Goal: Use online tool/utility: Utilize a website feature to perform a specific function

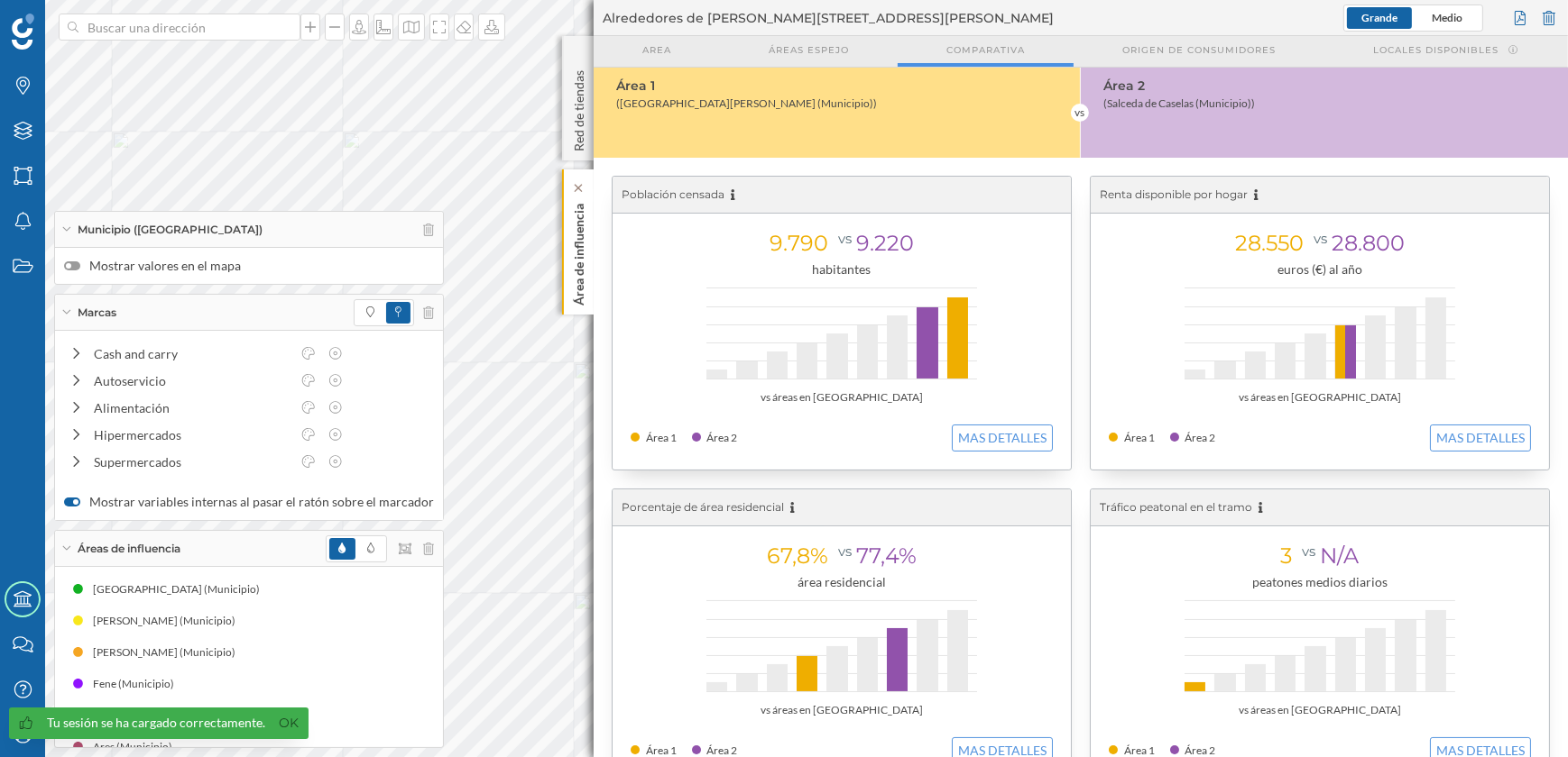
click at [578, 281] on p "Área de influencia" at bounding box center [579, 252] width 18 height 109
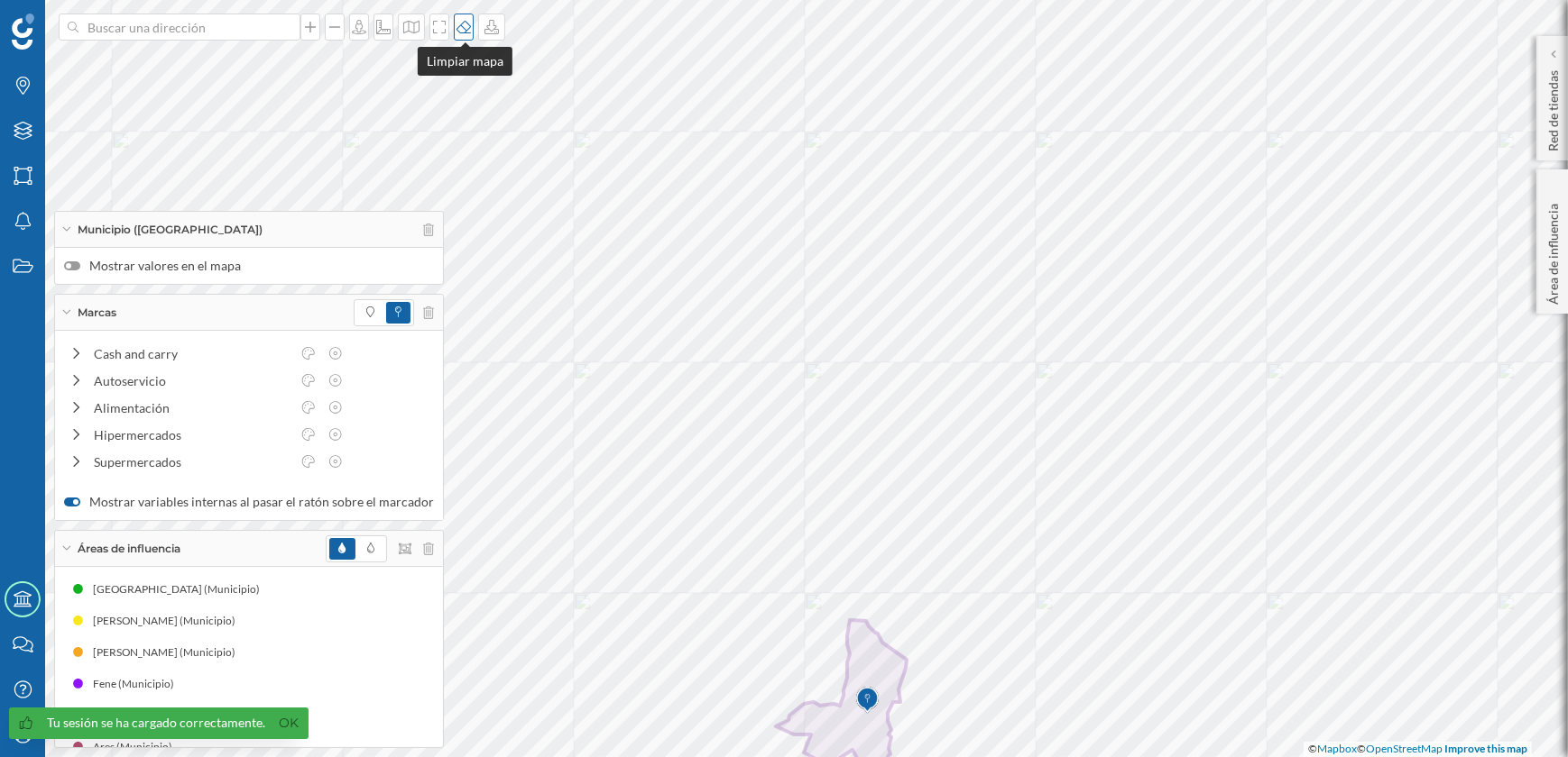
click at [460, 33] on icon at bounding box center [463, 26] width 18 height 15
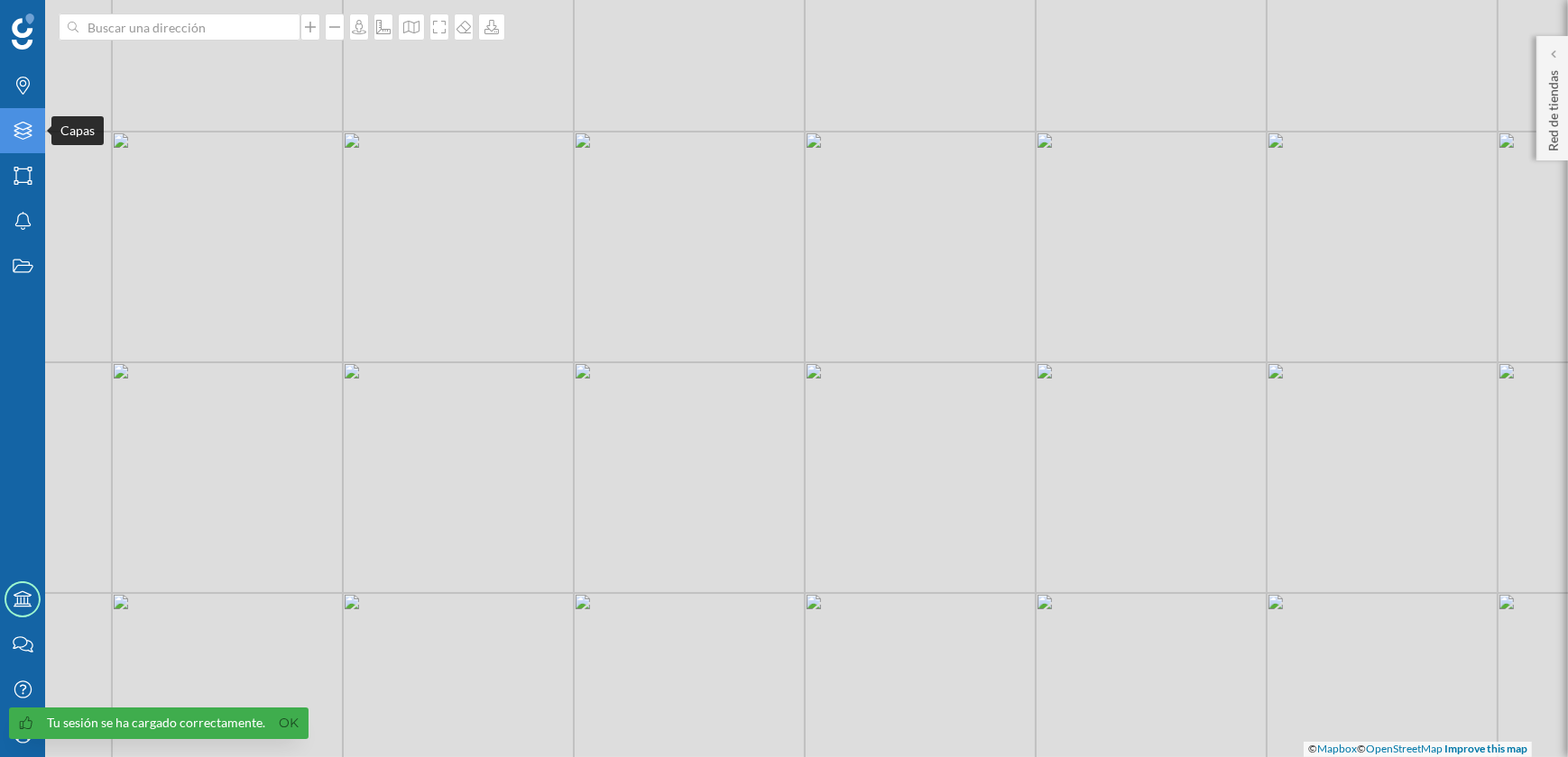
click at [25, 136] on icon "Capas" at bounding box center [22, 131] width 22 height 18
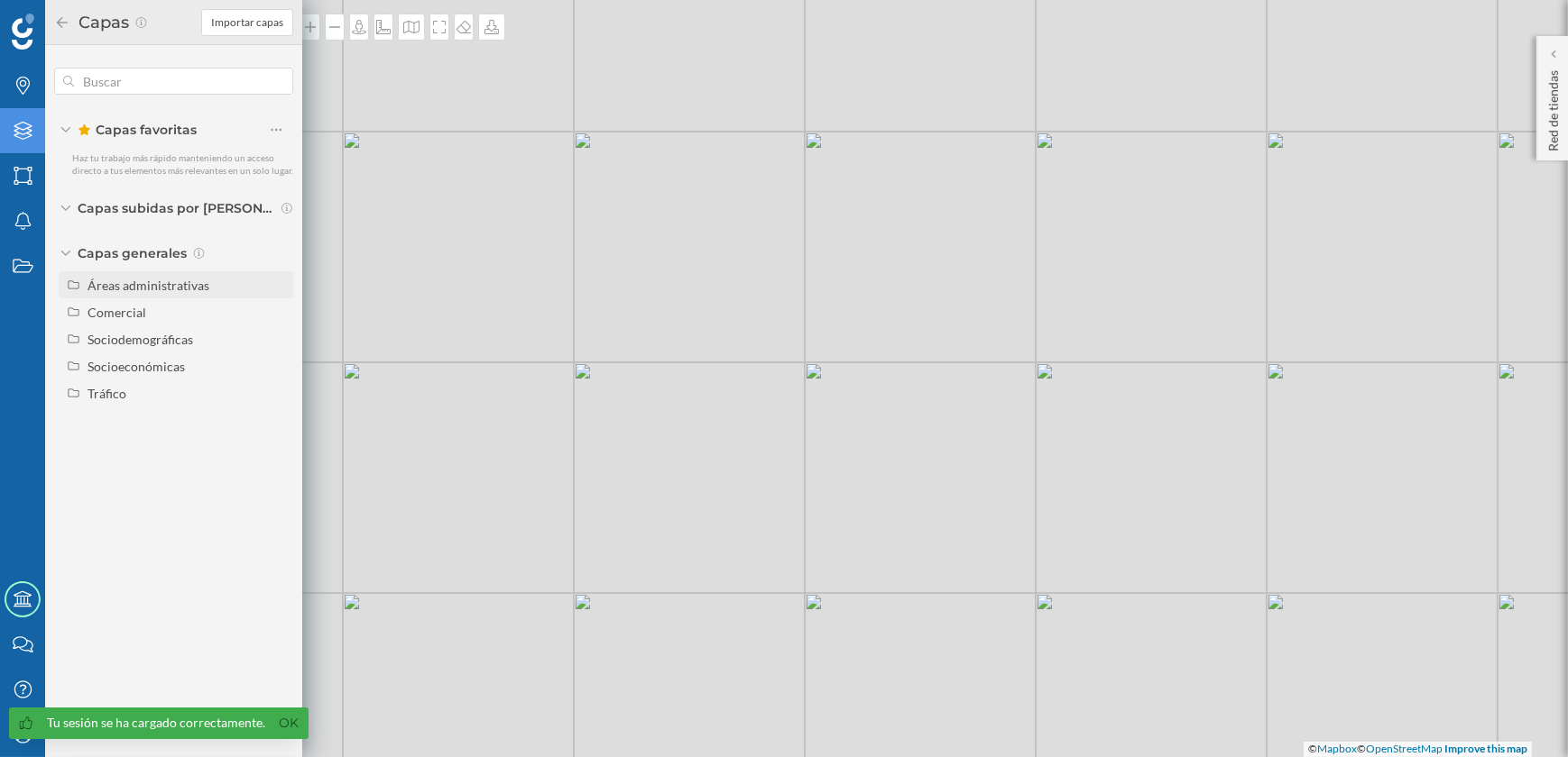
click at [124, 285] on div "Áreas administrativas" at bounding box center [148, 286] width 122 height 16
click at [282, 416] on input "Sección censal" at bounding box center [281, 420] width 12 height 12
radio input "true"
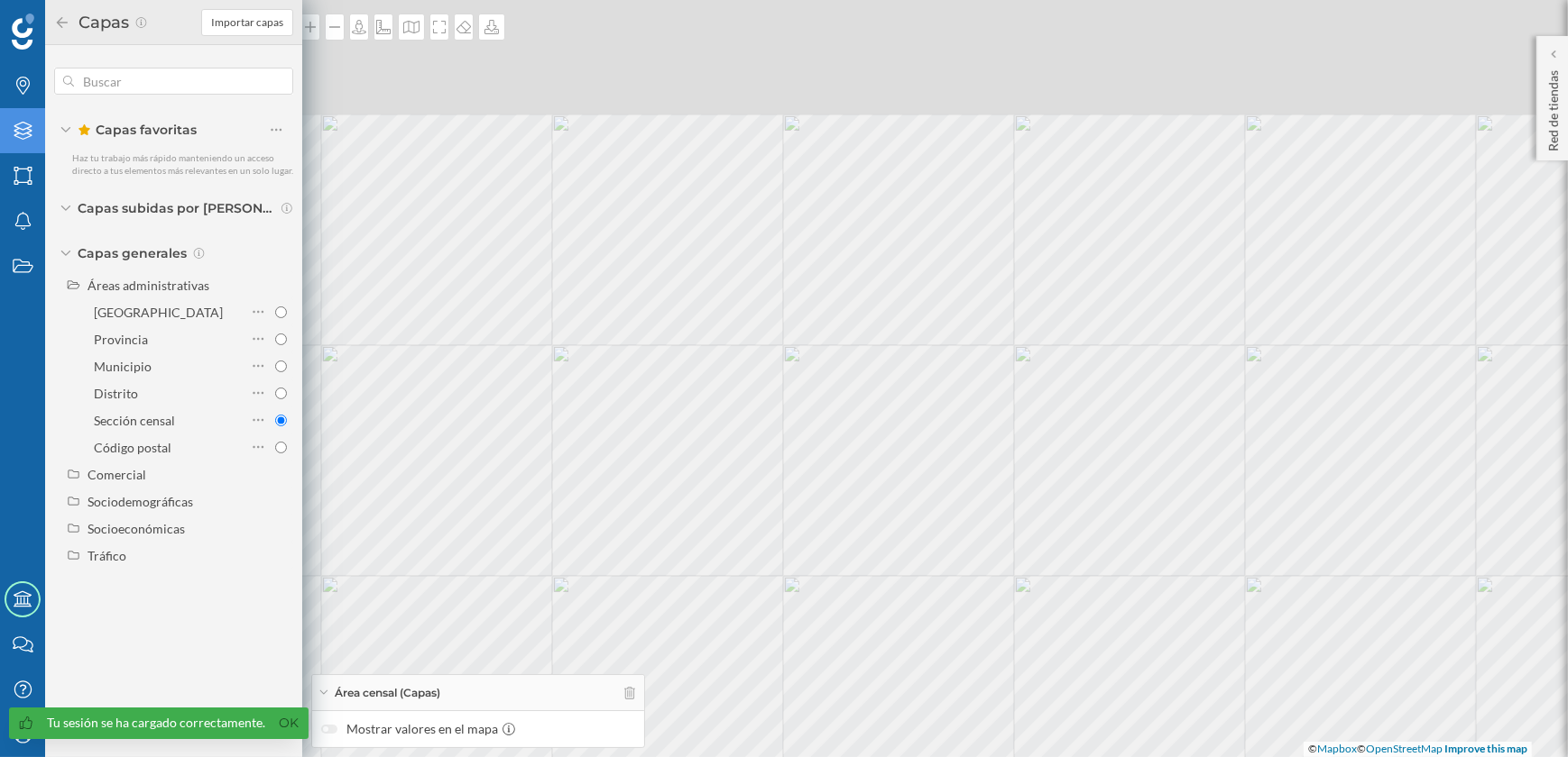
drag, startPoint x: 797, startPoint y: 382, endPoint x: 790, endPoint y: 566, distance: 184.1
click at [790, 566] on div "© Mapbox © OpenStreetMap Improve this map" at bounding box center [784, 378] width 1568 height 757
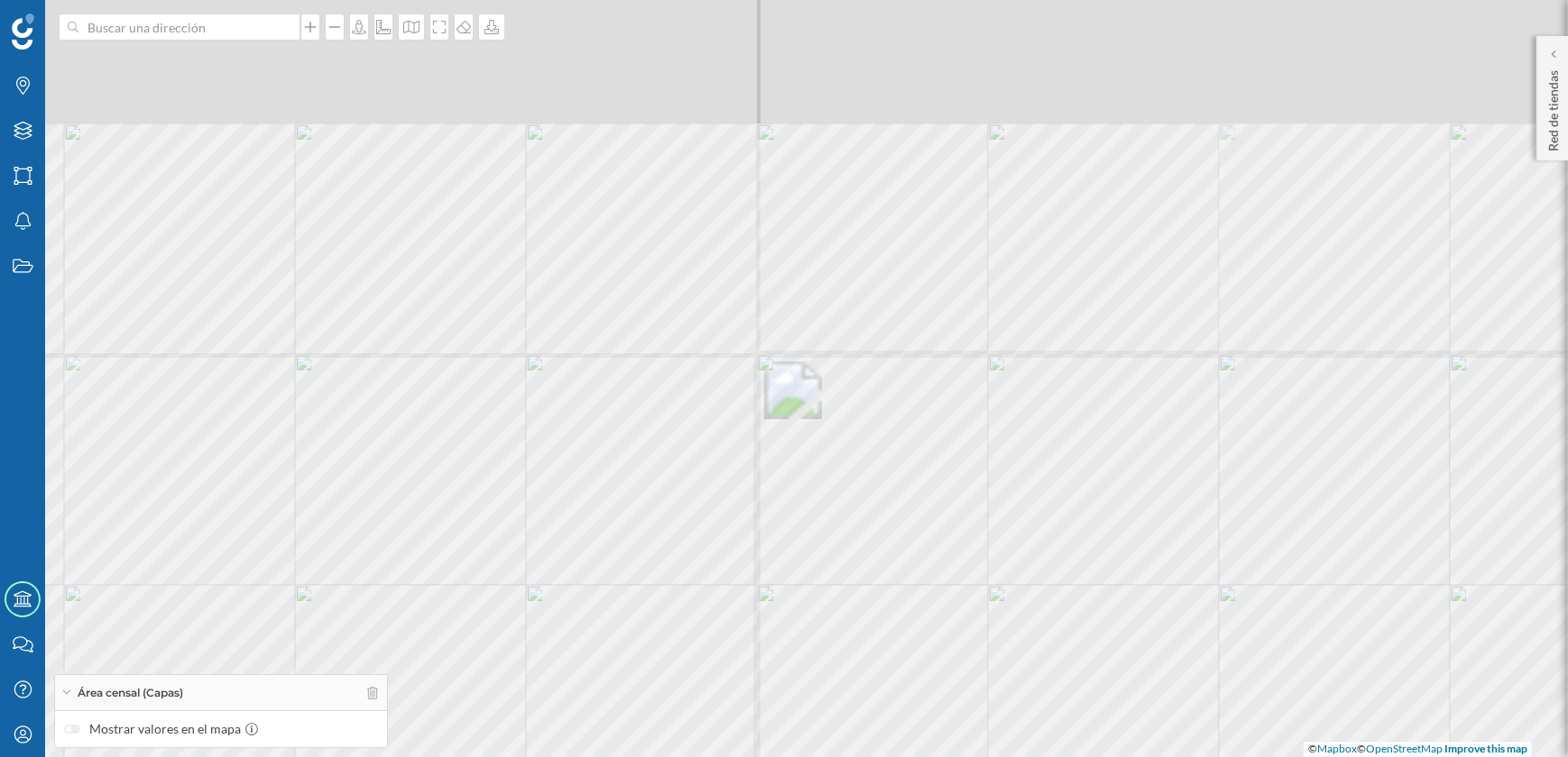
drag, startPoint x: 722, startPoint y: 305, endPoint x: 781, endPoint y: 505, distance: 208.5
click at [781, 505] on div "© Mapbox © OpenStreetMap Improve this map" at bounding box center [784, 378] width 1568 height 757
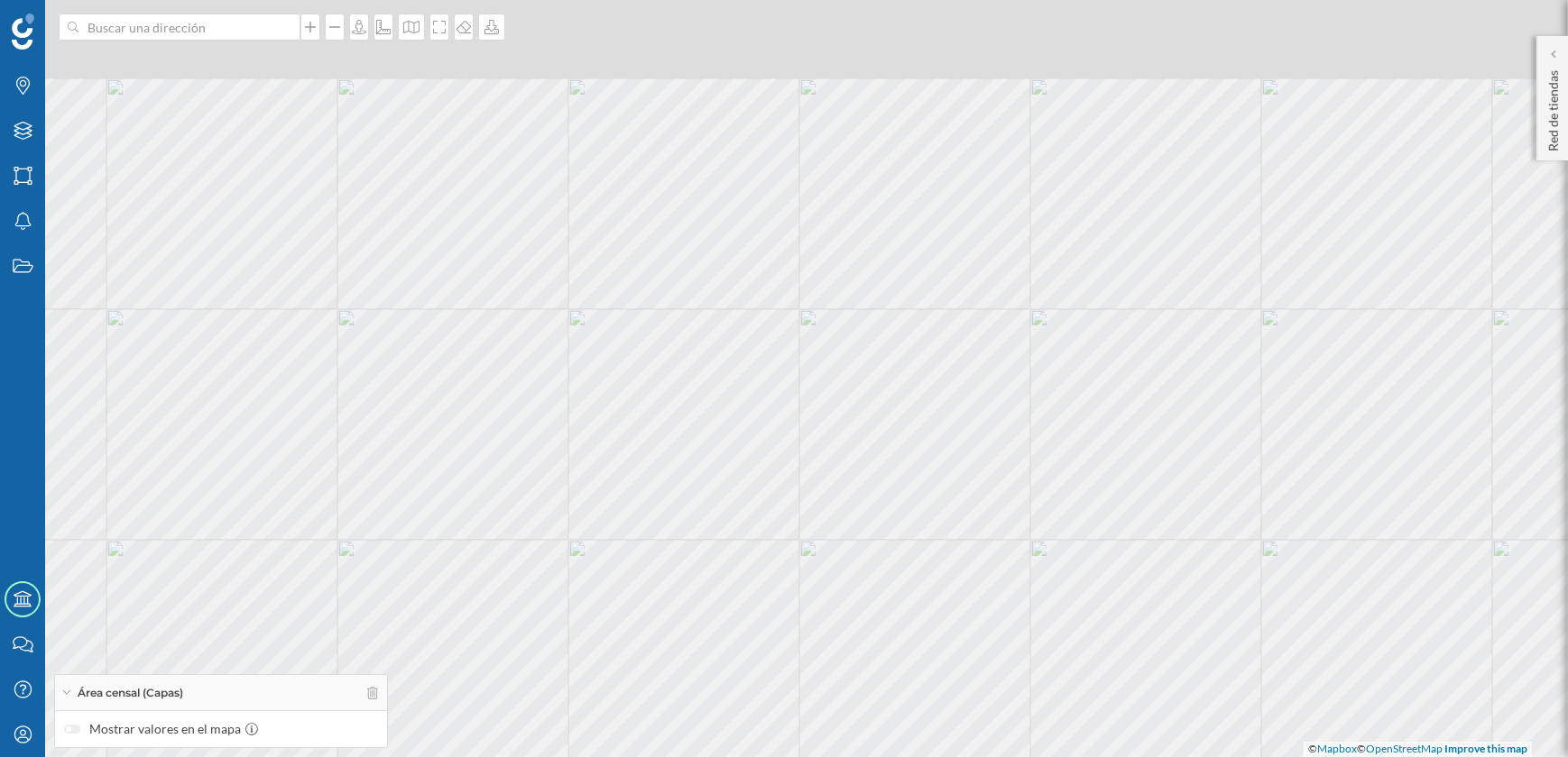
drag, startPoint x: 756, startPoint y: 423, endPoint x: 784, endPoint y: 535, distance: 115.4
click at [784, 535] on div "© Mapbox © OpenStreetMap Improve this map" at bounding box center [784, 378] width 1568 height 757
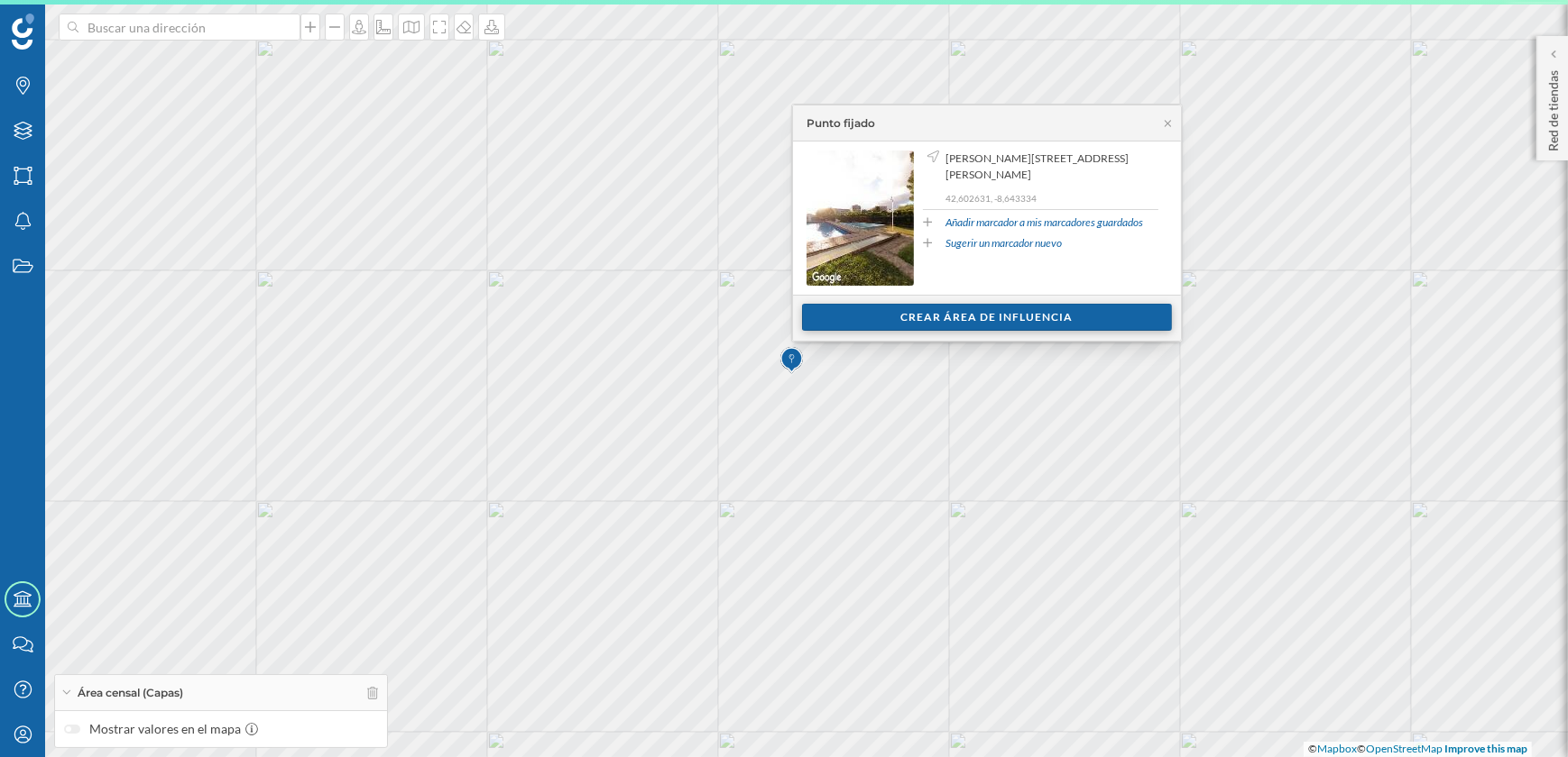
click at [938, 319] on div "Crear área de influencia" at bounding box center [986, 318] width 370 height 27
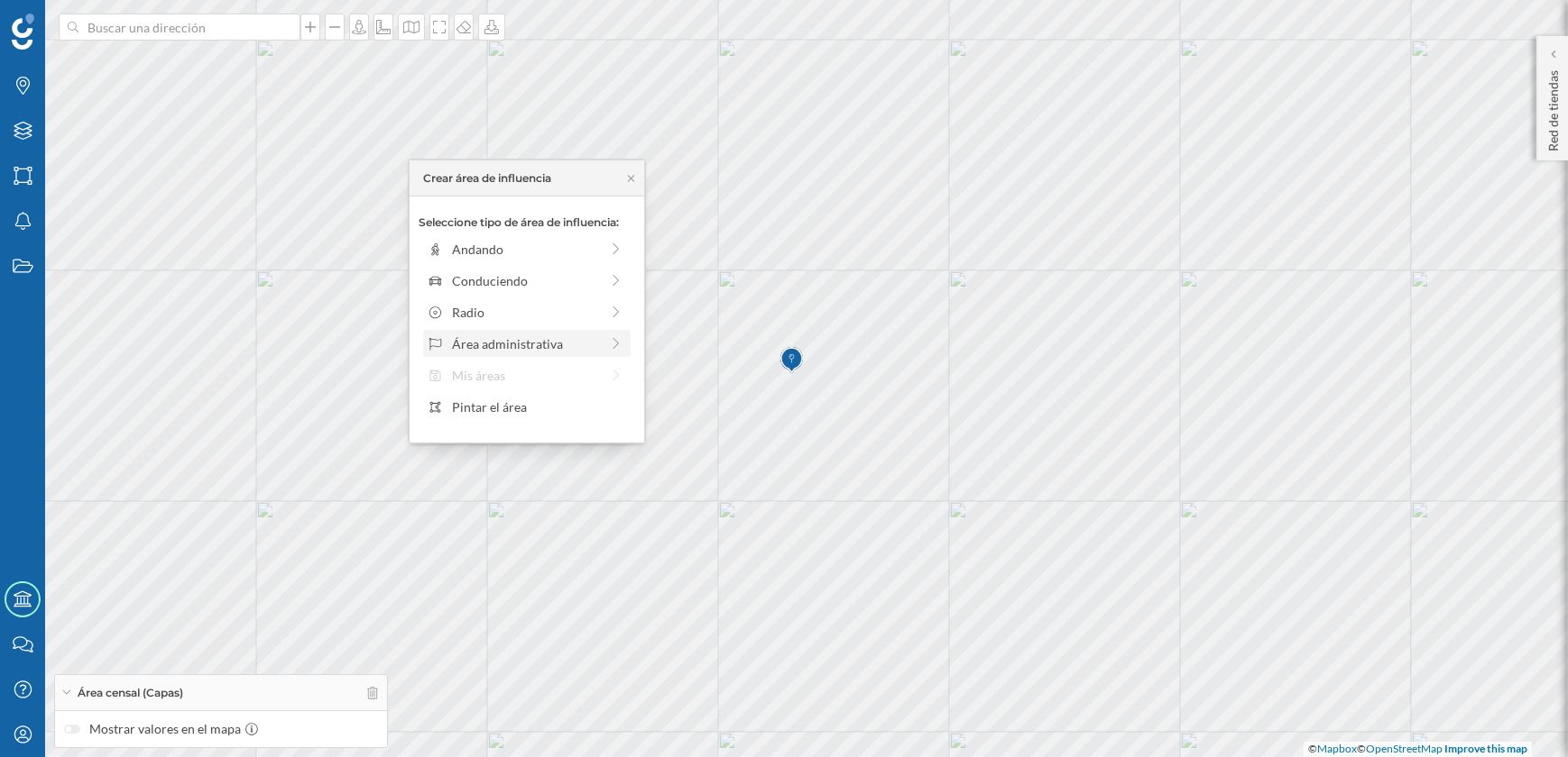
click at [505, 335] on div "Área administrativa" at bounding box center [525, 343] width 147 height 19
click at [488, 316] on div "Municipio" at bounding box center [541, 312] width 178 height 19
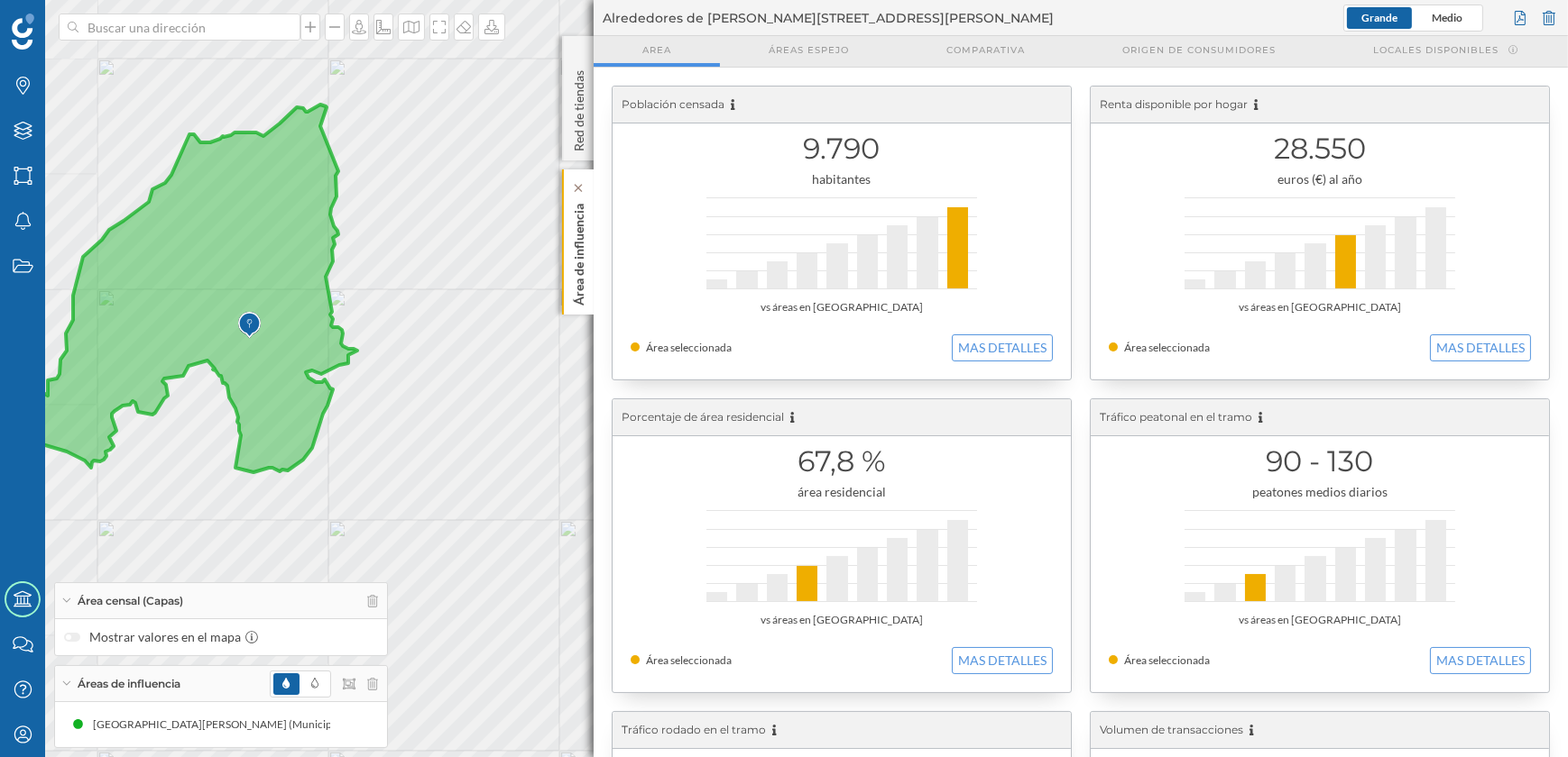
click at [585, 280] on p "Área de influencia" at bounding box center [579, 252] width 18 height 109
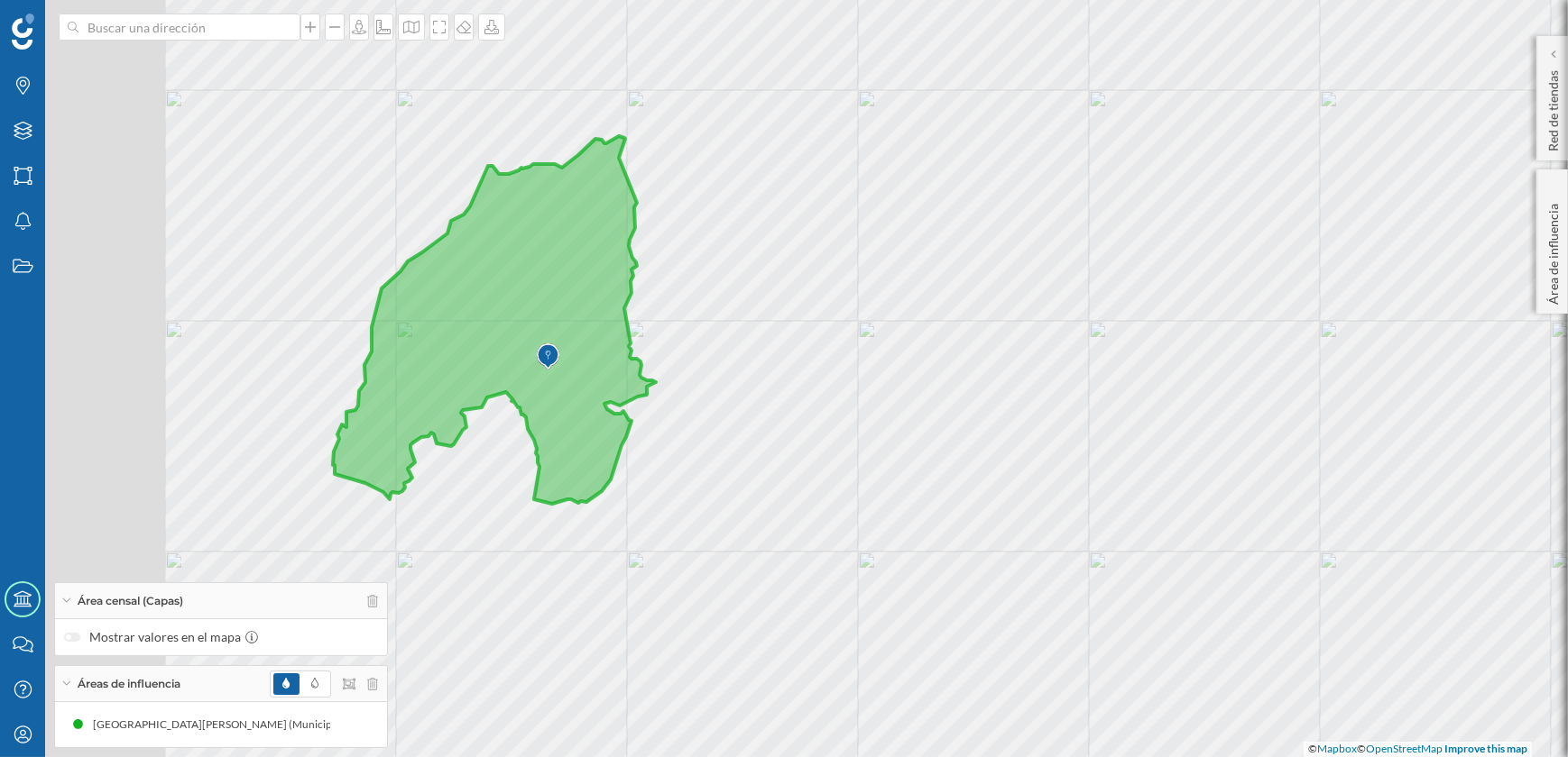
drag, startPoint x: 528, startPoint y: 447, endPoint x: 921, endPoint y: 476, distance: 394.1
click at [921, 476] on div "© Mapbox © OpenStreetMap Improve this map" at bounding box center [784, 378] width 1568 height 757
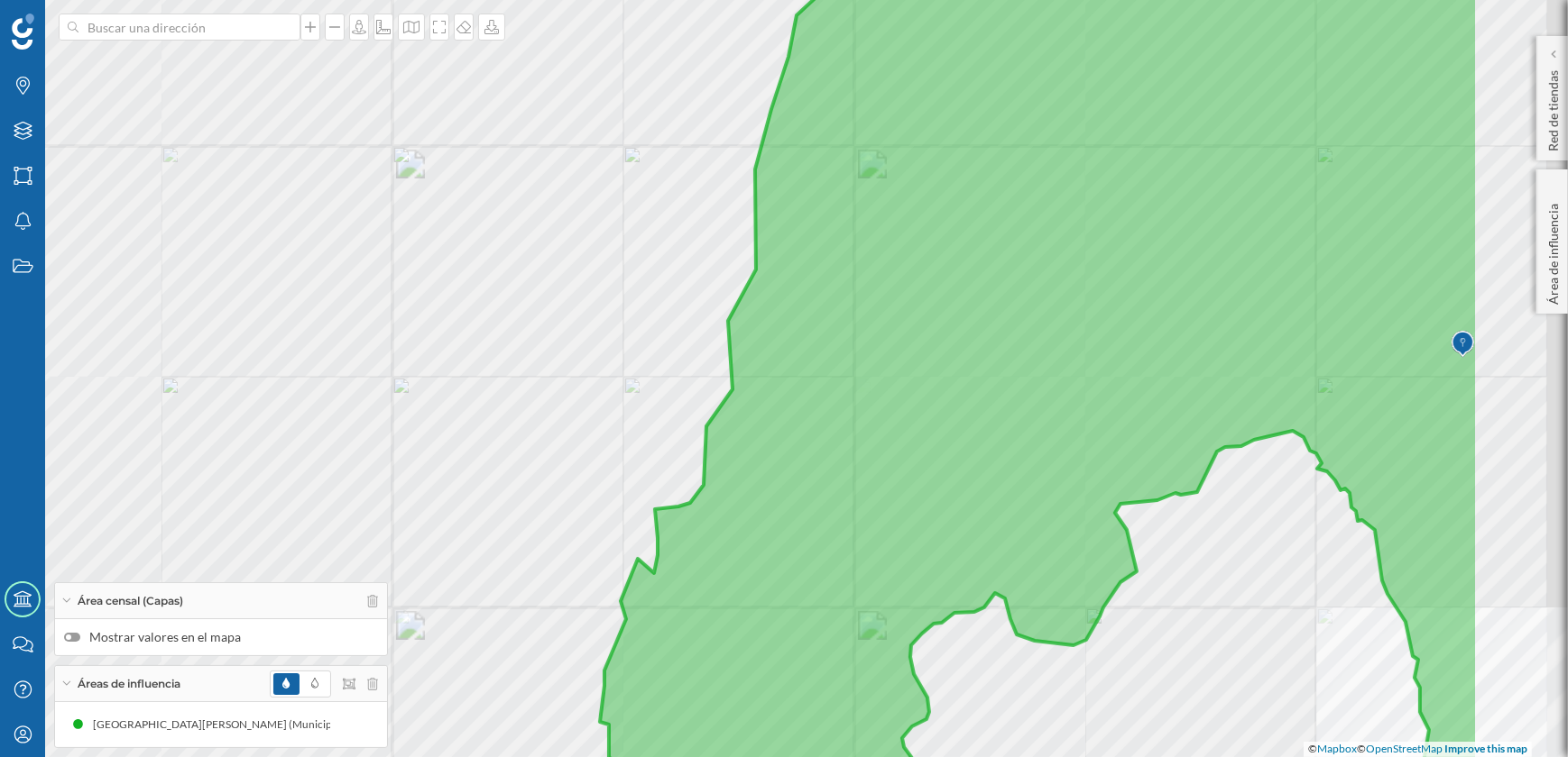
drag, startPoint x: 701, startPoint y: 433, endPoint x: 451, endPoint y: 407, distance: 251.3
click at [451, 407] on div "© Mapbox © OpenStreetMap Improve this map" at bounding box center [784, 378] width 1568 height 757
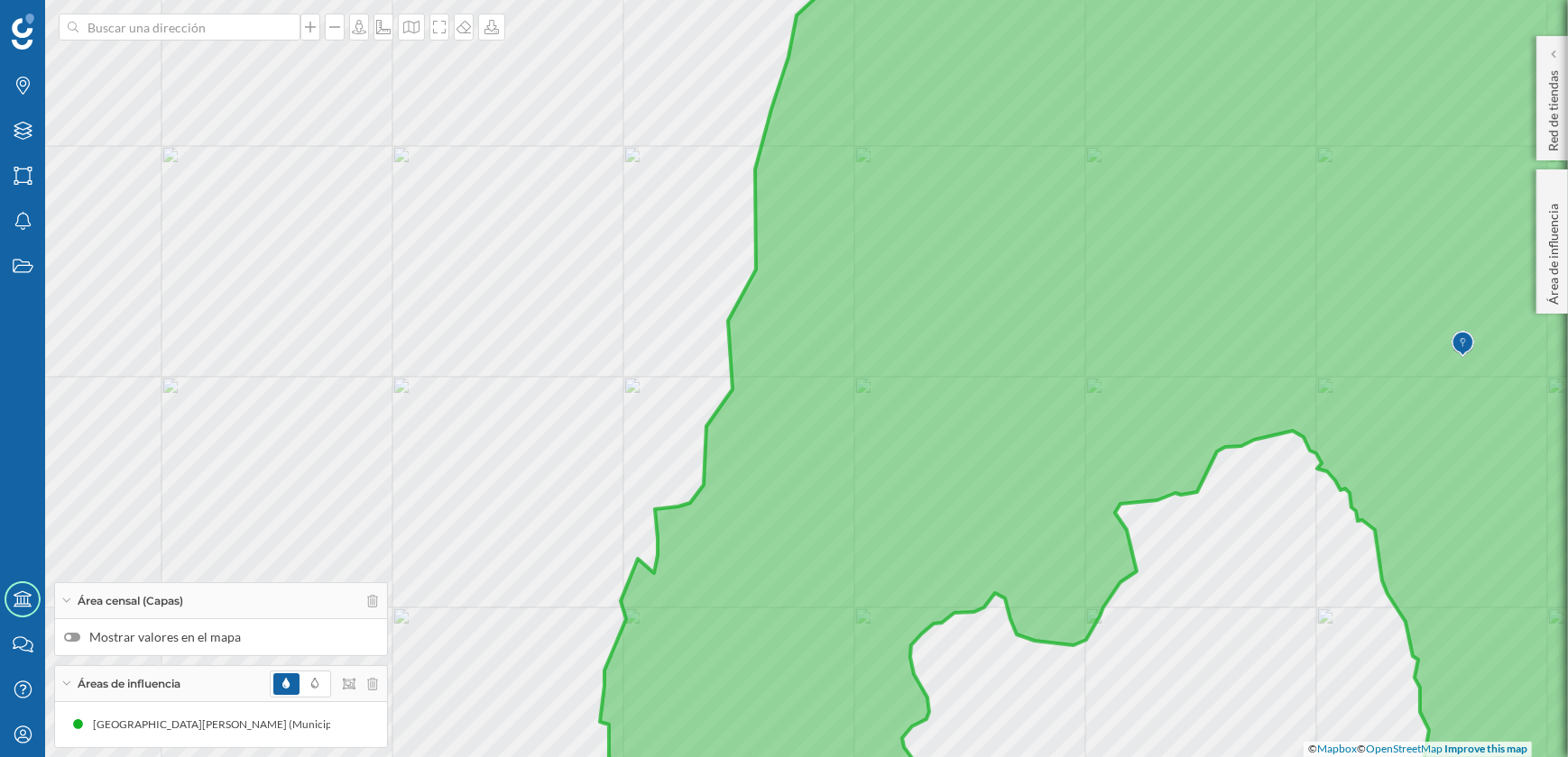
click at [72, 633] on div at bounding box center [72, 637] width 17 height 9
click at [0, 0] on input "Mostrar valores en el mapa" at bounding box center [0, 0] width 0 height 0
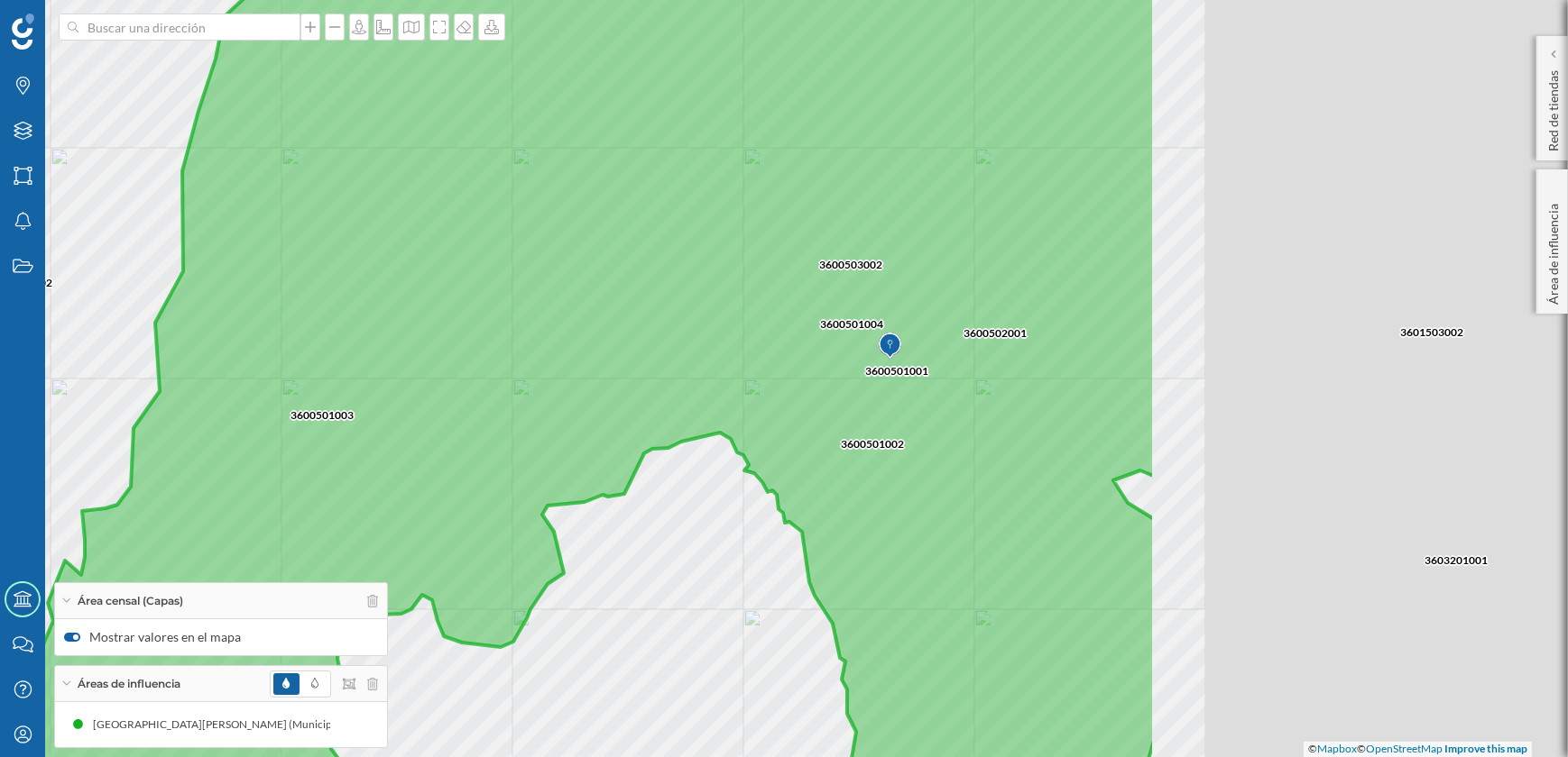
drag, startPoint x: 1263, startPoint y: 568, endPoint x: 677, endPoint y: 572, distance: 586.0
click at [677, 572] on div "3604002001 3604001001 3600501003 3600503002 3606004002 3601001001 3606003003 36…" at bounding box center [784, 378] width 1568 height 757
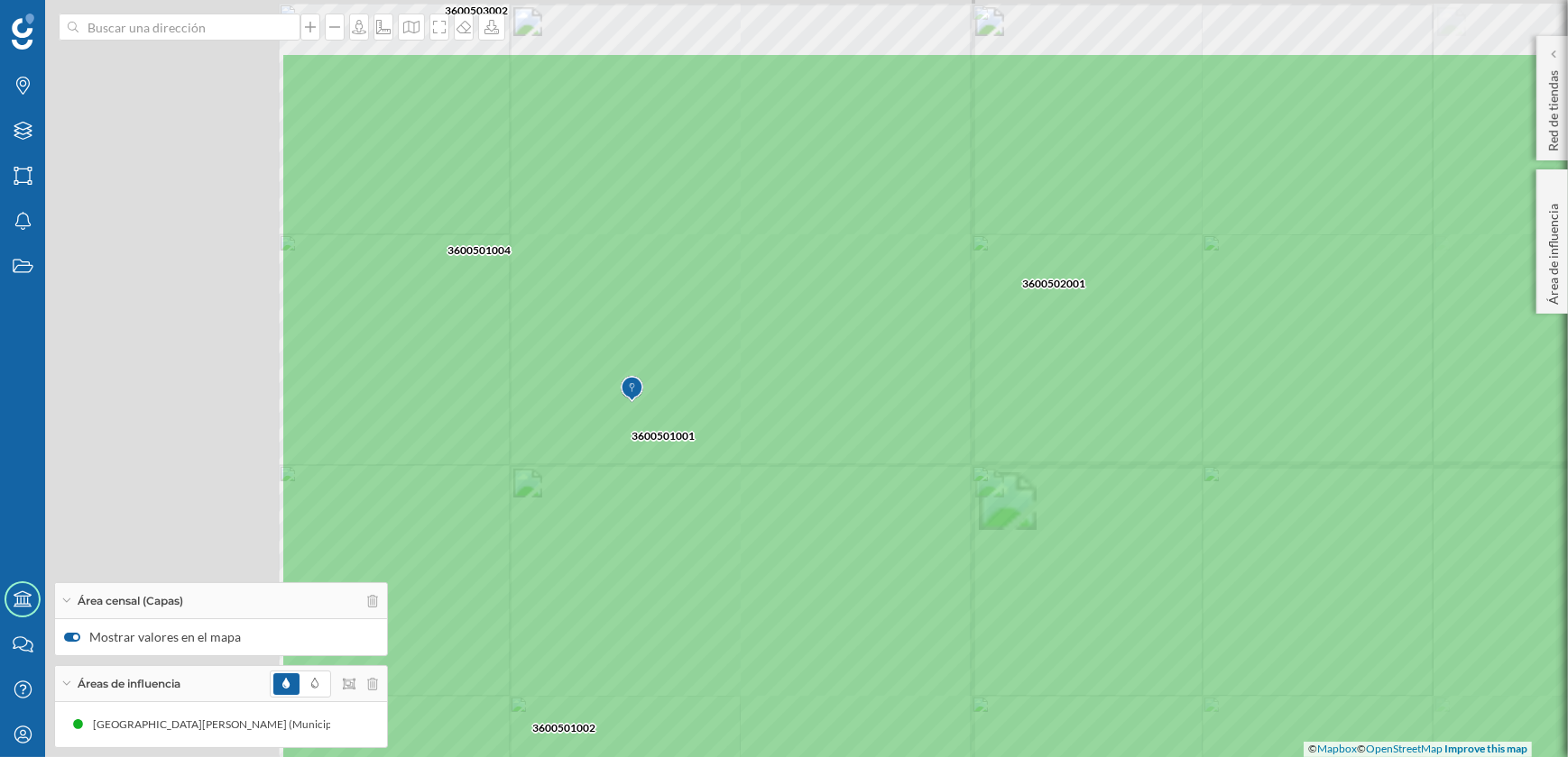
drag, startPoint x: 812, startPoint y: 371, endPoint x: 1265, endPoint y: 503, distance: 471.8
click at [1265, 503] on icon at bounding box center [1225, 509] width 1889 height 916
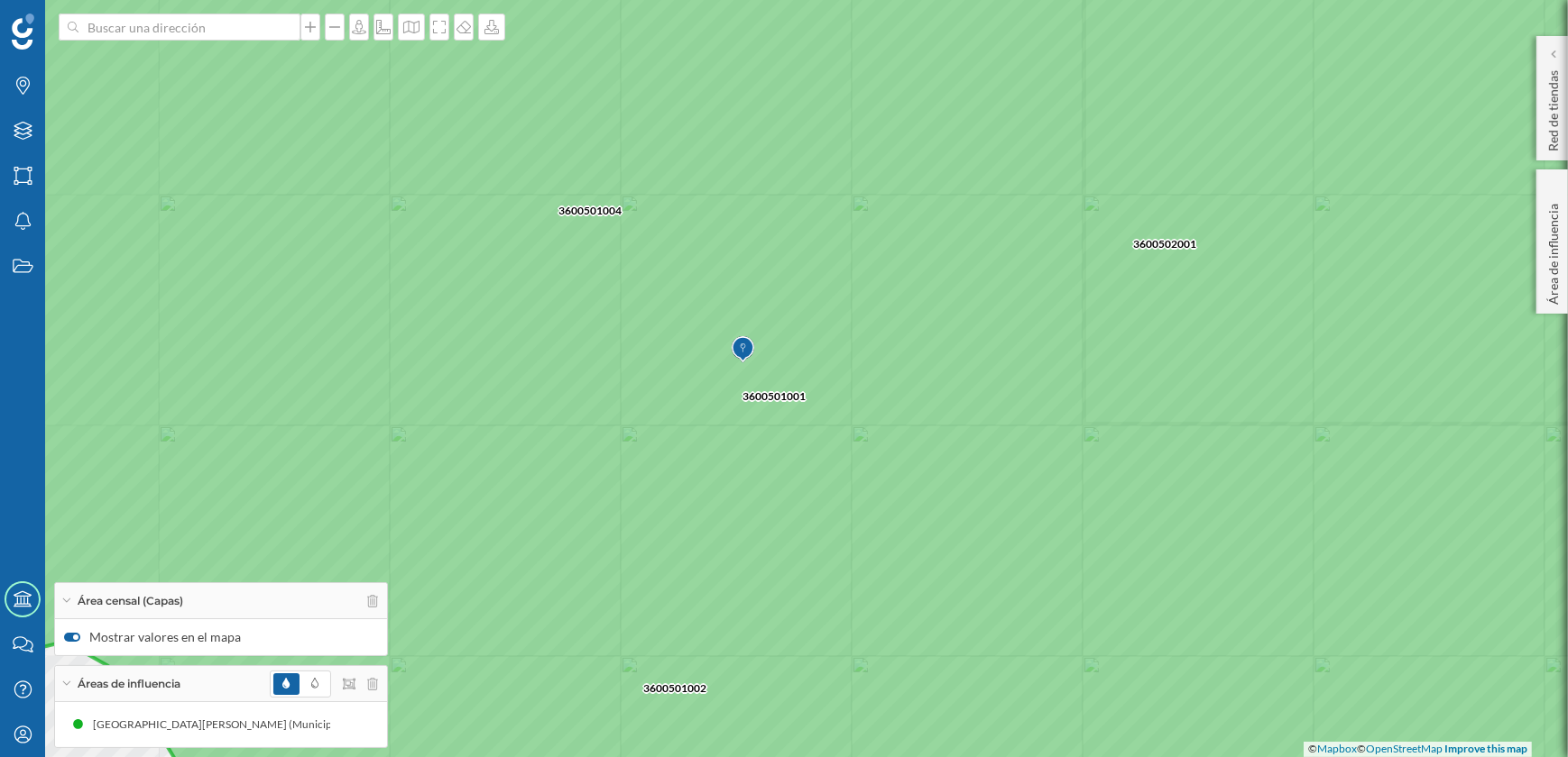
drag, startPoint x: 1325, startPoint y: 517, endPoint x: 1372, endPoint y: 503, distance: 49.0
click at [1372, 503] on icon at bounding box center [882, 337] width 1889 height 916
drag, startPoint x: 969, startPoint y: 449, endPoint x: 1003, endPoint y: 531, distance: 88.8
click at [1003, 531] on icon at bounding box center [814, 443] width 1889 height 916
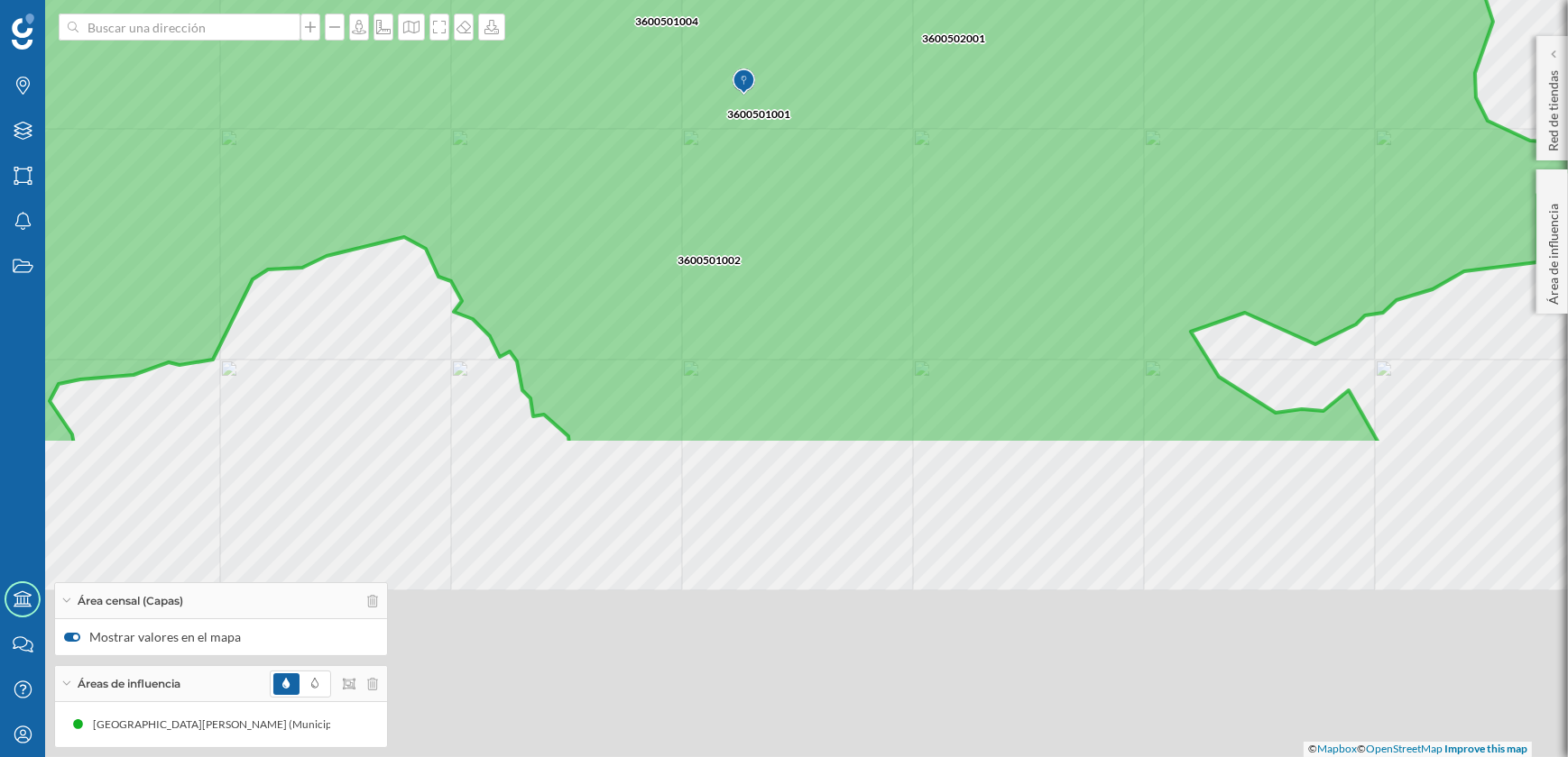
drag, startPoint x: 960, startPoint y: 554, endPoint x: 848, endPoint y: 99, distance: 468.6
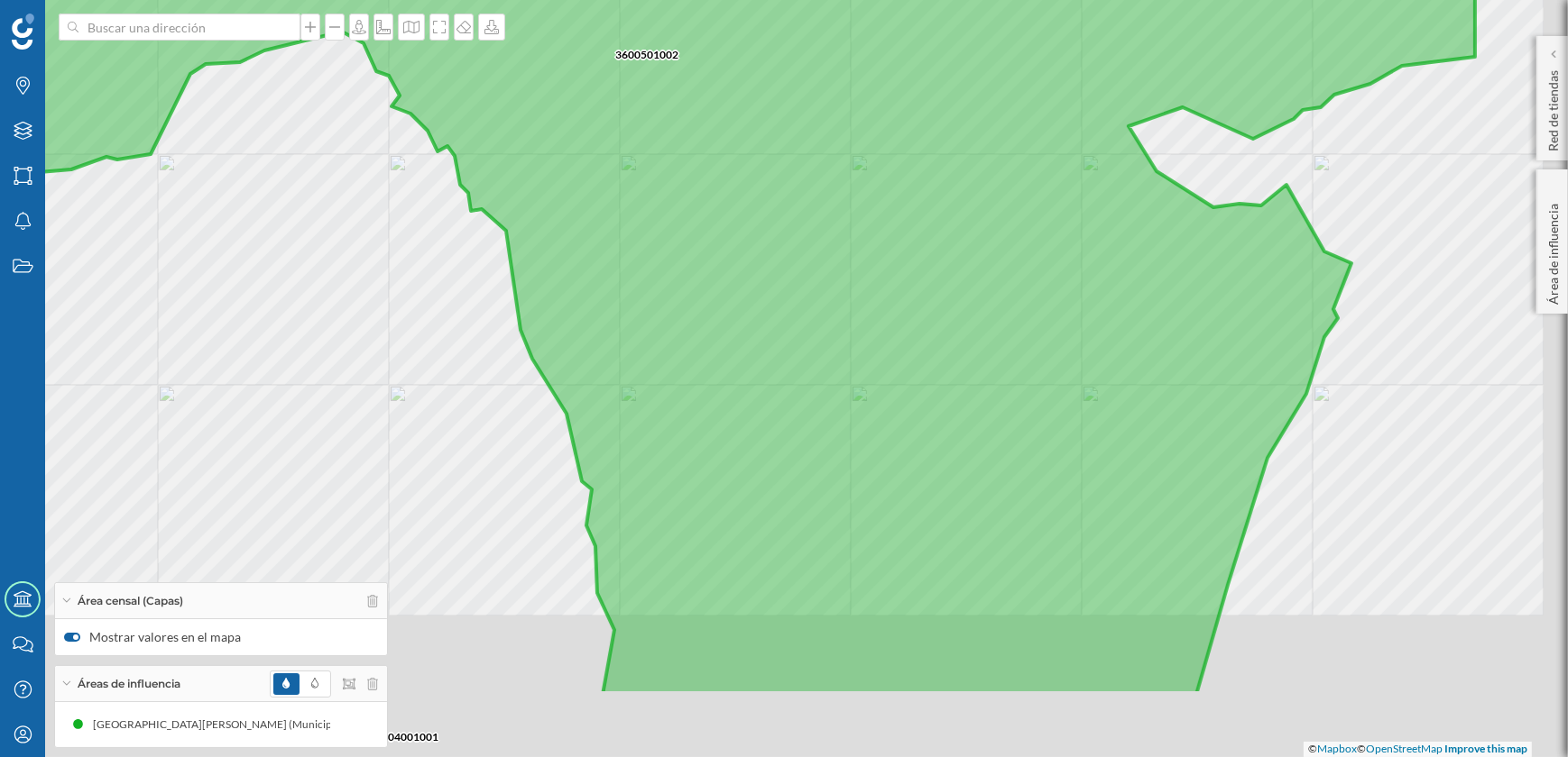
drag, startPoint x: 909, startPoint y: 271, endPoint x: 876, endPoint y: 193, distance: 84.7
click at [876, 193] on icon at bounding box center [664, 237] width 1760 height 916
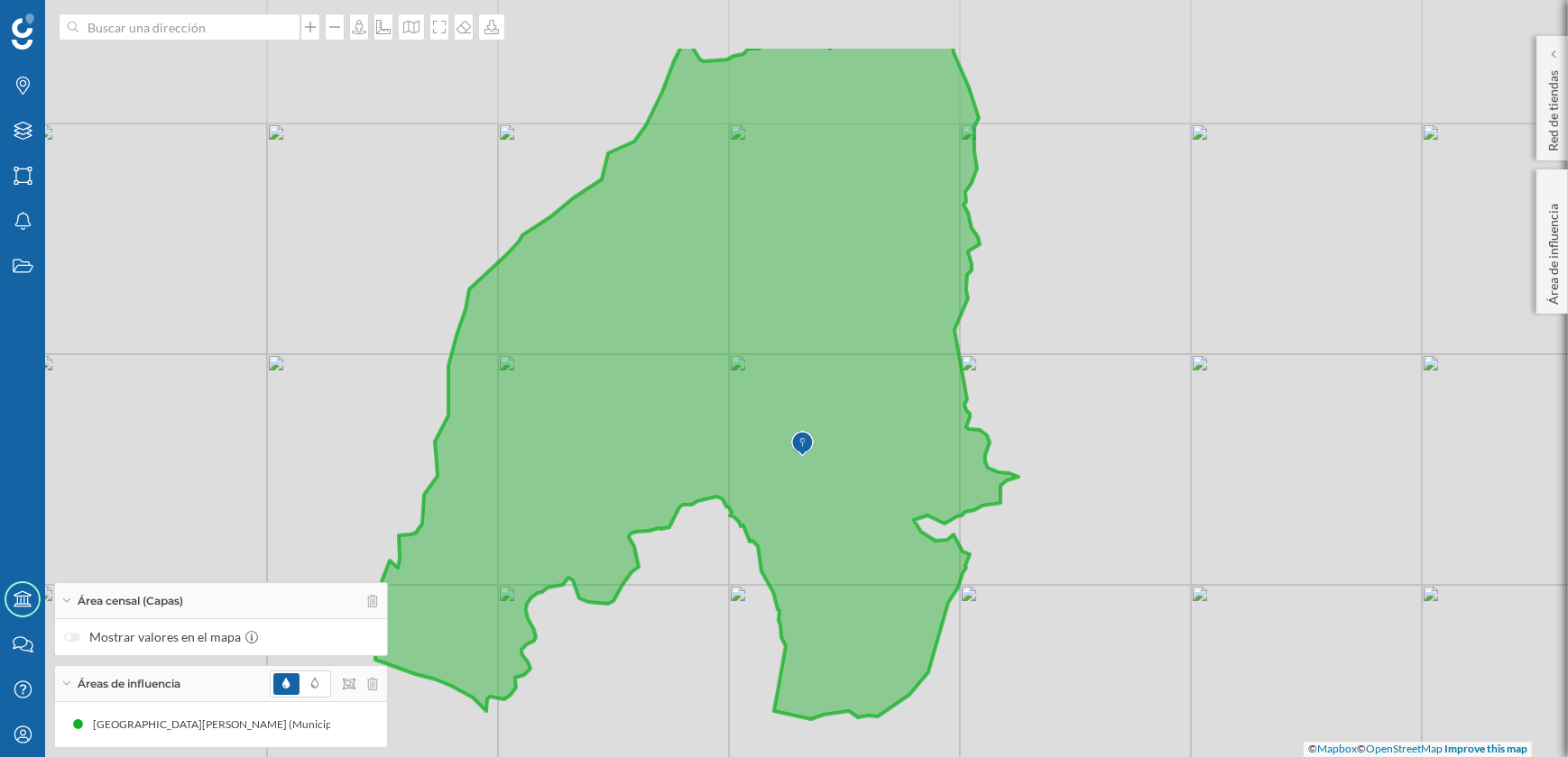
drag, startPoint x: 832, startPoint y: 555, endPoint x: 831, endPoint y: 578, distance: 23.0
click at [828, 578] on icon at bounding box center [695, 381] width 648 height 674
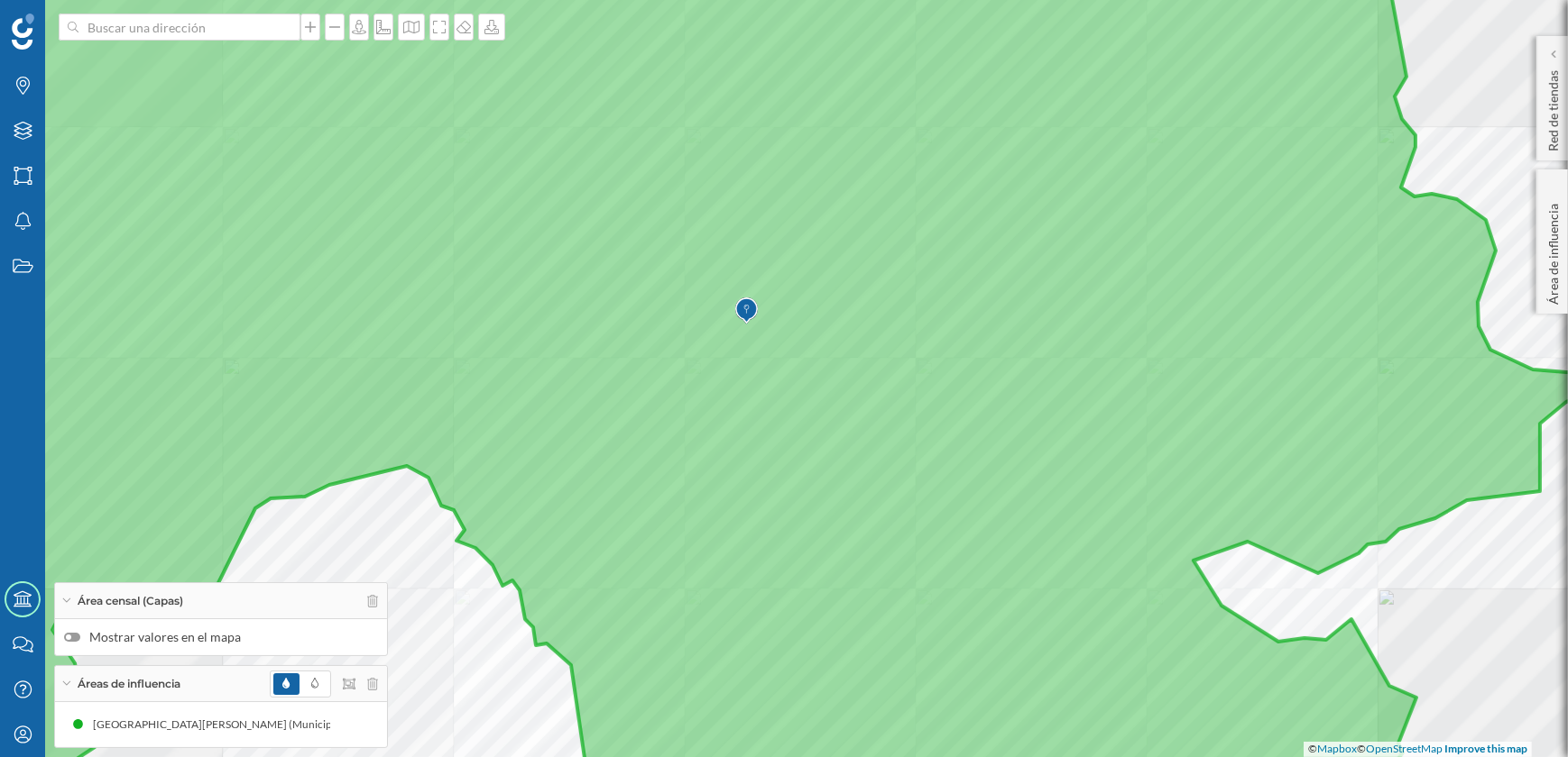
click at [72, 640] on div at bounding box center [72, 637] width 17 height 9
click at [0, 0] on input "Mostrar valores en el mapa" at bounding box center [0, 0] width 0 height 0
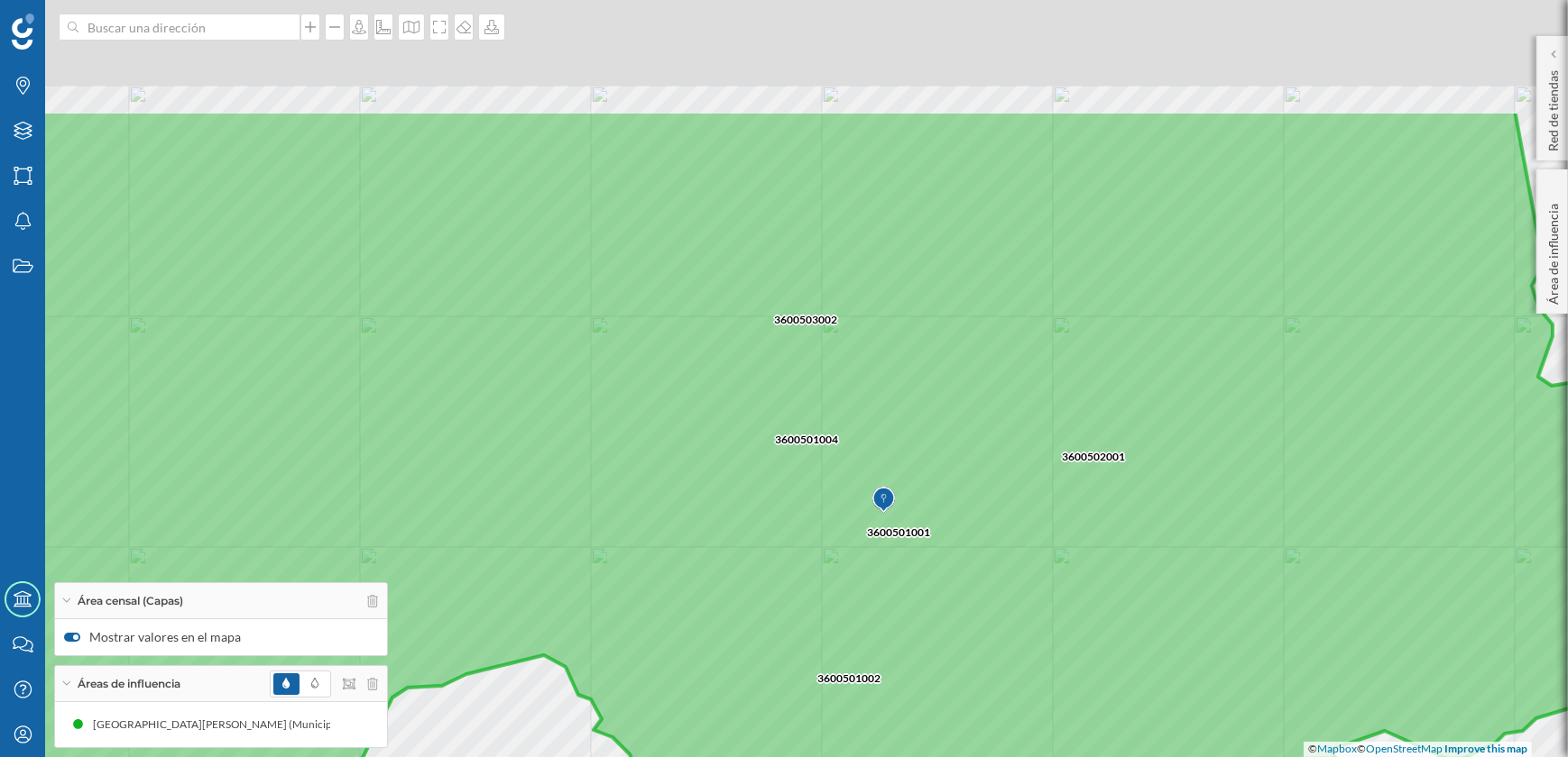
drag, startPoint x: 929, startPoint y: 503, endPoint x: 1066, endPoint y: 693, distance: 234.2
click at [1066, 693] on icon at bounding box center [862, 568] width 1770 height 916
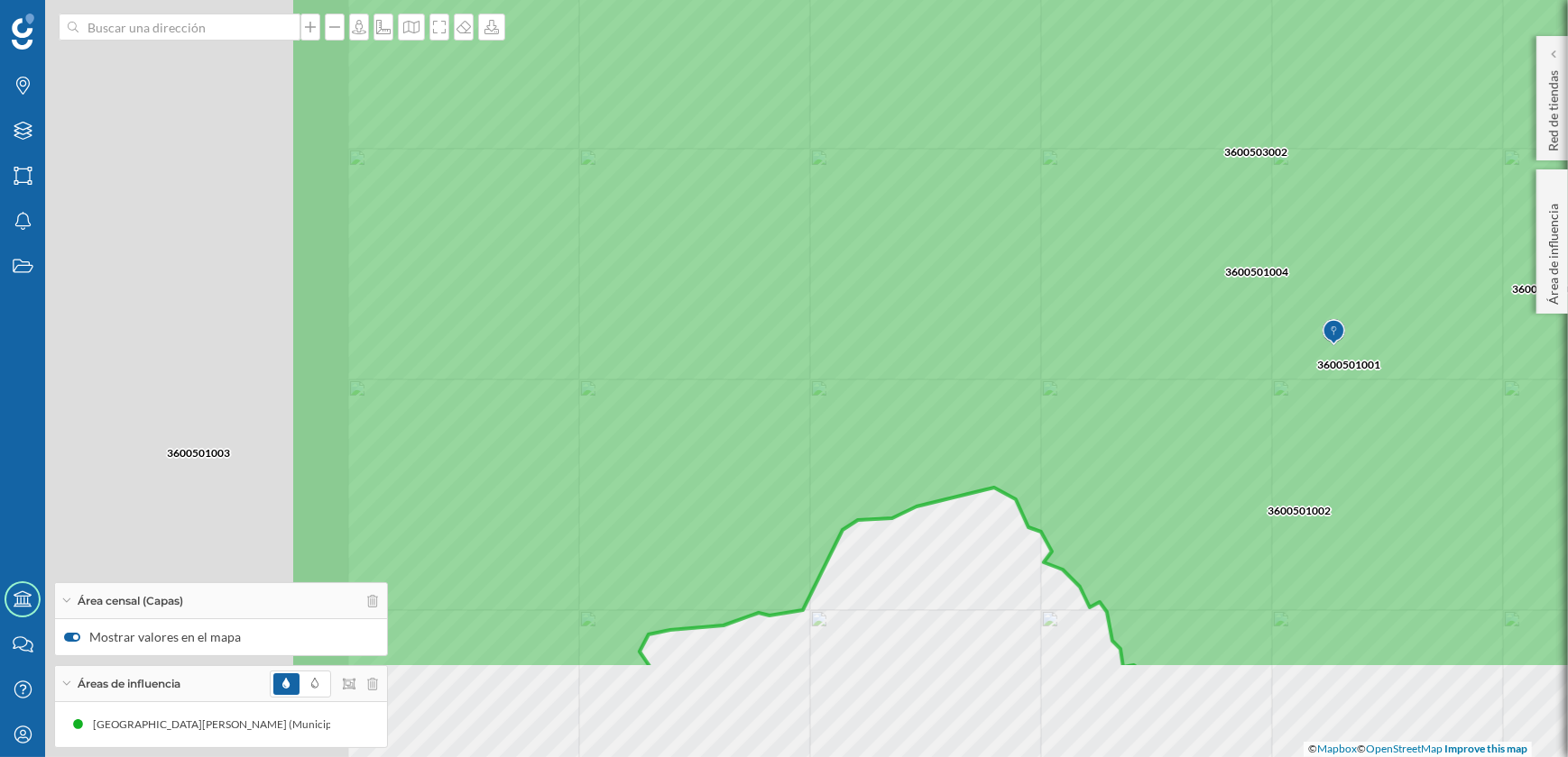
drag, startPoint x: 863, startPoint y: 607, endPoint x: 1312, endPoint y: 439, distance: 479.4
click at [1312, 439] on icon at bounding box center [1234, 211] width 1889 height 916
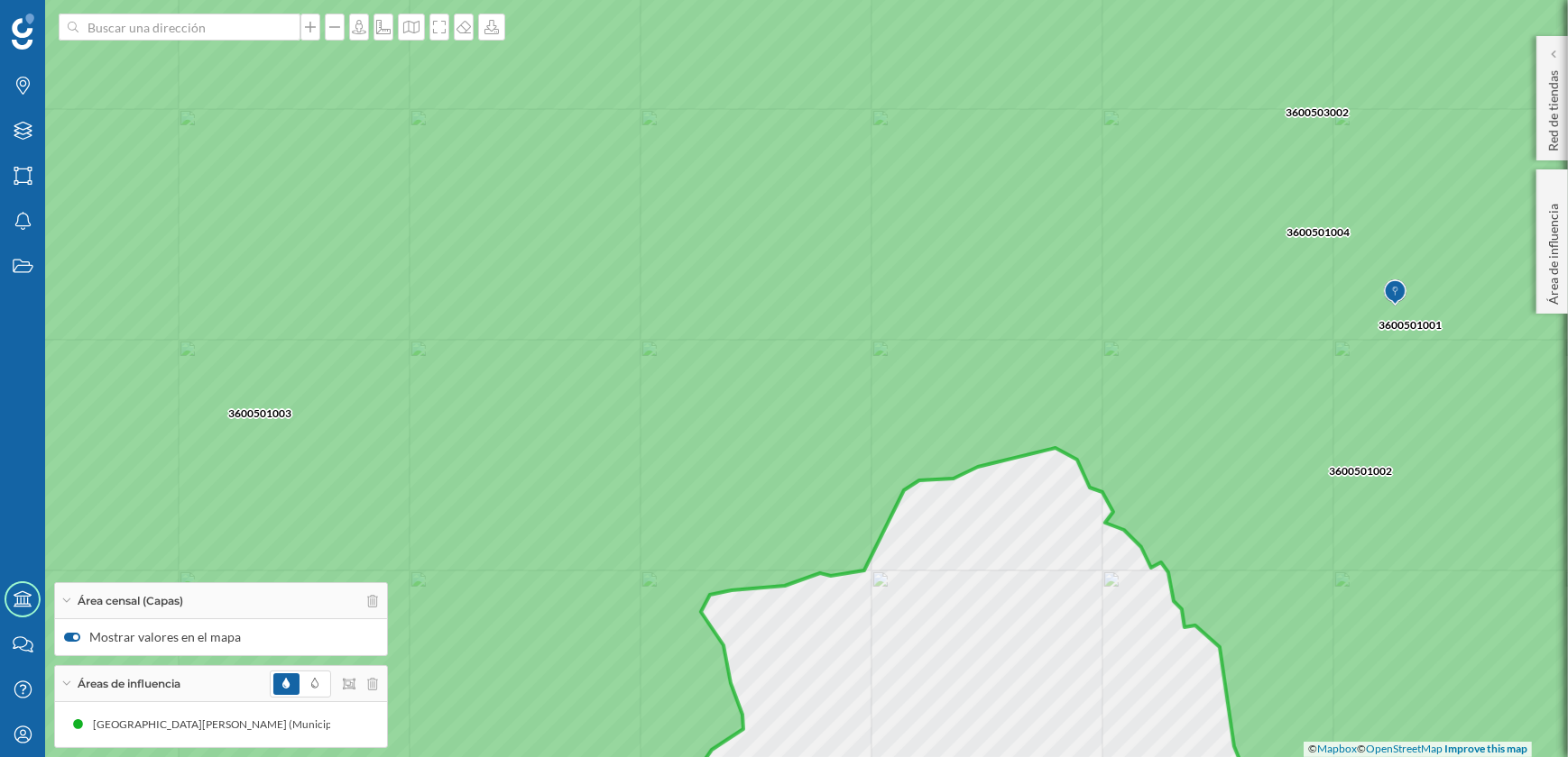
drag, startPoint x: 721, startPoint y: 455, endPoint x: 1108, endPoint y: 253, distance: 436.5
click at [1108, 253] on icon at bounding box center [845, 339] width 1889 height 916
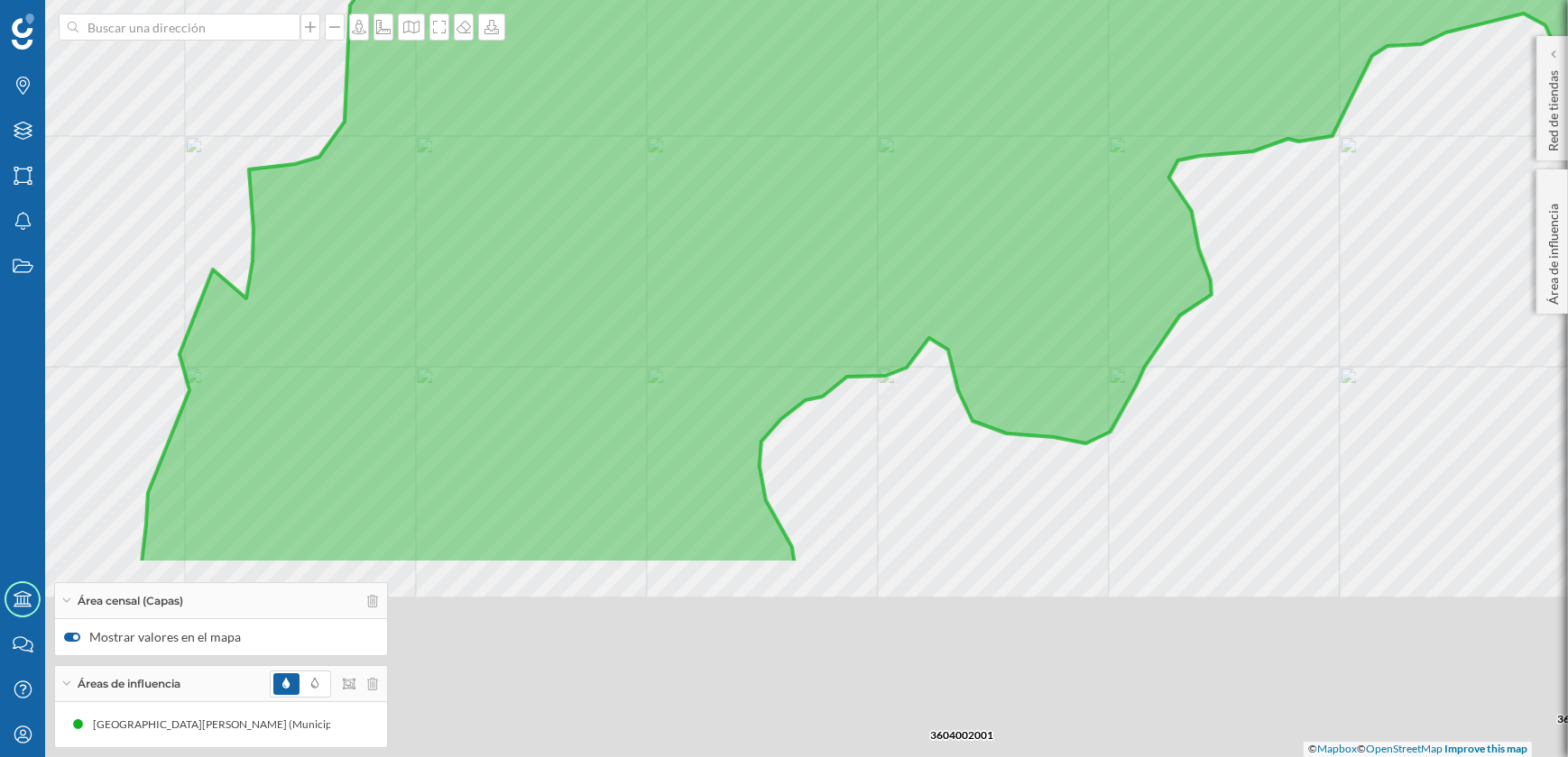
drag, startPoint x: 864, startPoint y: 482, endPoint x: 1001, endPoint y: 220, distance: 295.7
click at [1001, 220] on icon at bounding box center [1006, 106] width 1729 height 916
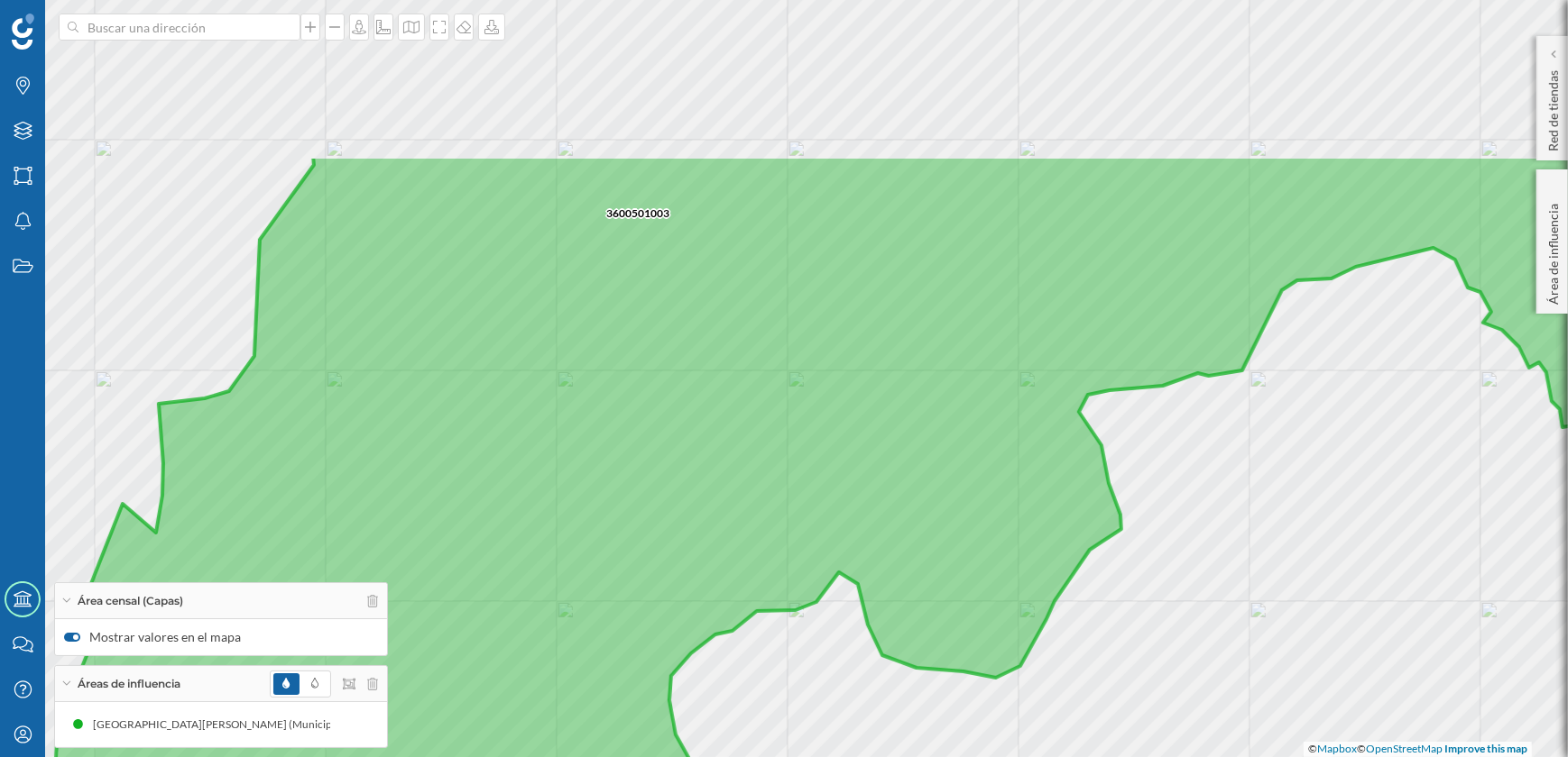
drag, startPoint x: 1033, startPoint y: 288, endPoint x: 940, endPoint y: 529, distance: 258.3
click at [940, 529] on icon at bounding box center [843, 613] width 1590 height 916
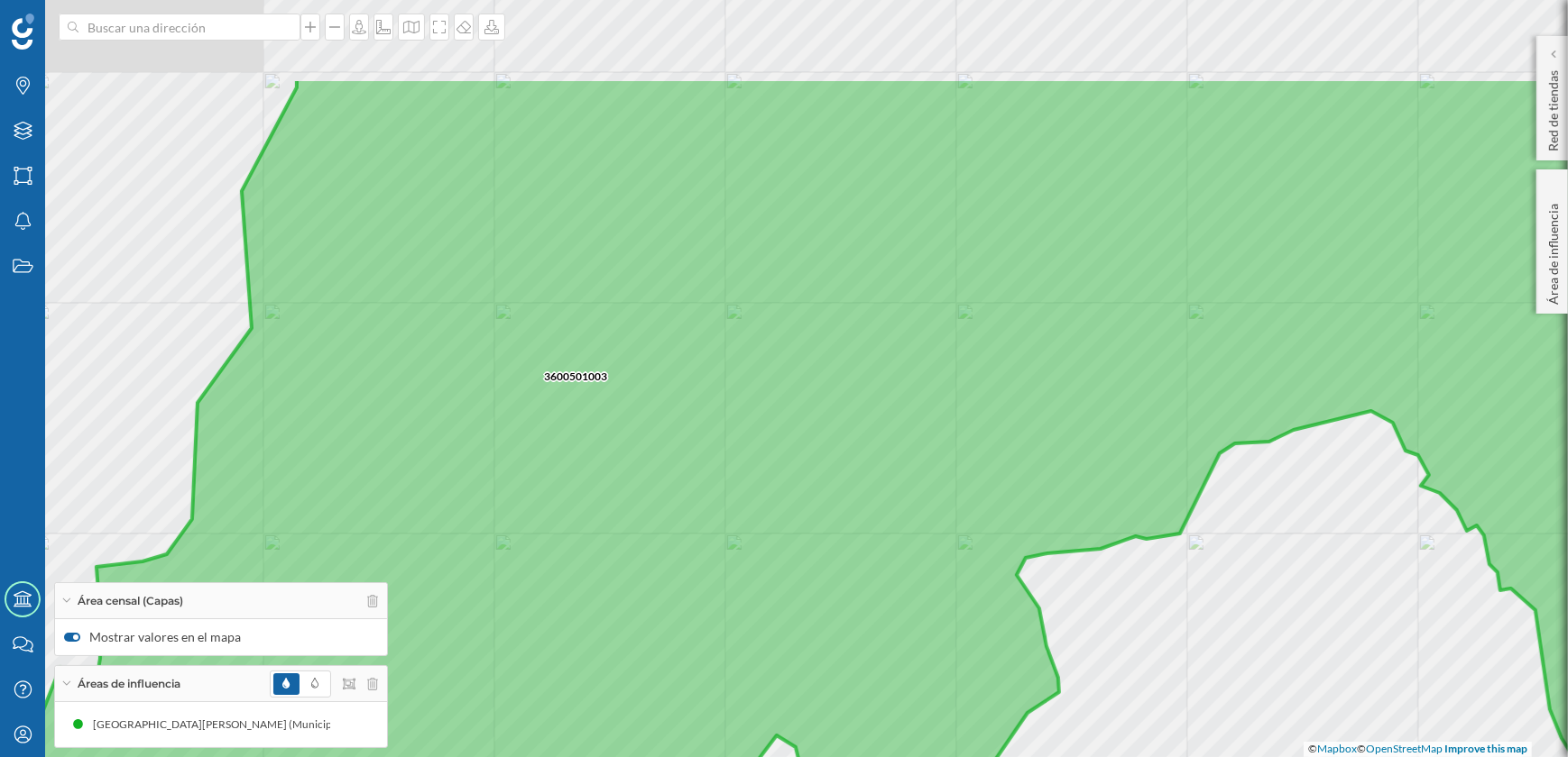
drag, startPoint x: 947, startPoint y: 388, endPoint x: 878, endPoint y: 578, distance: 202.1
click at [878, 578] on icon at bounding box center [827, 535] width 1684 height 916
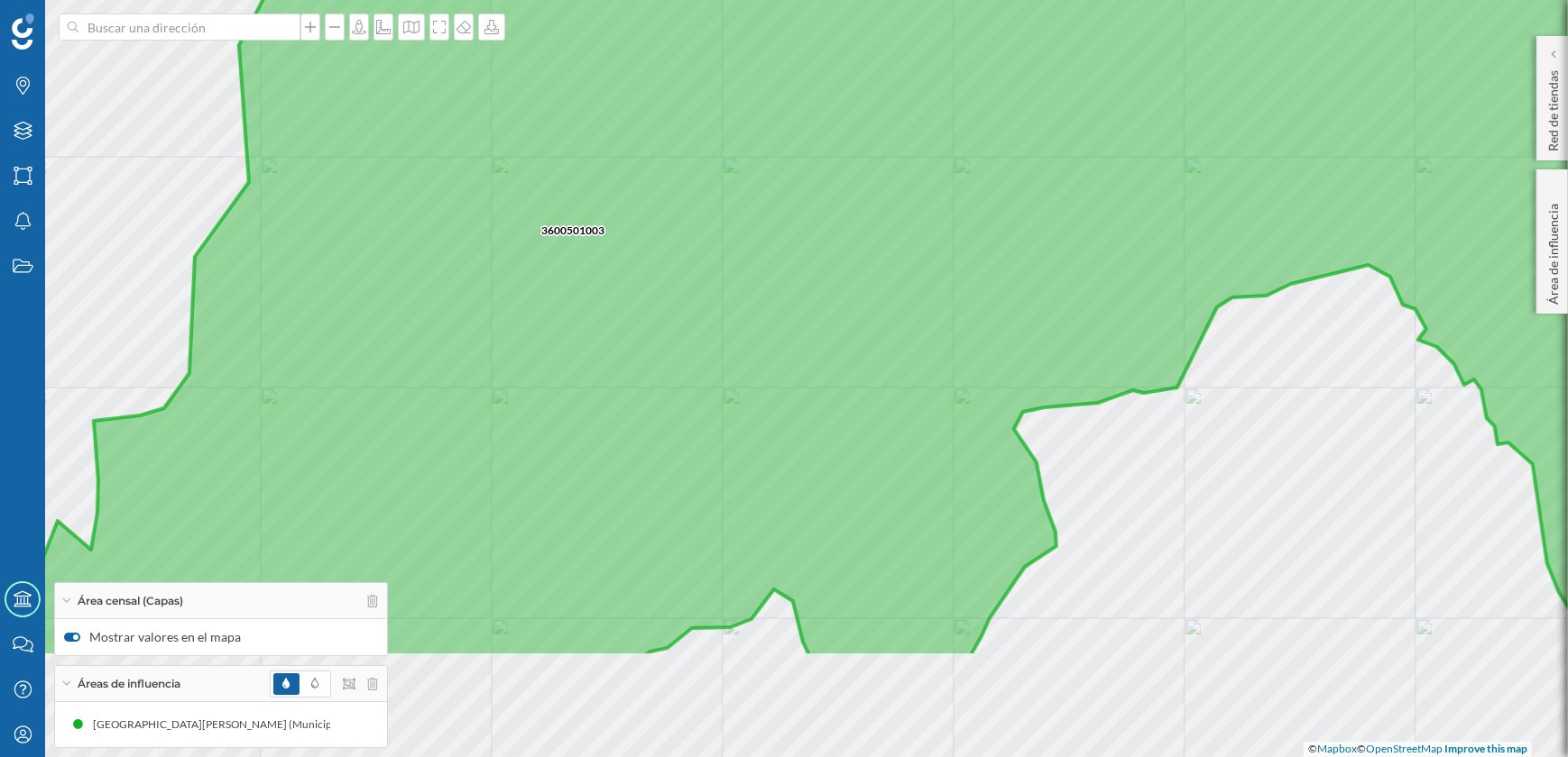
drag, startPoint x: 871, startPoint y: 574, endPoint x: 878, endPoint y: 394, distance: 180.1
click at [878, 394] on icon at bounding box center [879, 199] width 1710 height 916
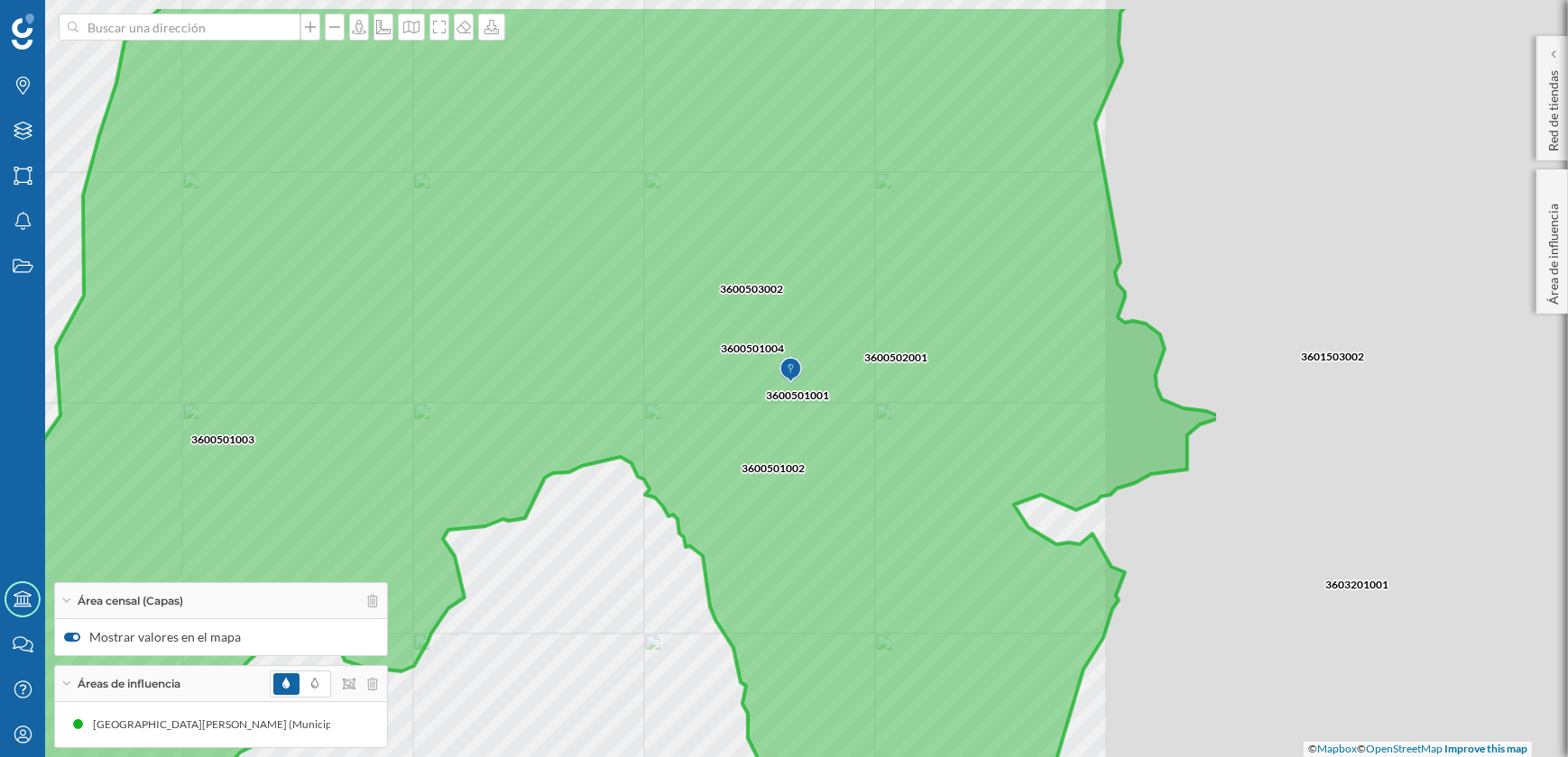
drag, startPoint x: 981, startPoint y: 405, endPoint x: 471, endPoint y: 490, distance: 517.0
click at [471, 490] on icon at bounding box center [574, 455] width 1292 height 897
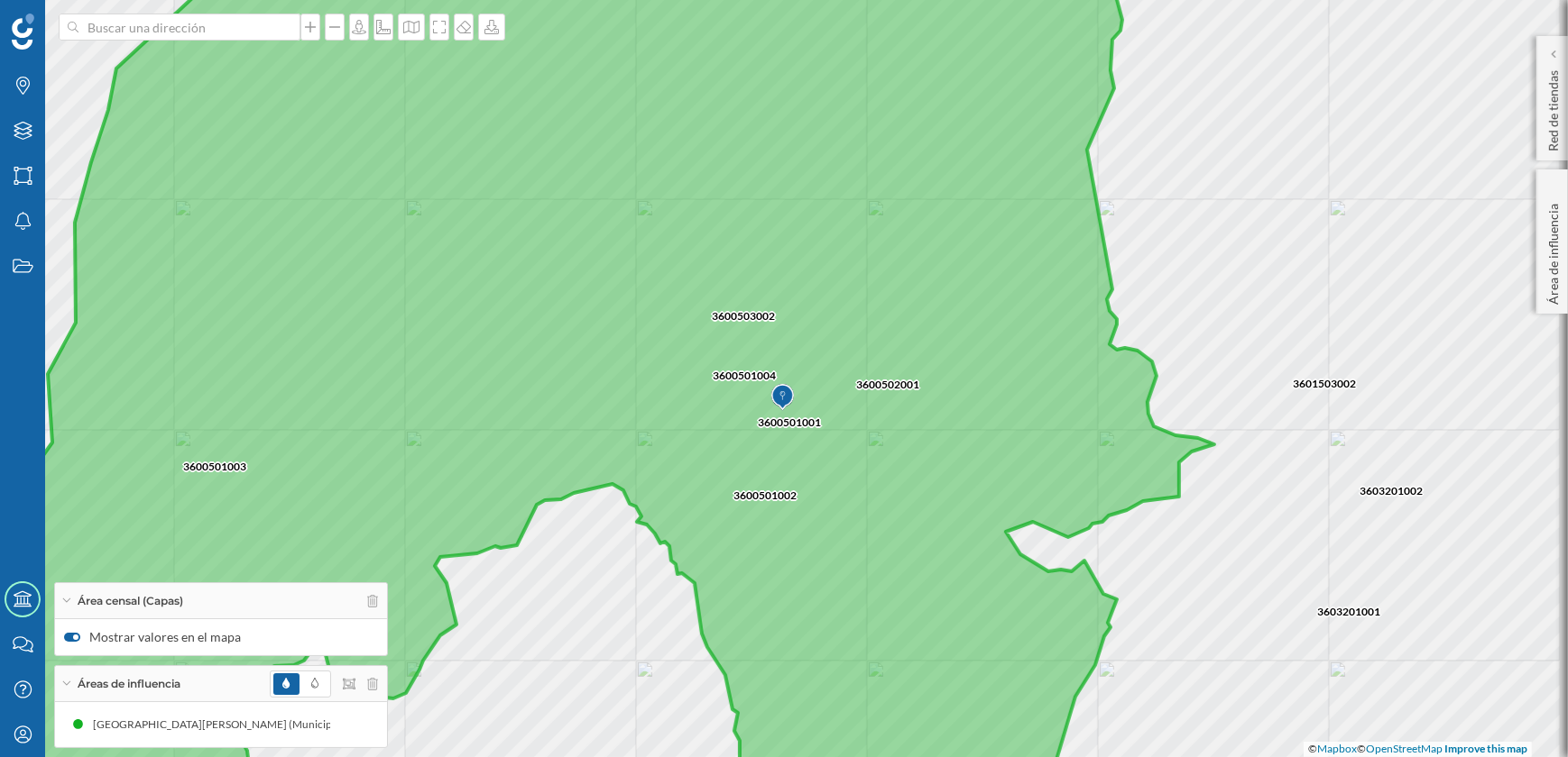
drag, startPoint x: 586, startPoint y: 319, endPoint x: 523, endPoint y: 489, distance: 181.3
click at [523, 489] on icon at bounding box center [567, 405] width 1294 height 916
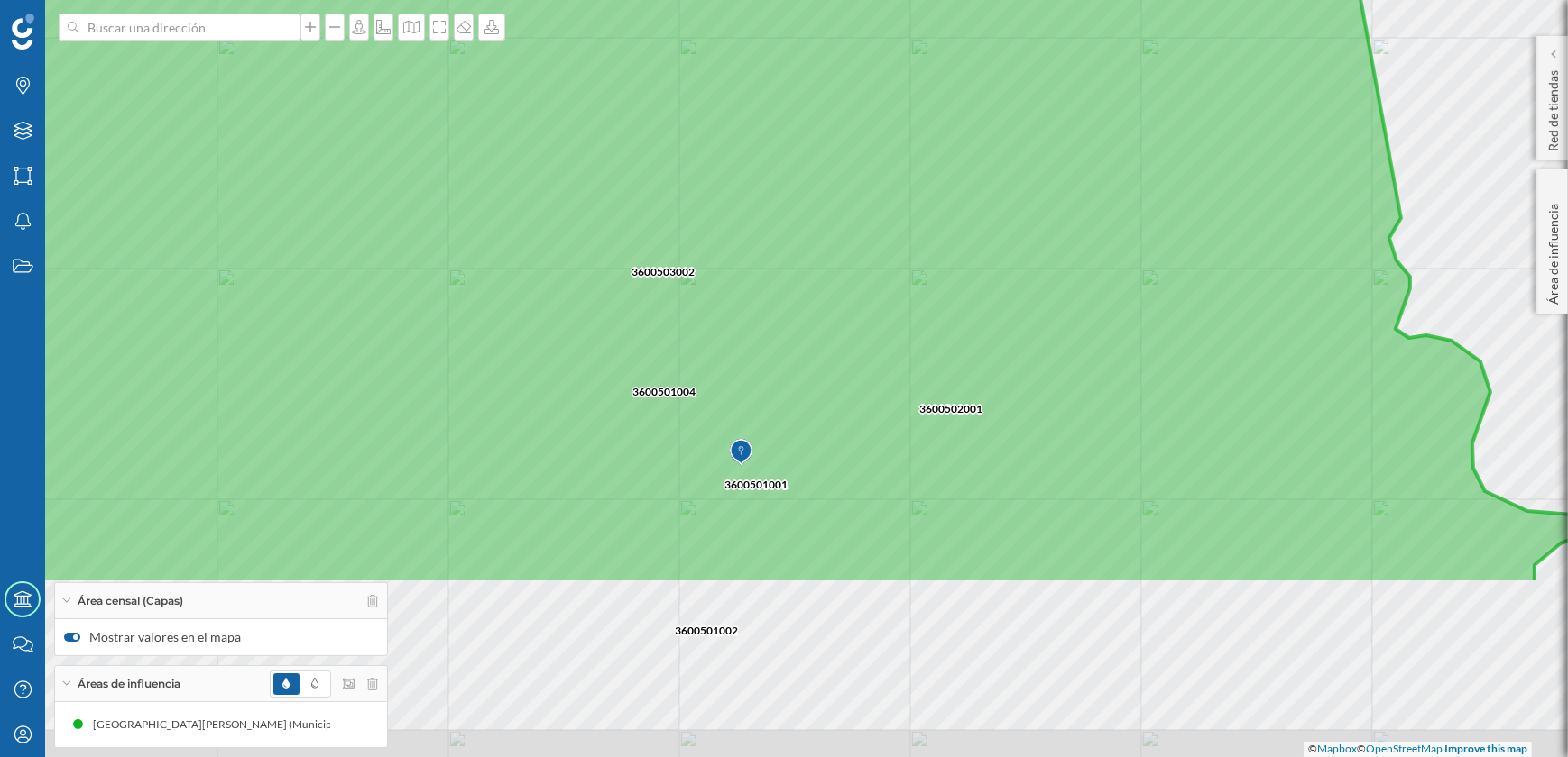
drag, startPoint x: 788, startPoint y: 496, endPoint x: 850, endPoint y: 244, distance: 259.5
click at [850, 244] on icon at bounding box center [752, 126] width 1704 height 916
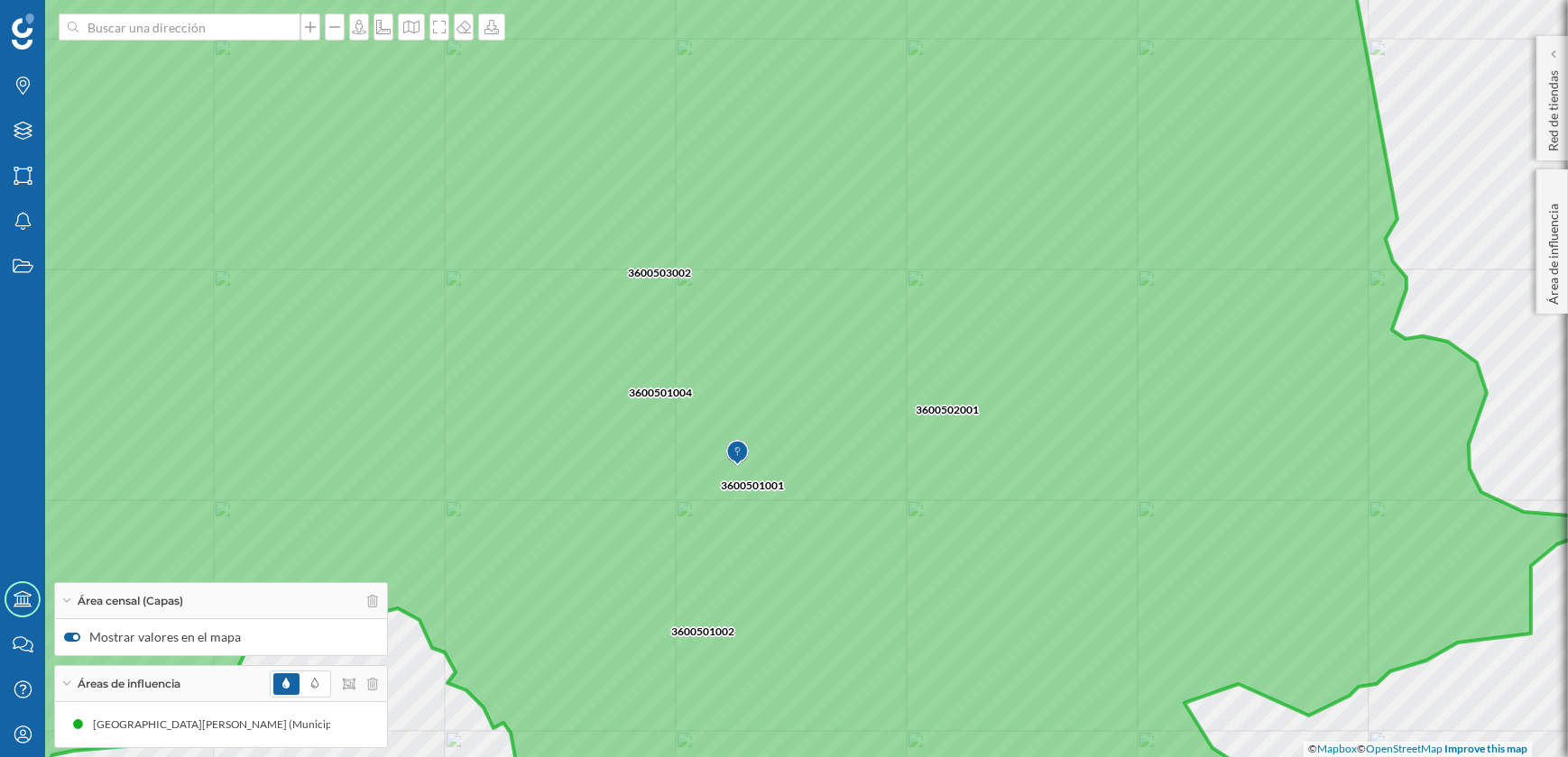
drag, startPoint x: 838, startPoint y: 199, endPoint x: 721, endPoint y: 650, distance: 465.9
click at [721, 650] on icon at bounding box center [718, 379] width 1765 height 916
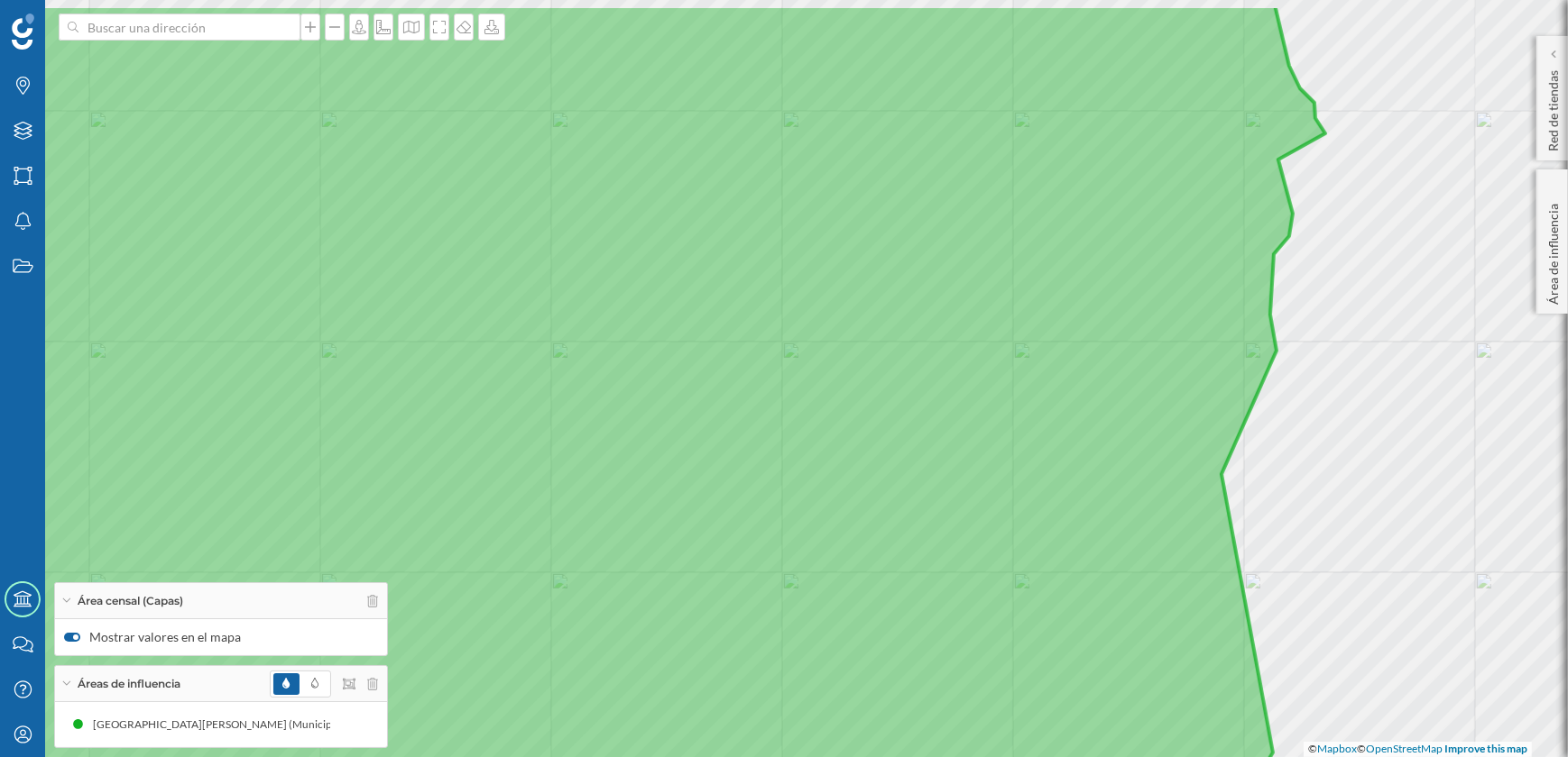
drag, startPoint x: 877, startPoint y: 350, endPoint x: 794, endPoint y: 686, distance: 346.1
click at [794, 686] on icon at bounding box center [595, 462] width 1529 height 916
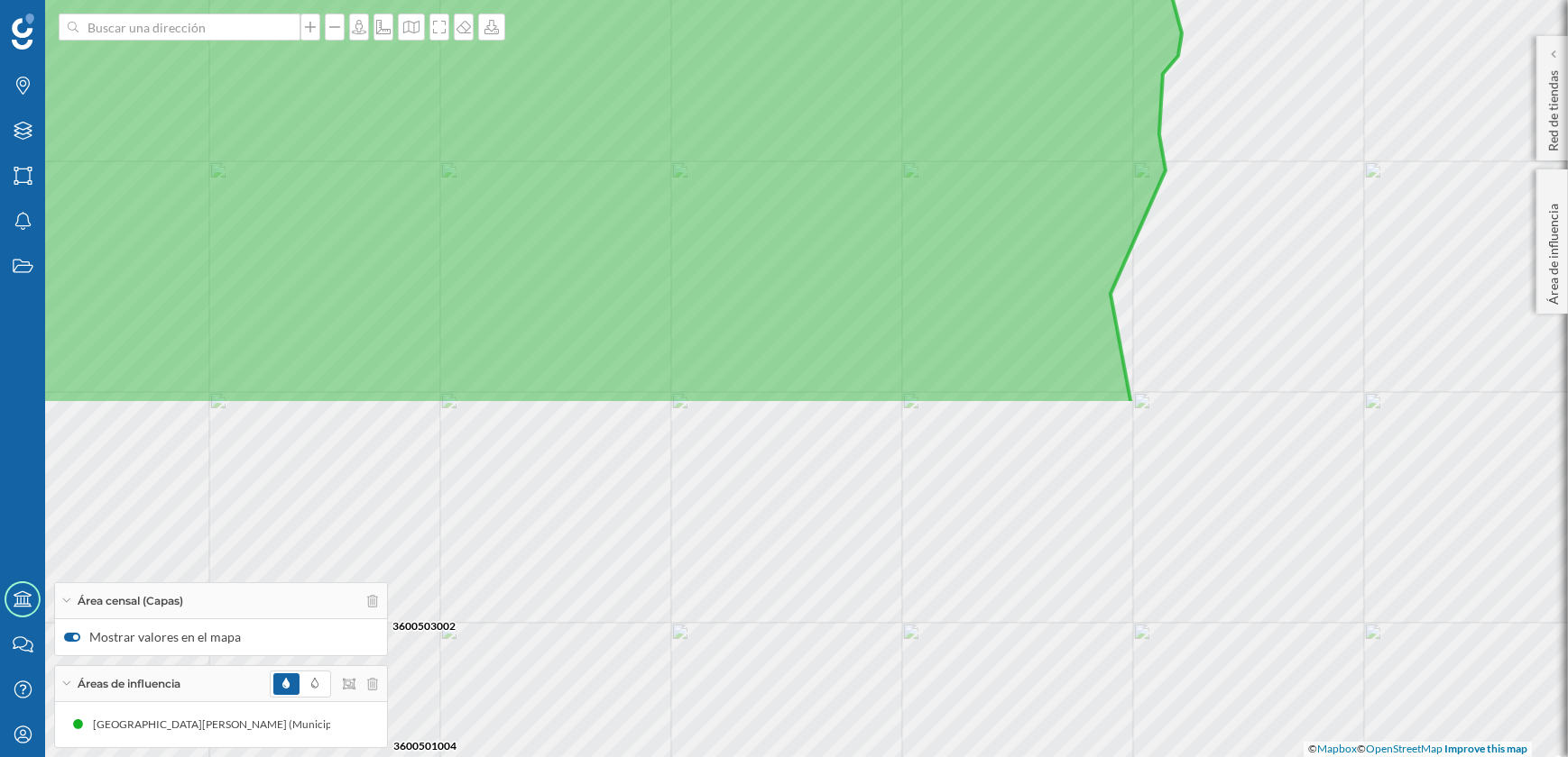
drag, startPoint x: 856, startPoint y: 477, endPoint x: 820, endPoint y: 14, distance: 464.4
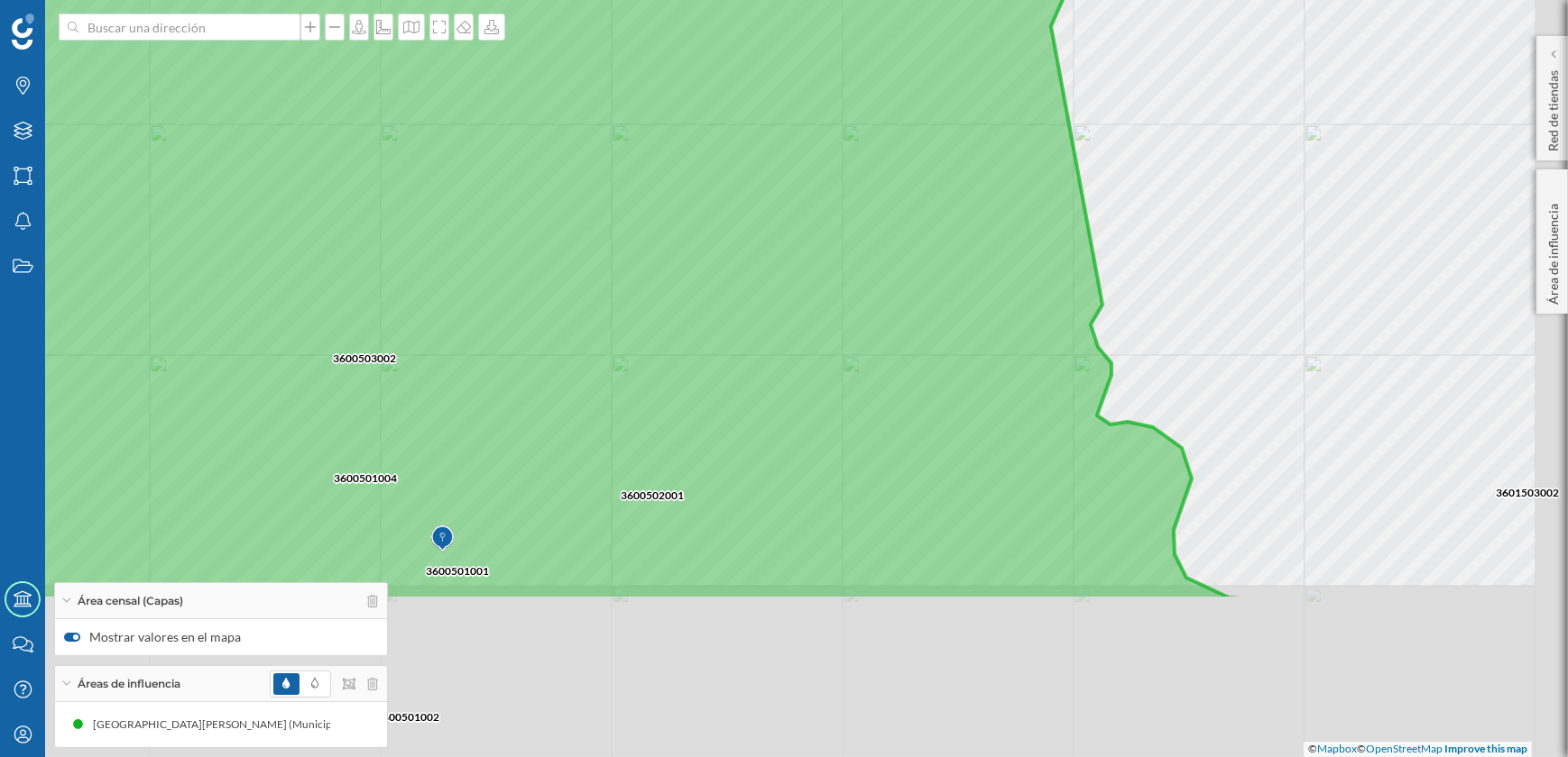
drag, startPoint x: 792, startPoint y: 430, endPoint x: 703, endPoint y: 144, distance: 299.5
click at [703, 144] on icon at bounding box center [521, 141] width 1483 height 916
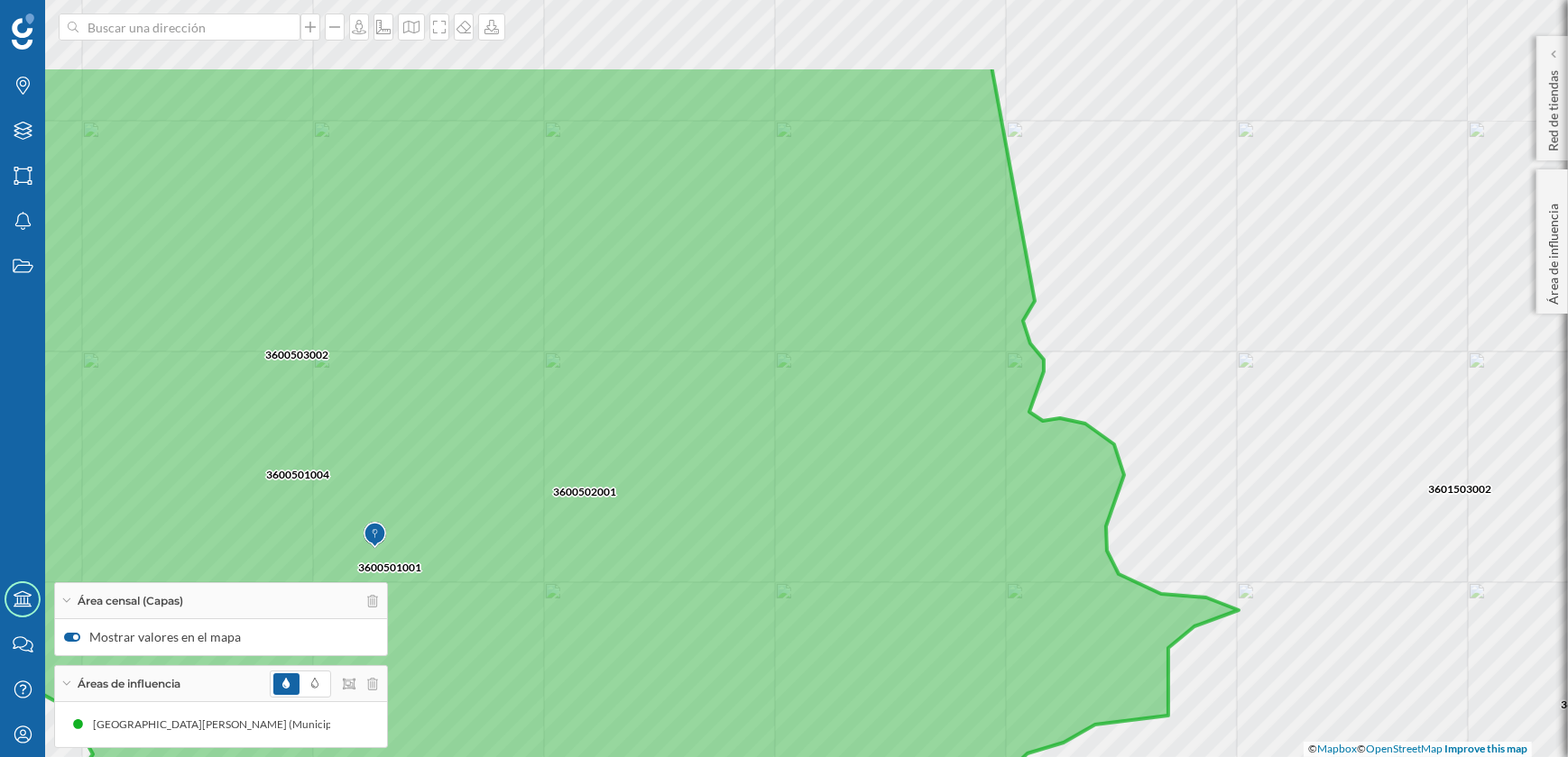
drag, startPoint x: 787, startPoint y: 307, endPoint x: 772, endPoint y: 418, distance: 112.0
click at [772, 418] on icon at bounding box center [529, 523] width 1419 height 916
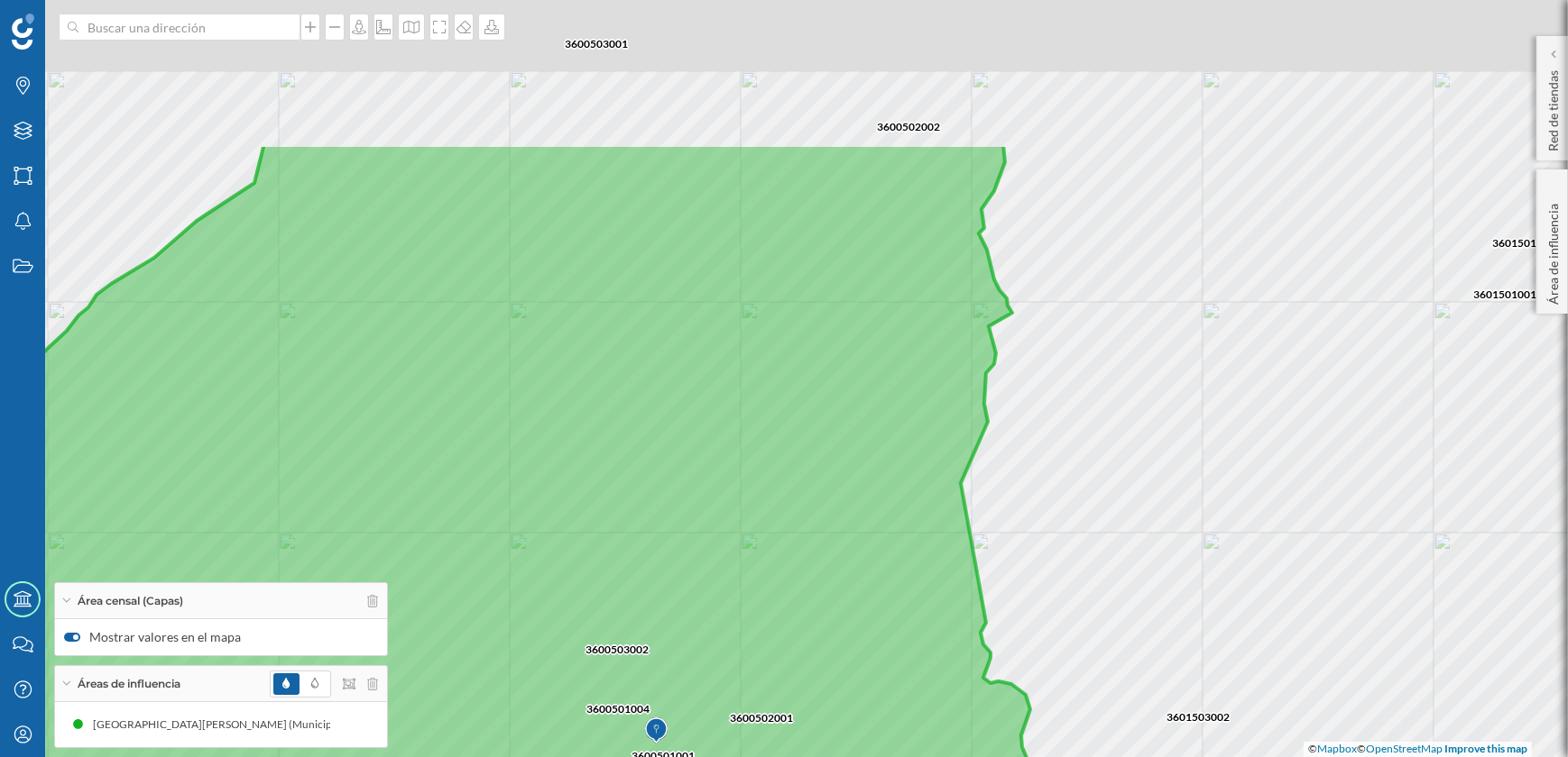
drag, startPoint x: 863, startPoint y: 463, endPoint x: 894, endPoint y: 612, distance: 152.2
click at [887, 634] on icon at bounding box center [474, 601] width 1227 height 916
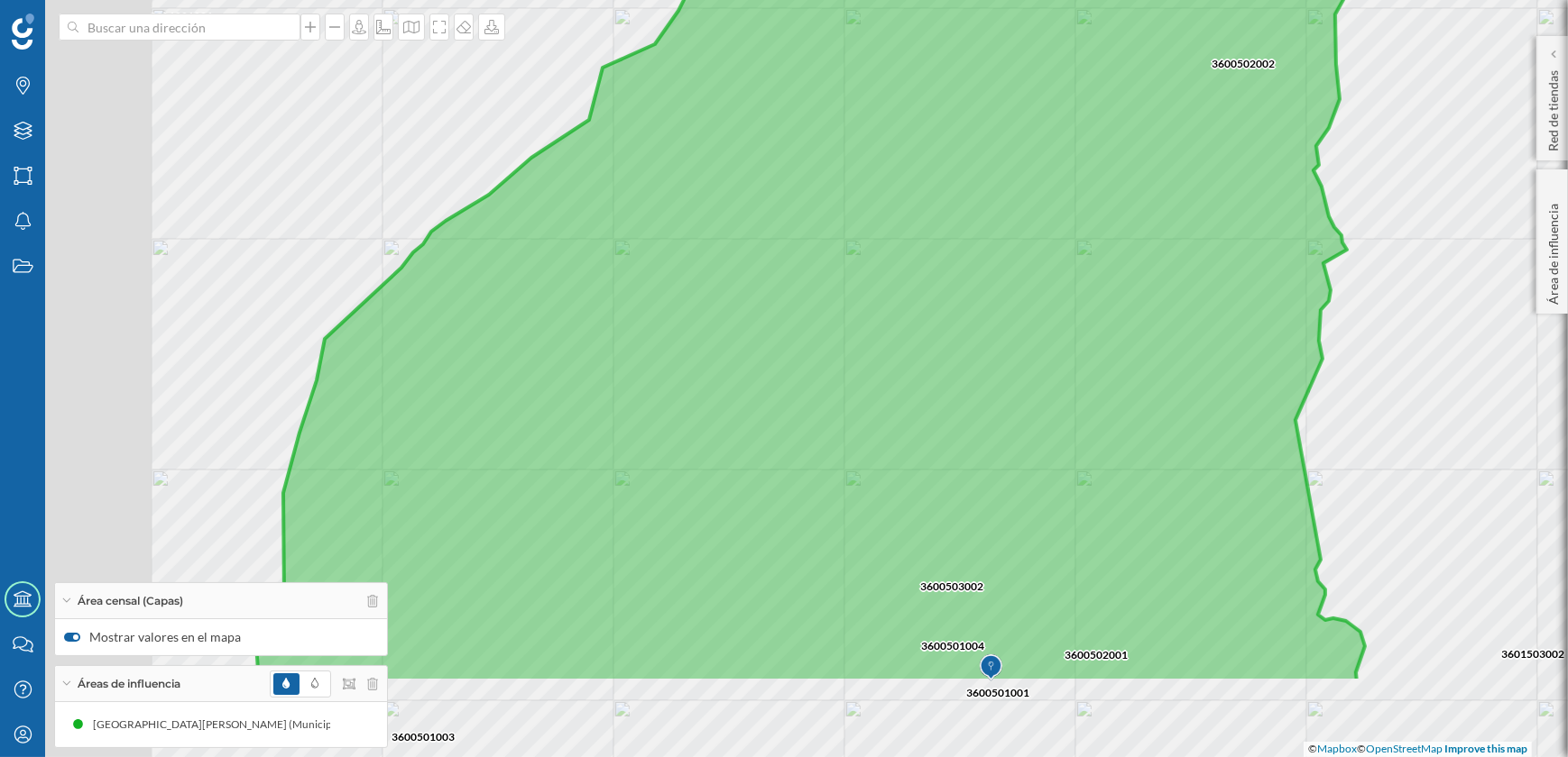
drag, startPoint x: 841, startPoint y: 578, endPoint x: 1162, endPoint y: 423, distance: 356.5
click at [1162, 423] on icon at bounding box center [811, 224] width 1108 height 916
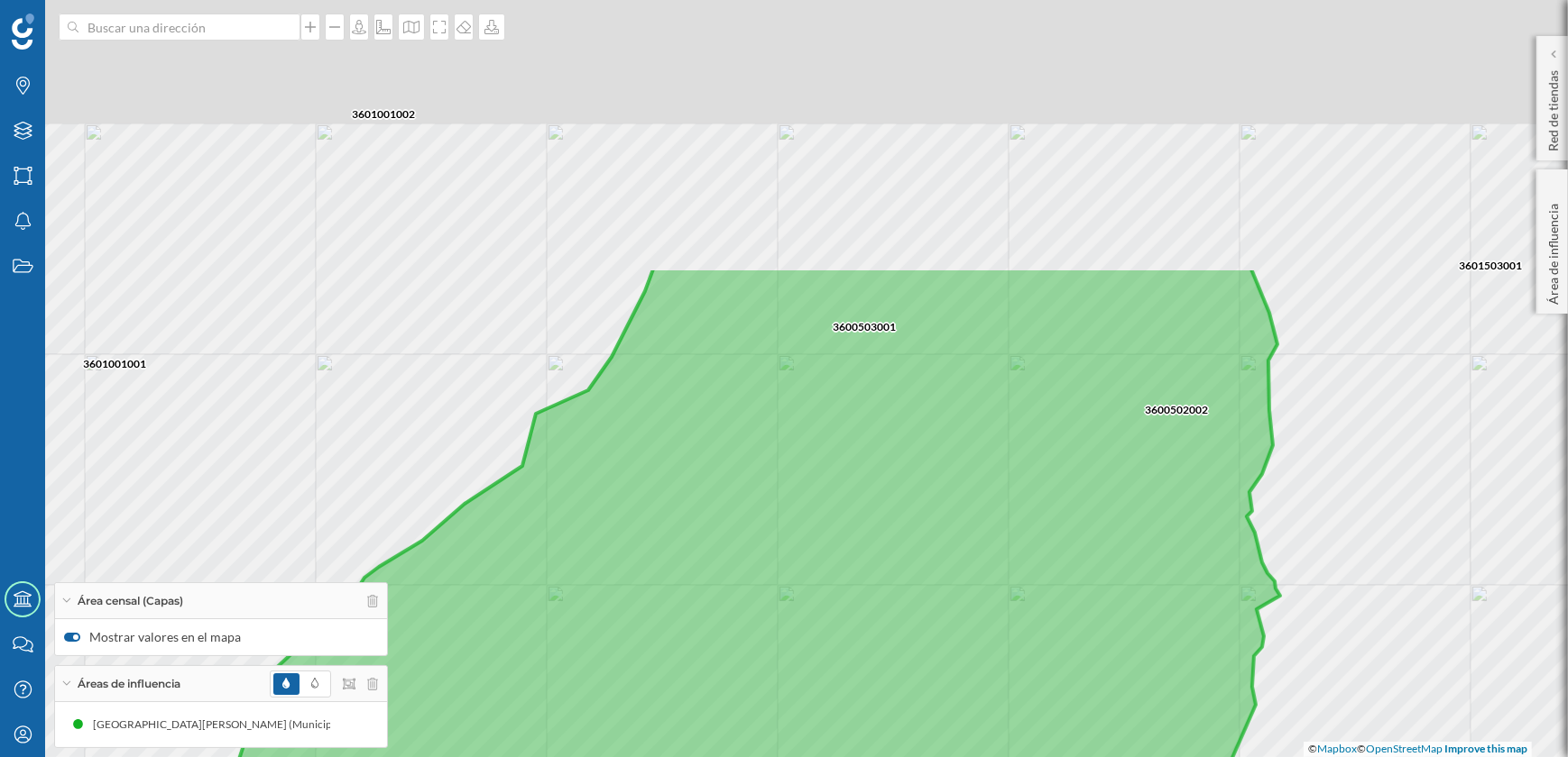
drag, startPoint x: 1144, startPoint y: 342, endPoint x: 1077, endPoint y: 690, distance: 354.4
click at [1077, 690] on icon at bounding box center [736, 725] width 1239 height 916
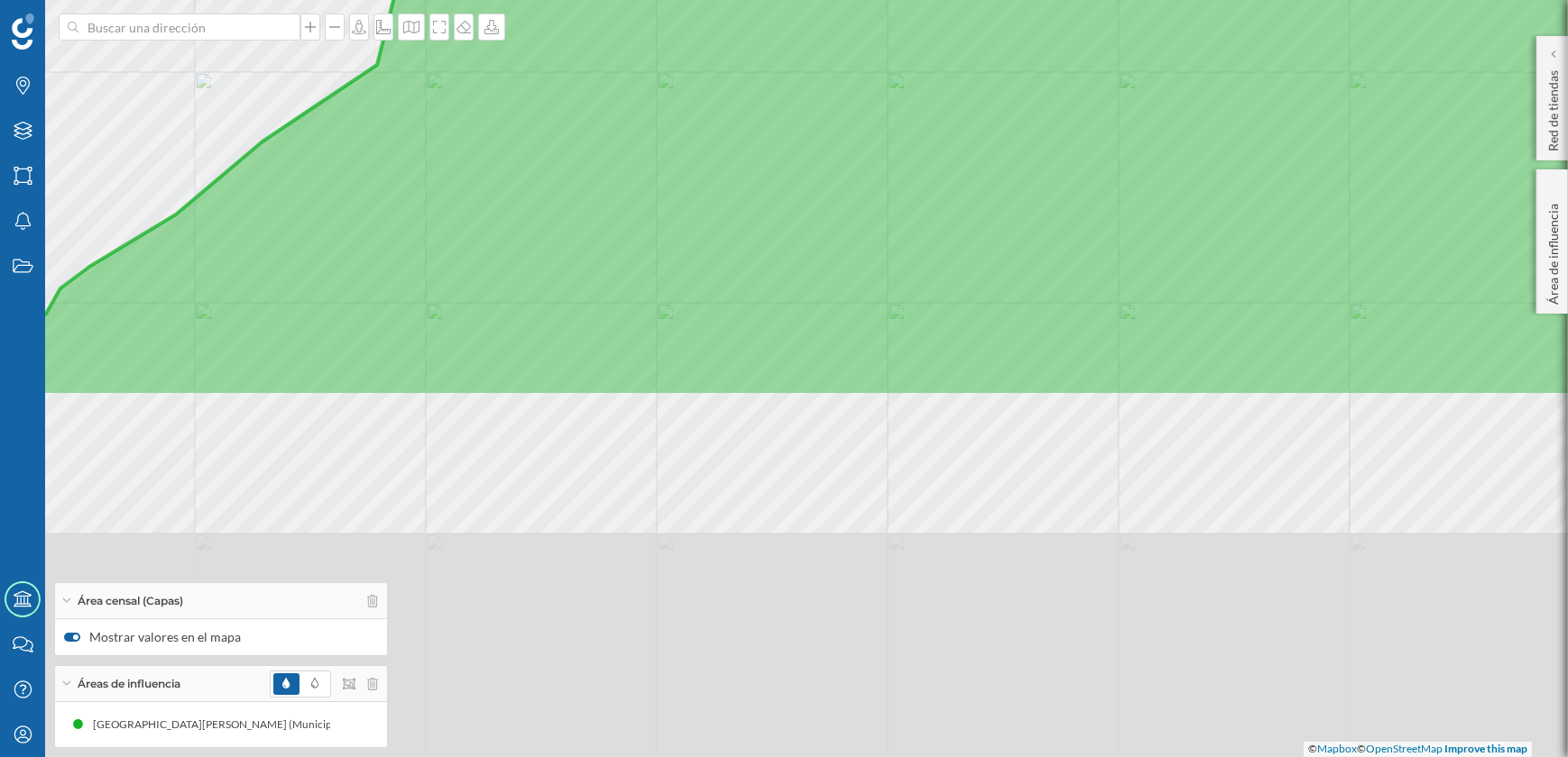
drag, startPoint x: 741, startPoint y: 558, endPoint x: 929, endPoint y: 118, distance: 478.5
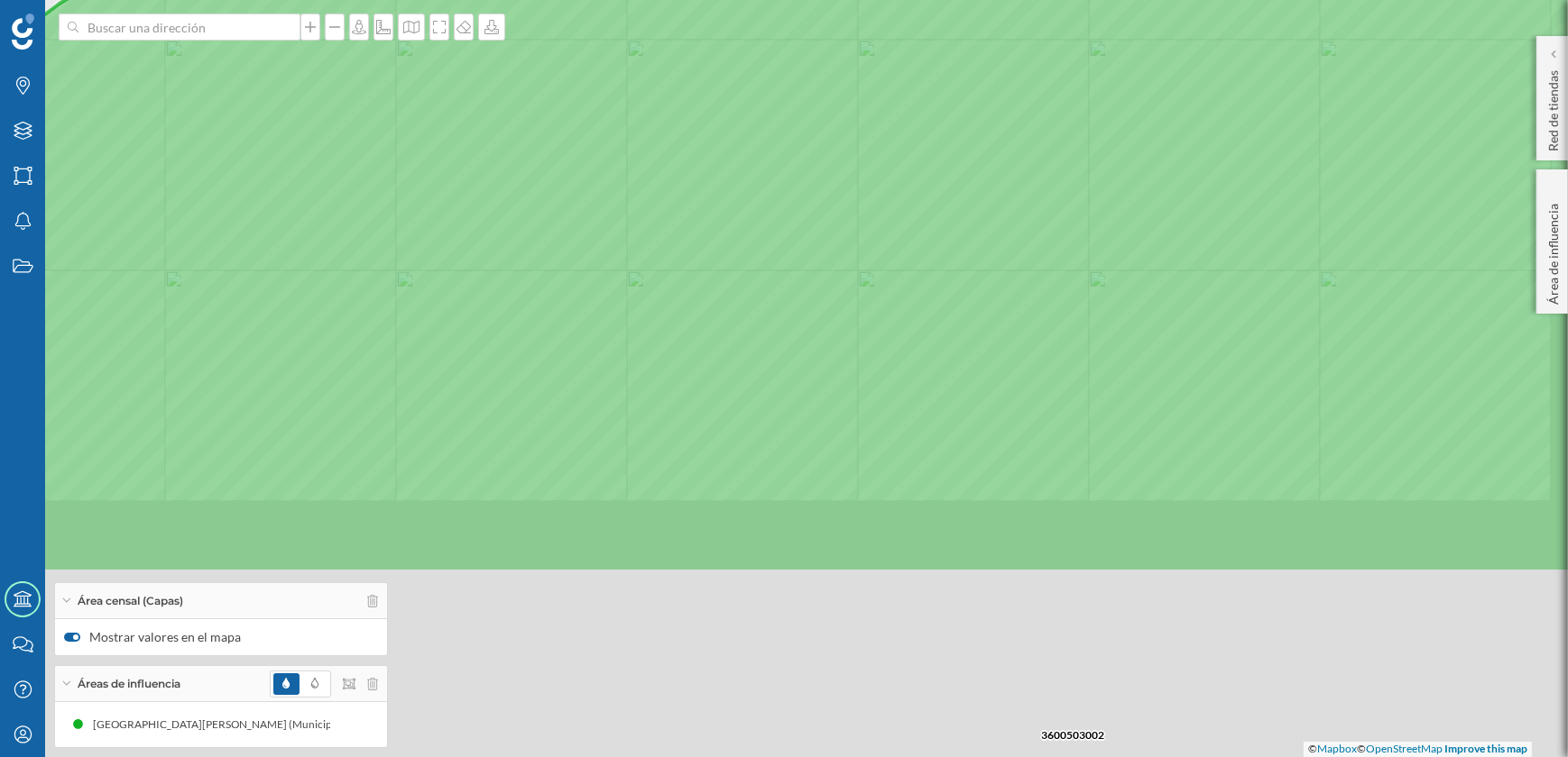
drag, startPoint x: 896, startPoint y: 344, endPoint x: 864, endPoint y: 81, distance: 264.9
click at [864, 81] on icon at bounding box center [754, 115] width 1889 height 916
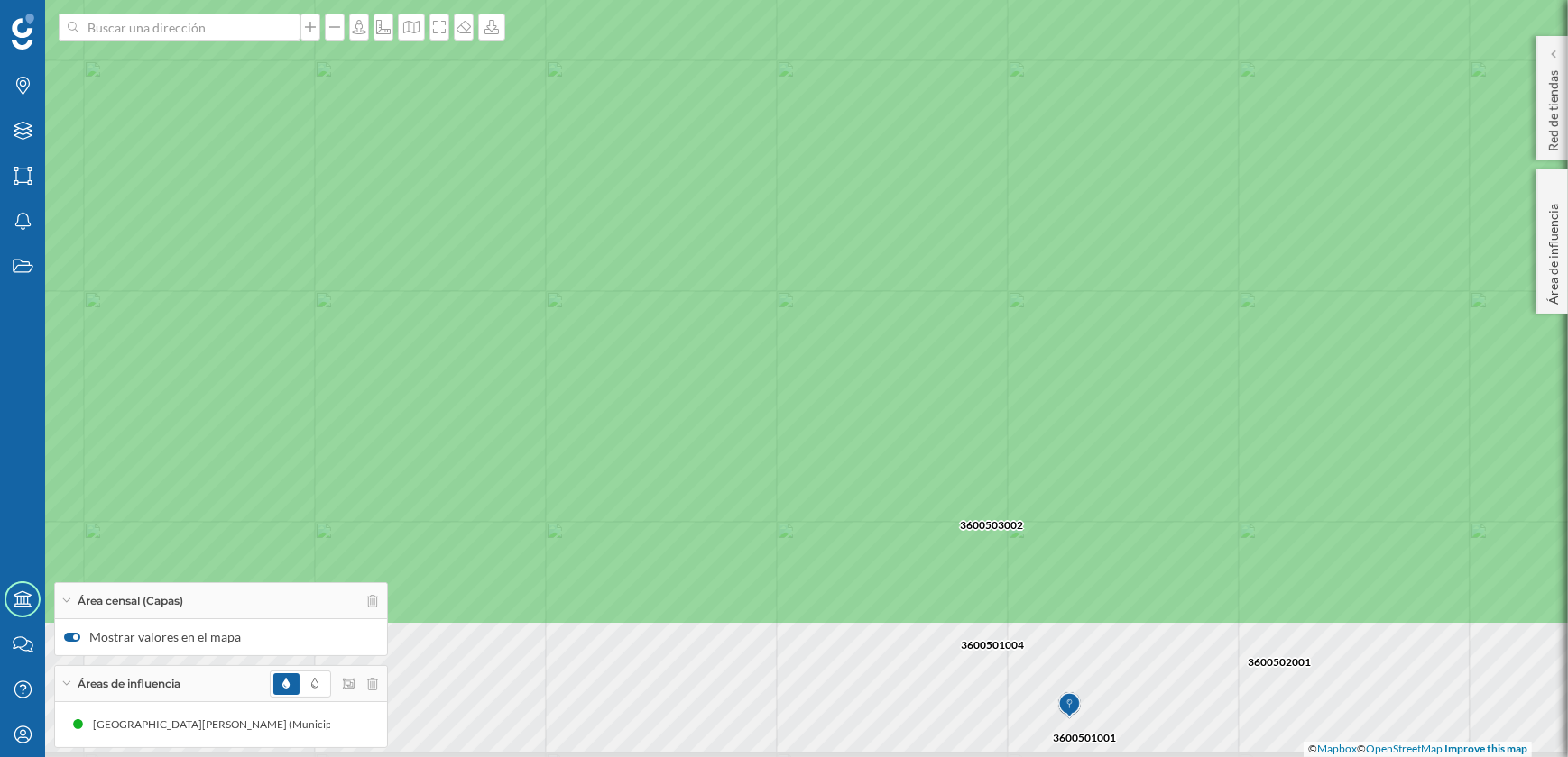
drag, startPoint x: 864, startPoint y: 317, endPoint x: 783, endPoint y: 107, distance: 225.1
click at [783, 107] on icon at bounding box center [703, 168] width 1889 height 916
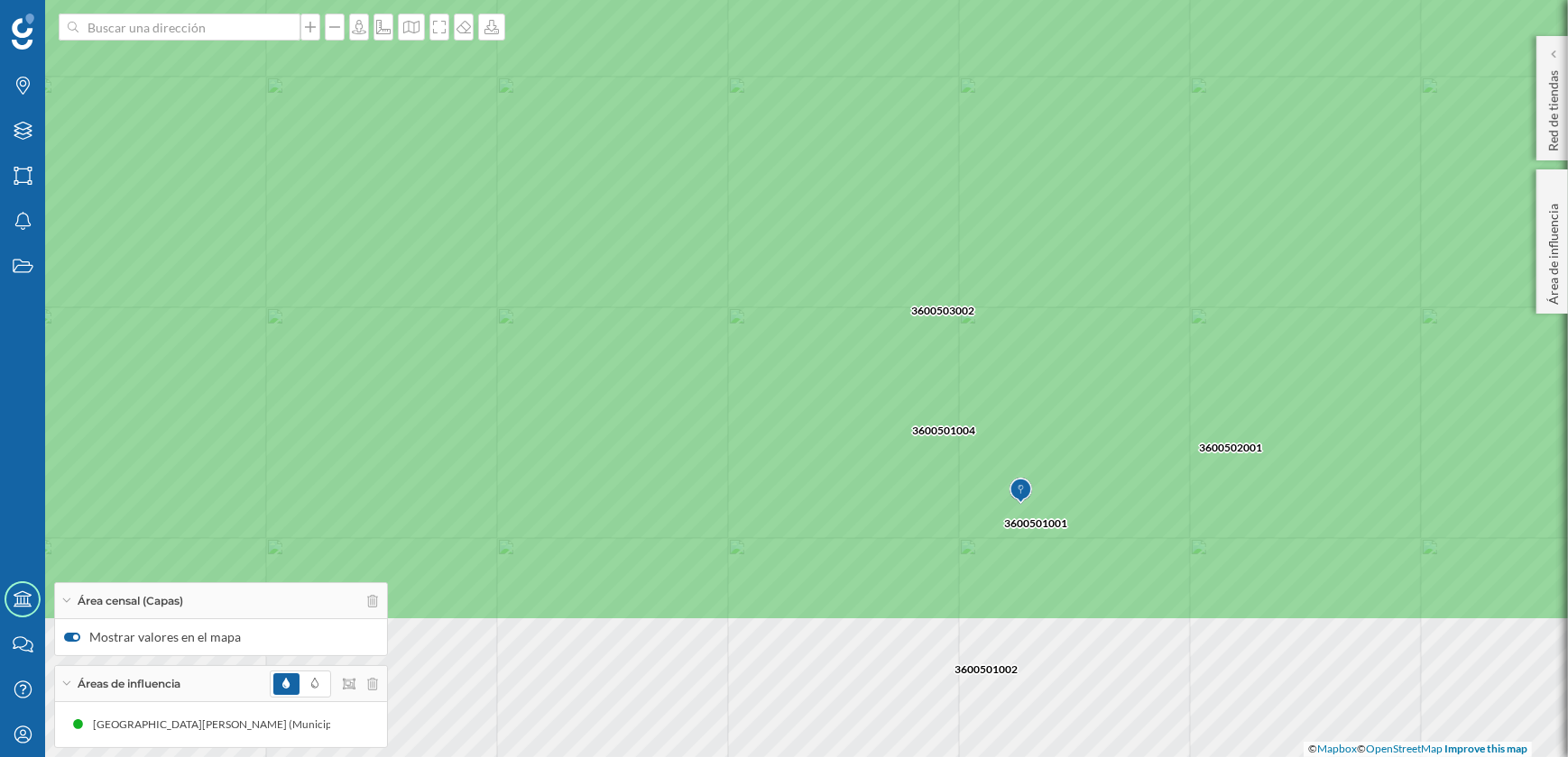
drag, startPoint x: 772, startPoint y: 229, endPoint x: 733, endPoint y: 26, distance: 206.7
click at [733, 26] on icon at bounding box center [736, 164] width 1889 height 916
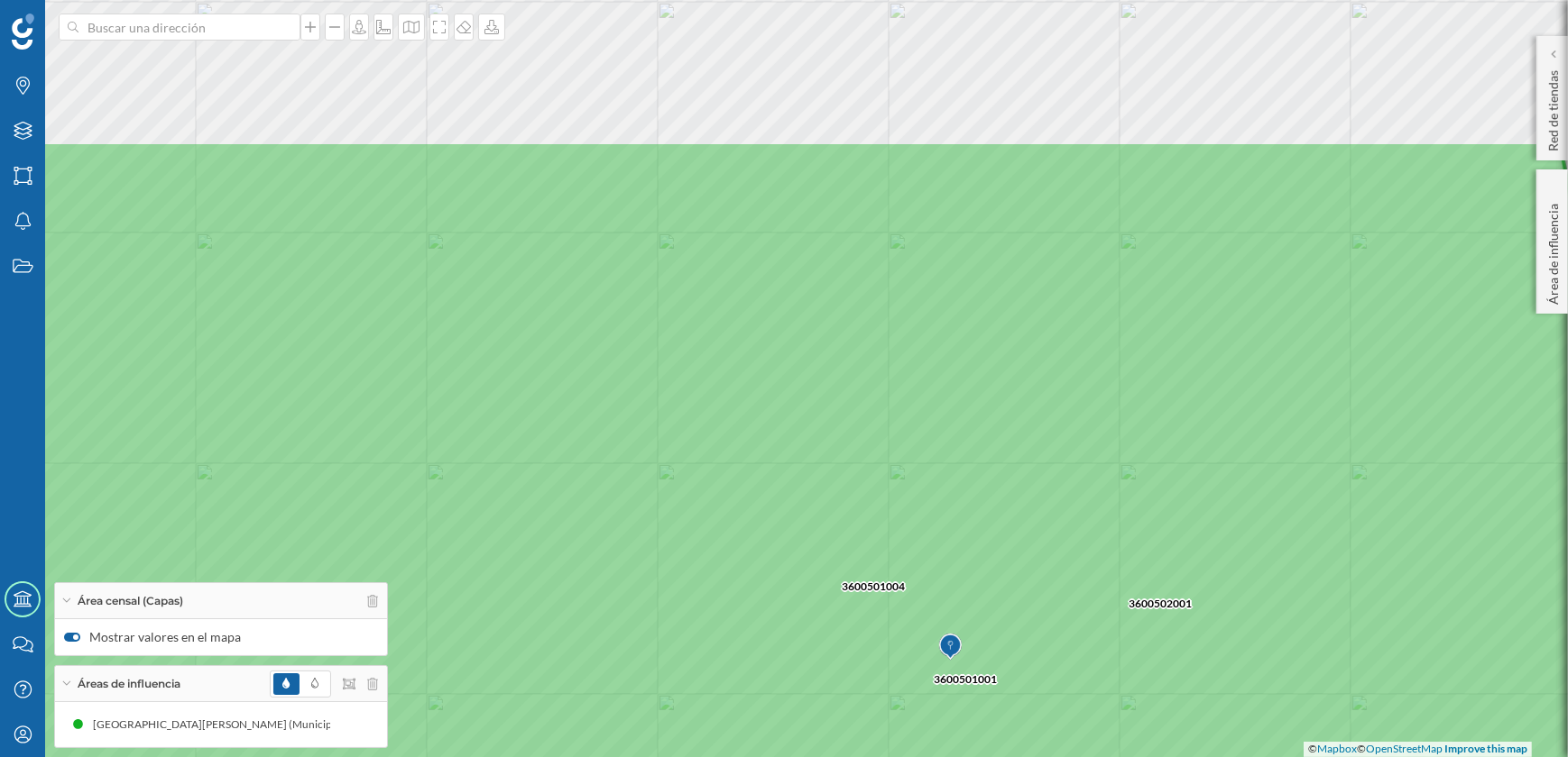
drag, startPoint x: 733, startPoint y: 26, endPoint x: 665, endPoint y: 263, distance: 246.6
click at [665, 263] on icon at bounding box center [720, 598] width 1889 height 916
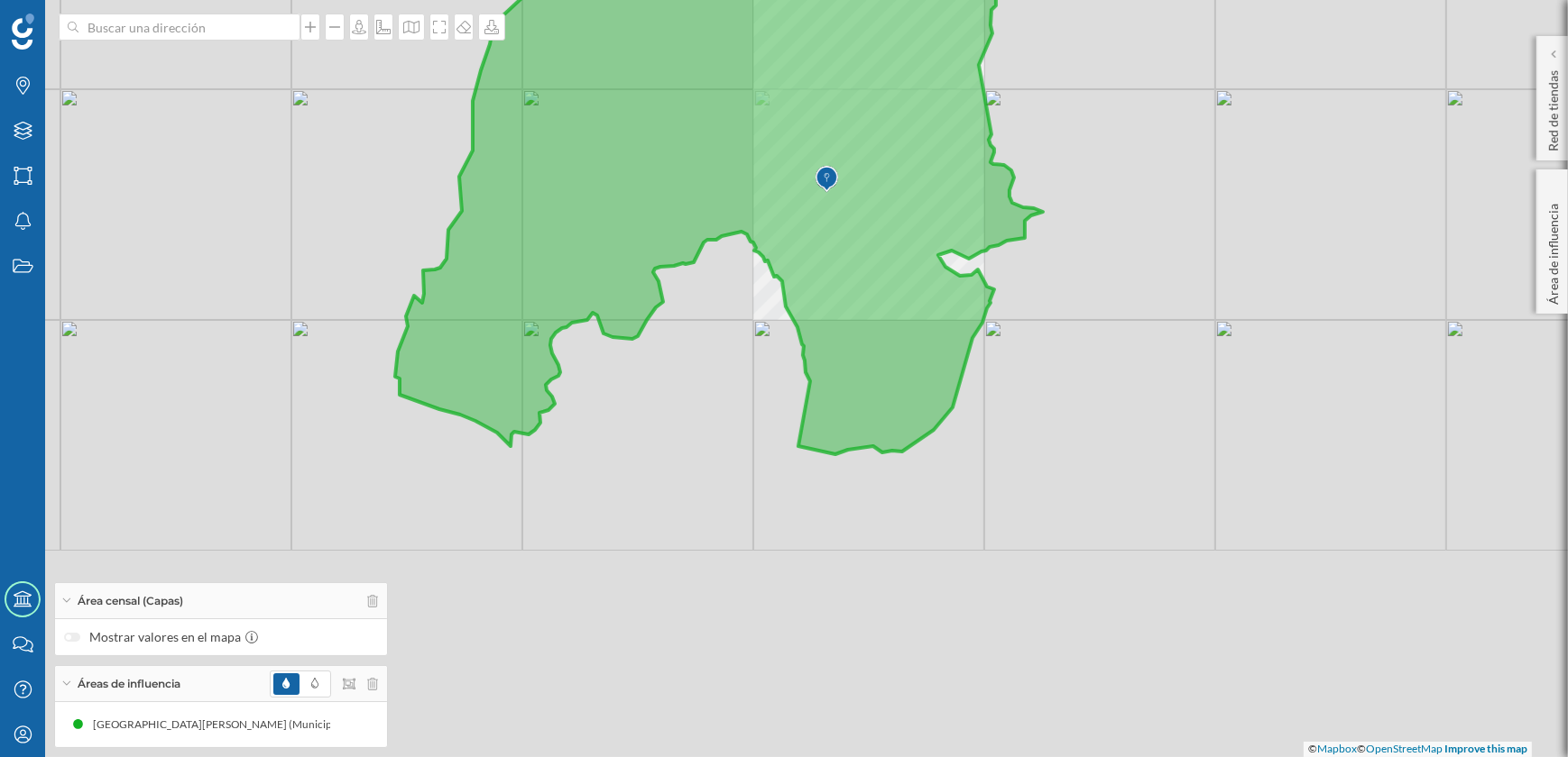
drag, startPoint x: 822, startPoint y: 618, endPoint x: 830, endPoint y: 244, distance: 374.1
click at [830, 244] on icon at bounding box center [719, 87] width 648 height 734
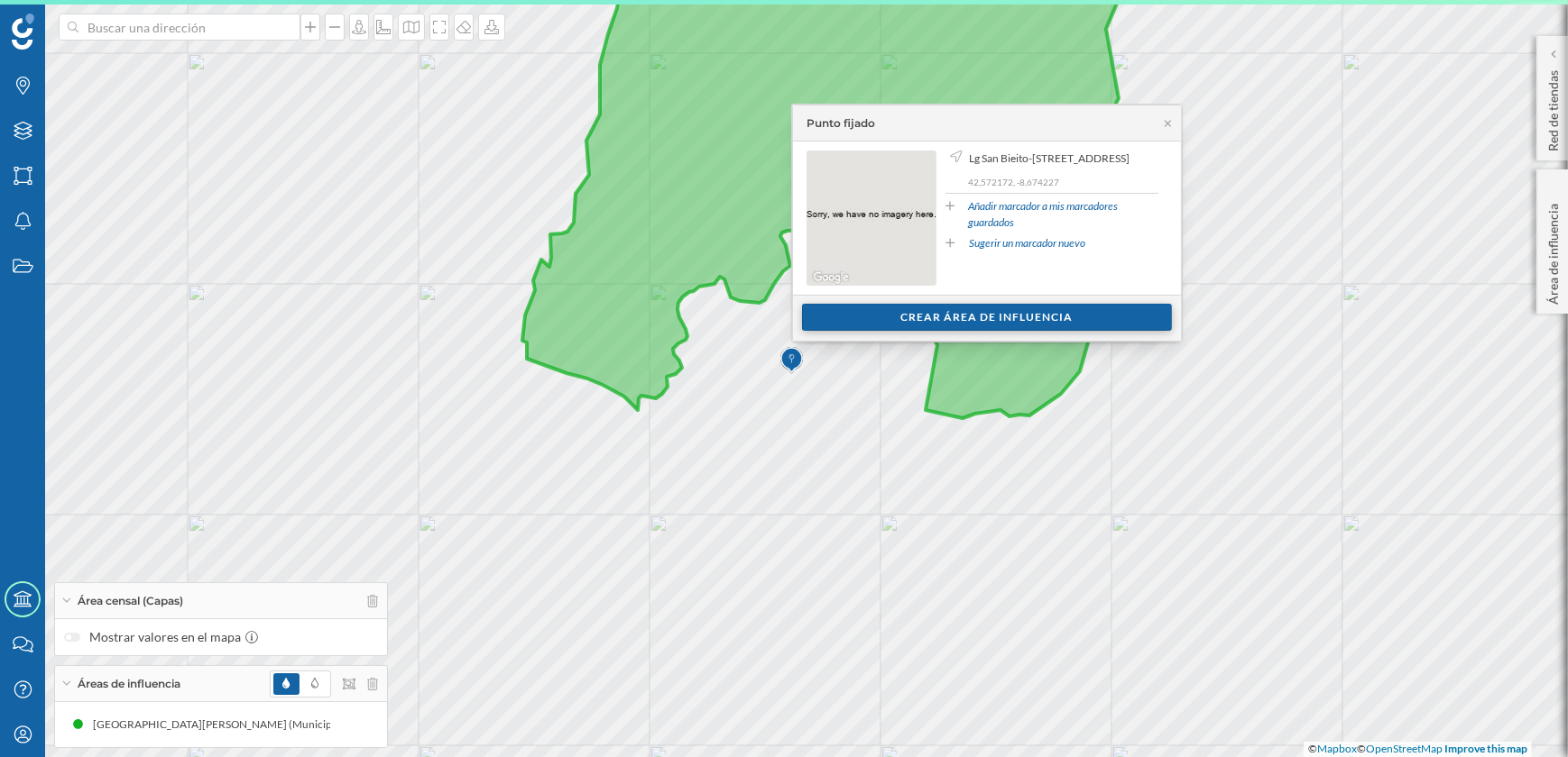
click at [900, 318] on div "Crear área de influencia" at bounding box center [986, 318] width 370 height 27
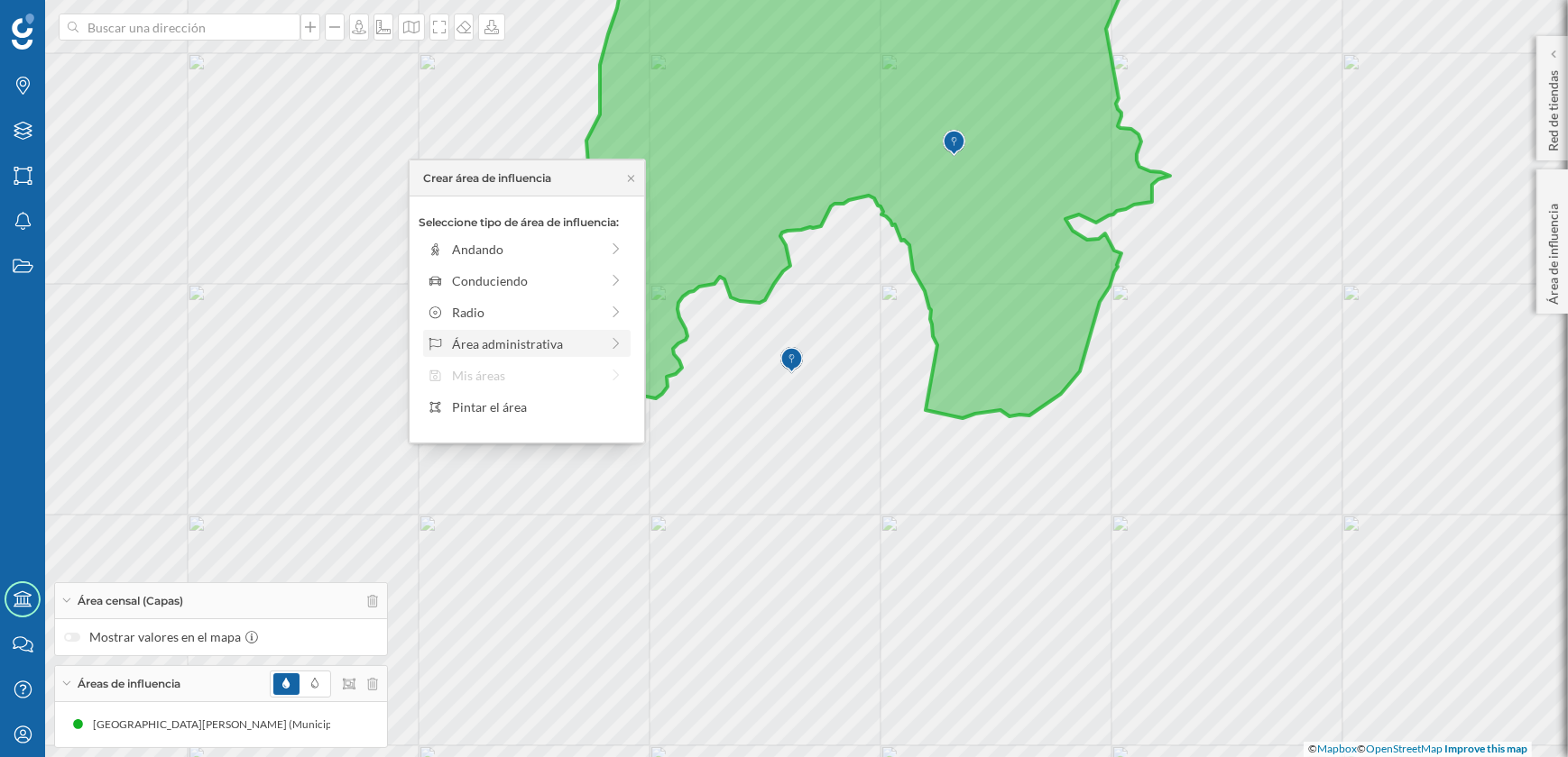
click at [531, 350] on div "Área administrativa" at bounding box center [525, 343] width 147 height 19
click at [490, 317] on div "Municipio" at bounding box center [541, 312] width 178 height 19
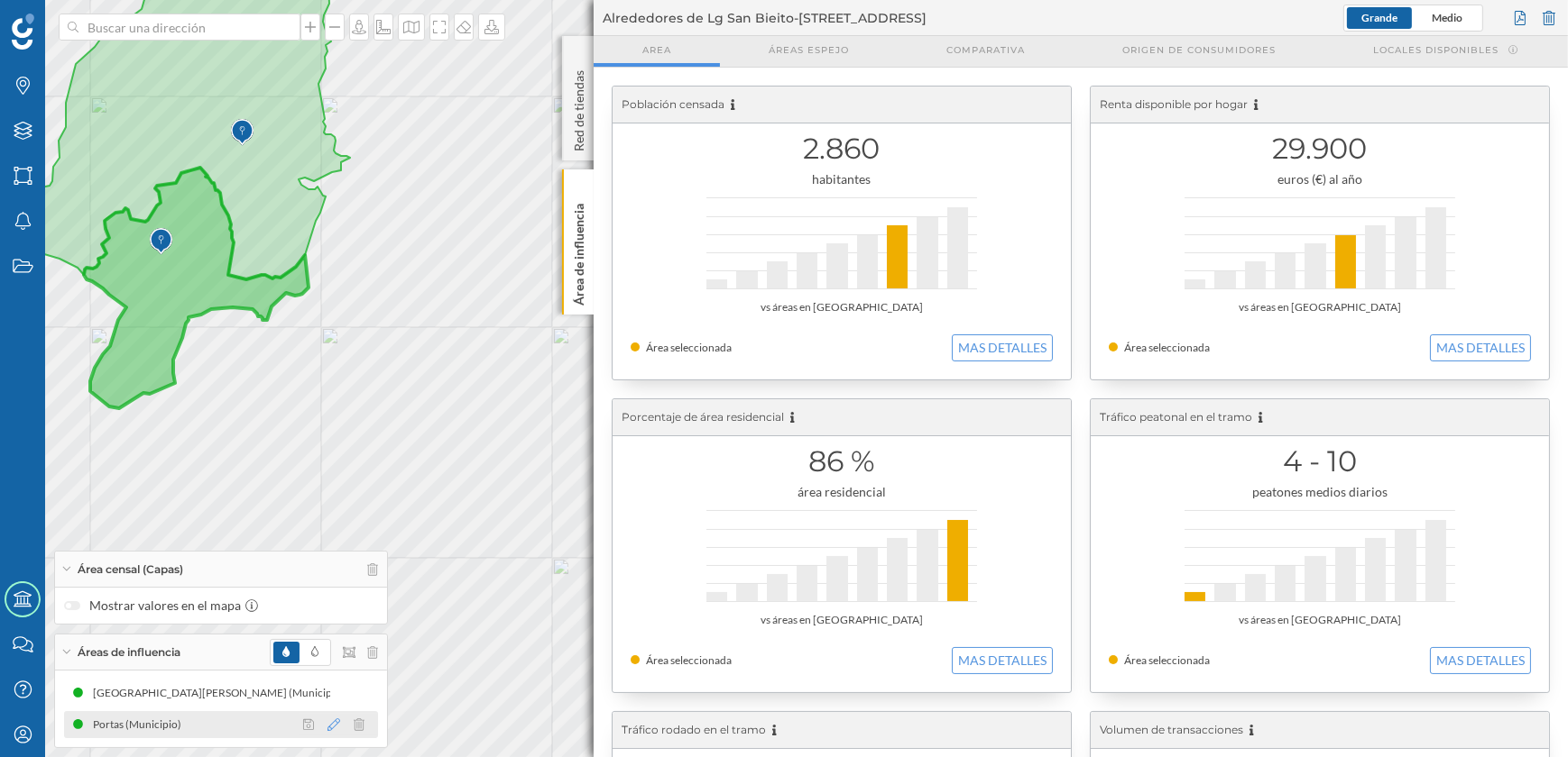
click at [328, 725] on icon at bounding box center [334, 725] width 13 height 13
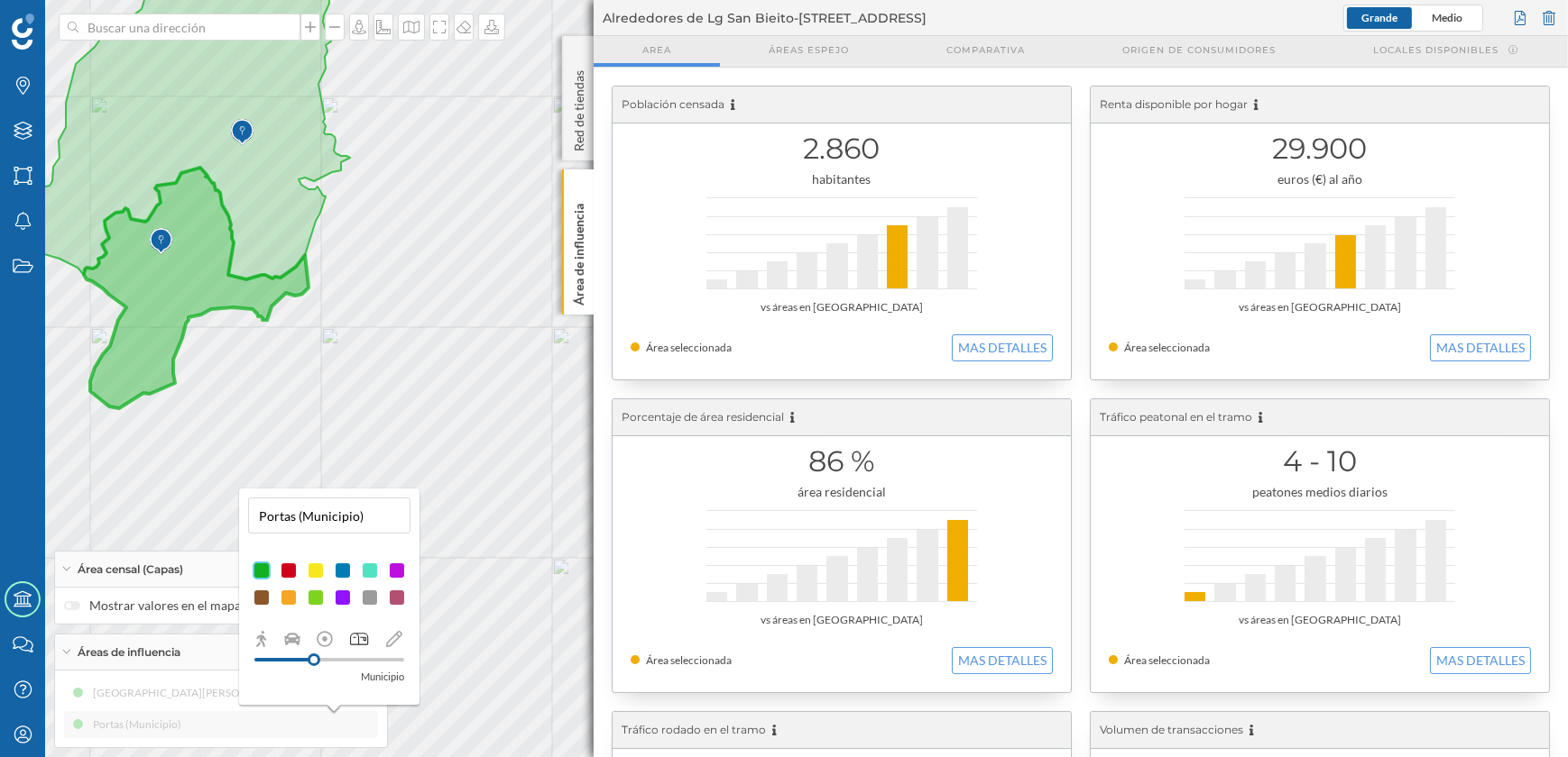
click at [287, 595] on div at bounding box center [289, 598] width 18 height 18
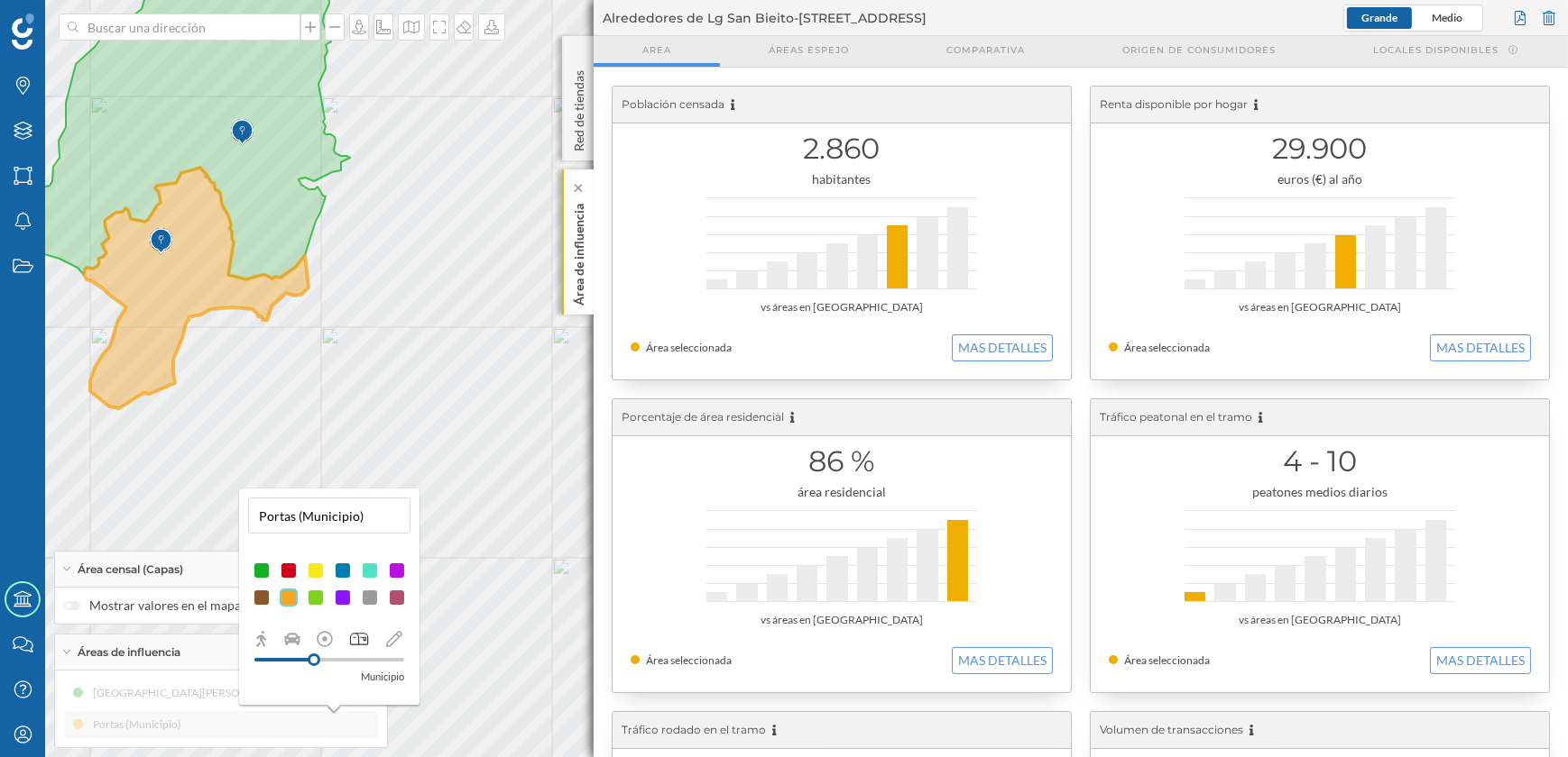
click at [575, 296] on p "Área de influencia" at bounding box center [579, 252] width 18 height 109
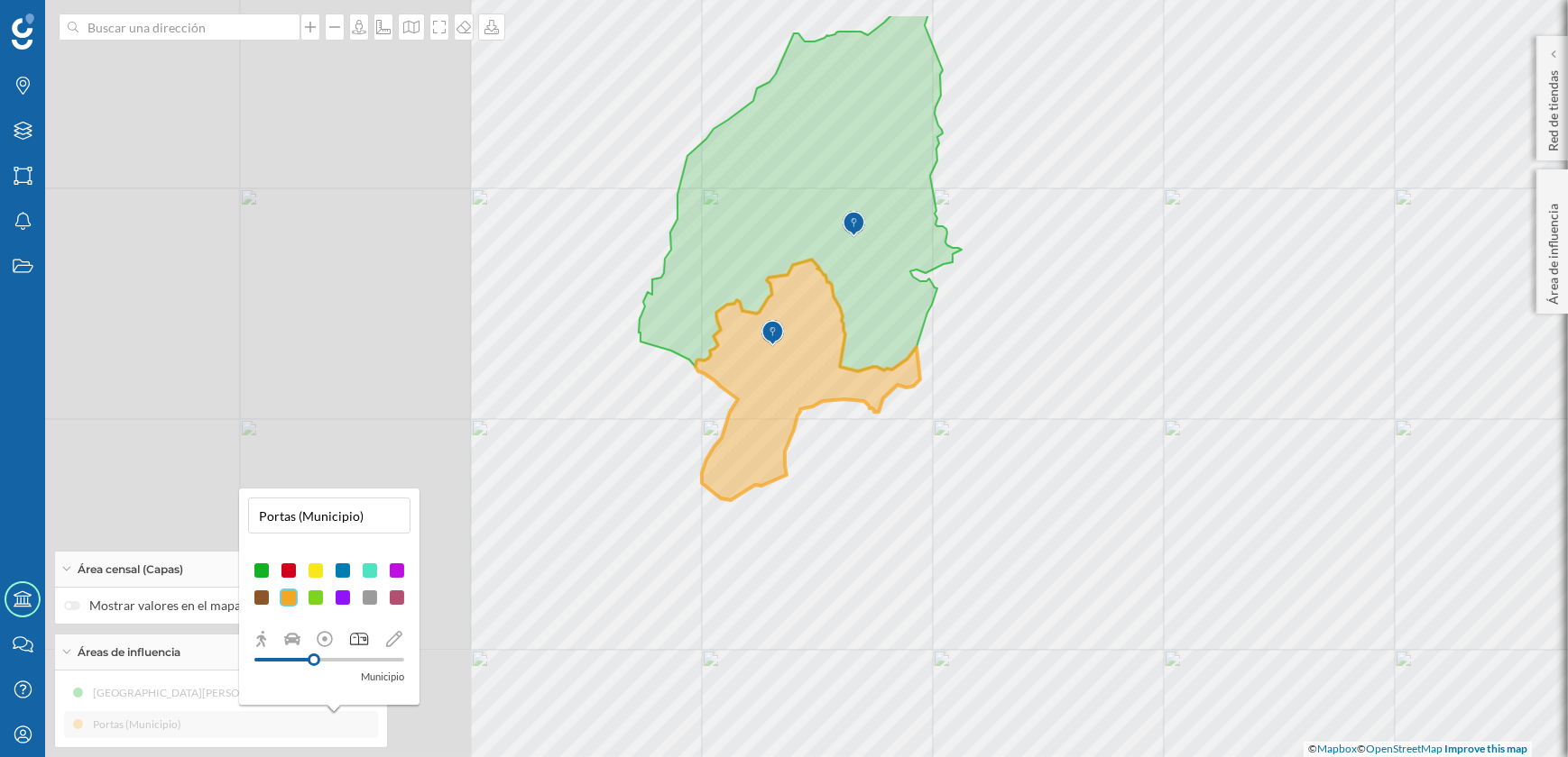
drag, startPoint x: 464, startPoint y: 366, endPoint x: 1076, endPoint y: 458, distance: 618.9
click at [1076, 458] on div "© Mapbox © OpenStreetMap Improve this map" at bounding box center [784, 378] width 1568 height 757
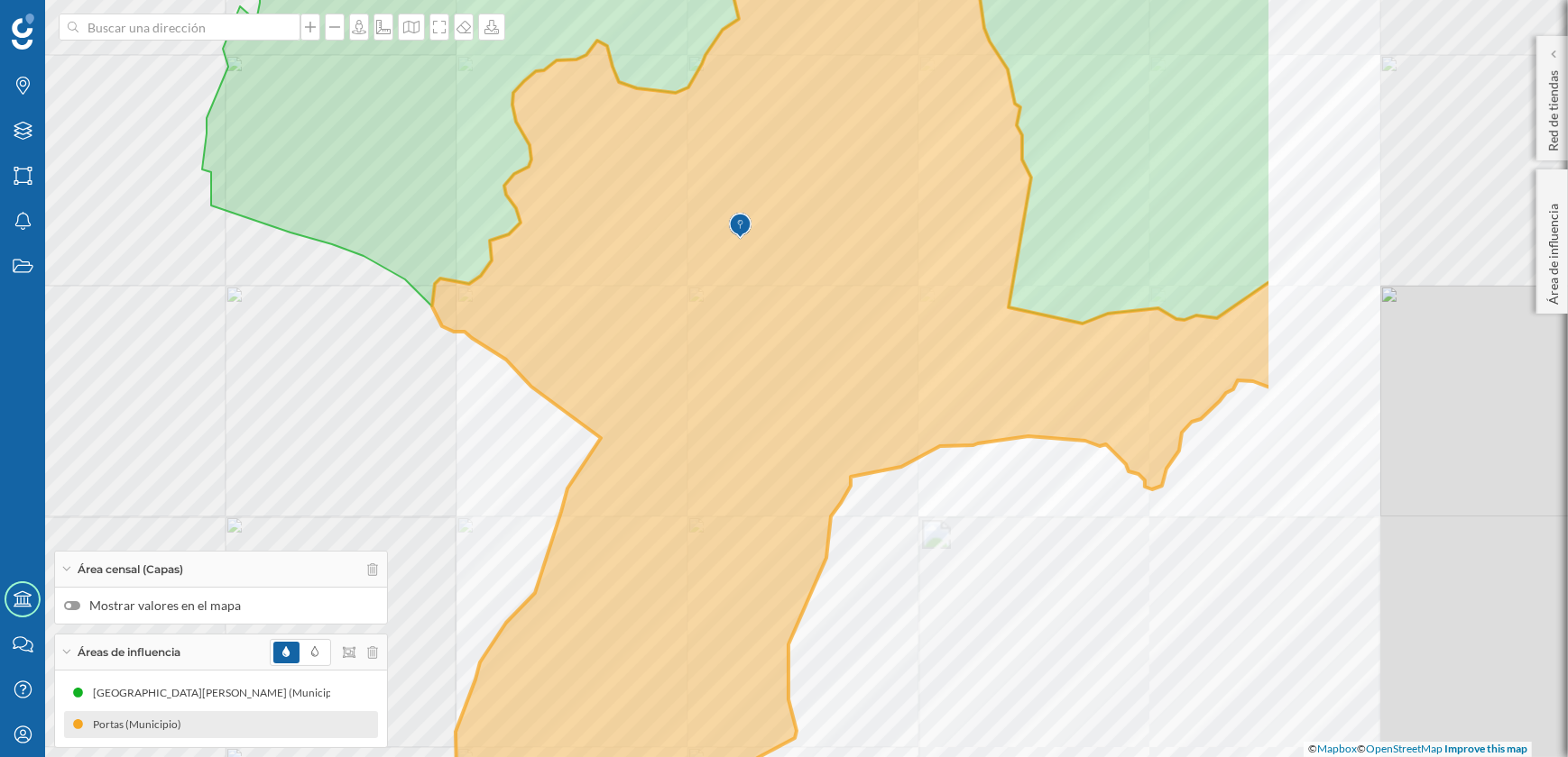
drag, startPoint x: 945, startPoint y: 361, endPoint x: 488, endPoint y: 361, distance: 457.0
click at [488, 361] on div "© Mapbox © OpenStreetMap Improve this map" at bounding box center [784, 378] width 1568 height 757
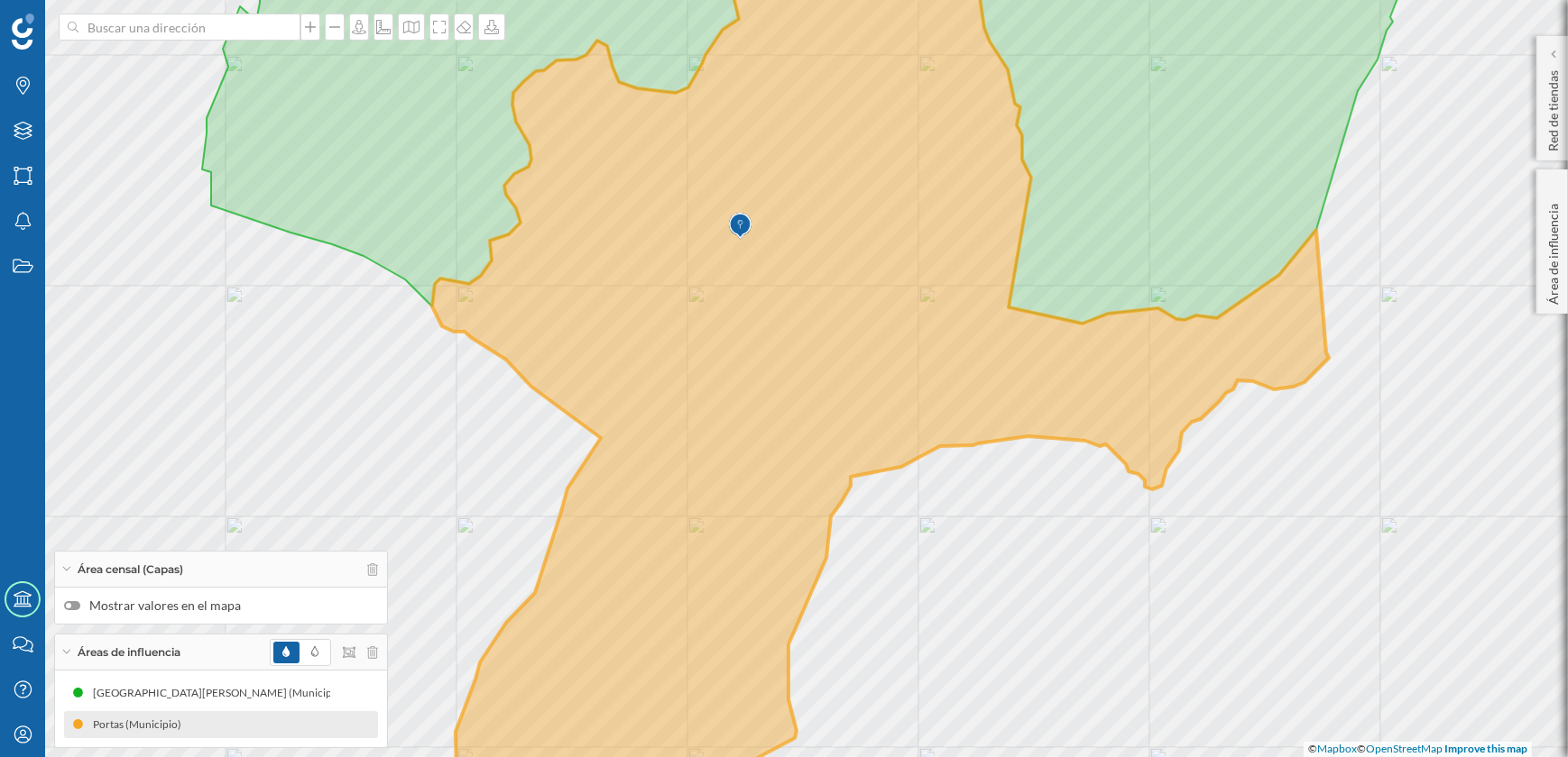
click at [74, 609] on div at bounding box center [72, 606] width 17 height 9
click at [0, 0] on input "Mostrar valores en el mapa" at bounding box center [0, 0] width 0 height 0
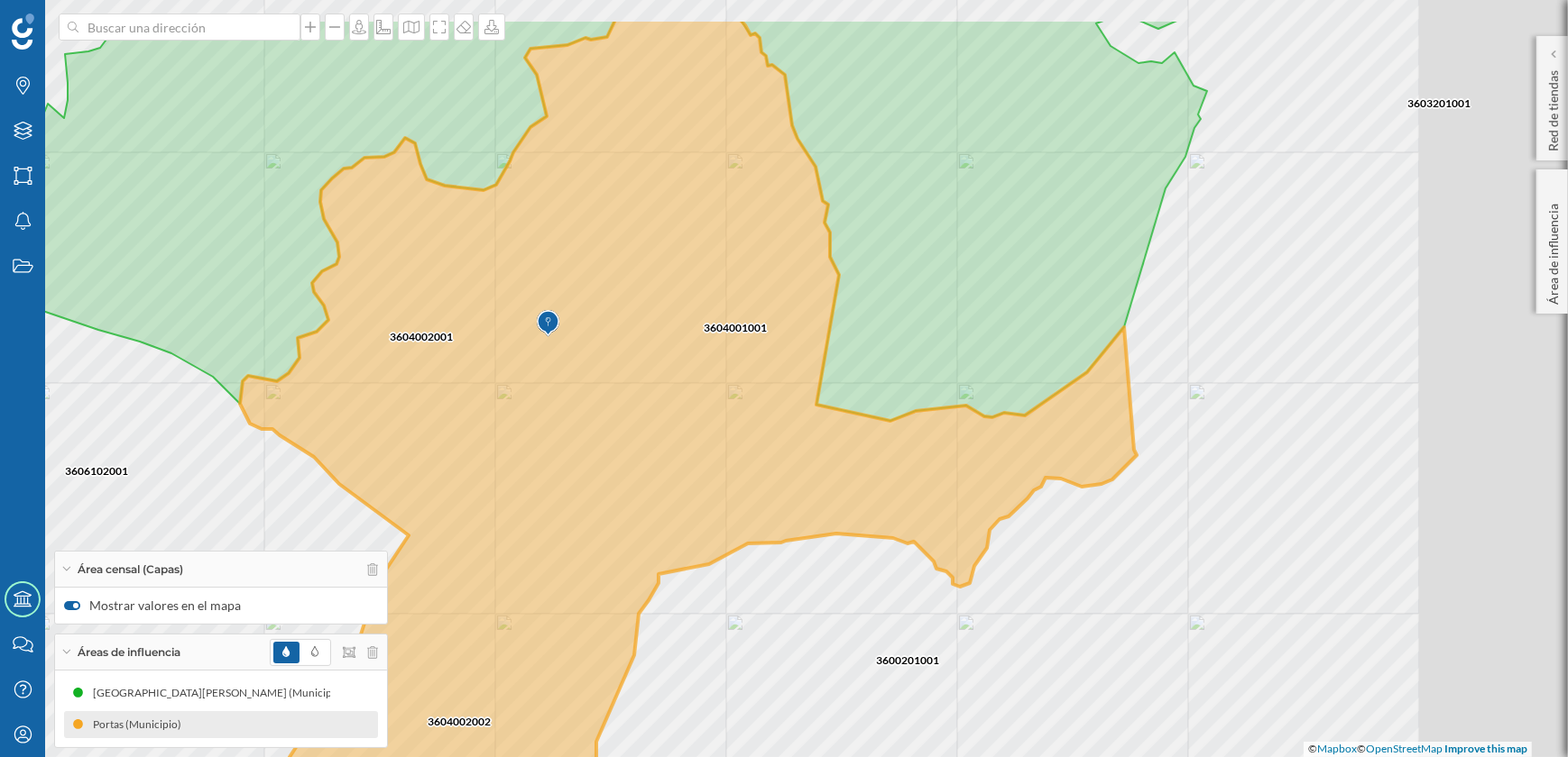
drag, startPoint x: 1055, startPoint y: 530, endPoint x: 863, endPoint y: 628, distance: 215.6
click at [863, 628] on div "3600501002 3600501003 3604002001 3604001001 3604002002 3600201001 3606102001 36…" at bounding box center [784, 378] width 1568 height 757
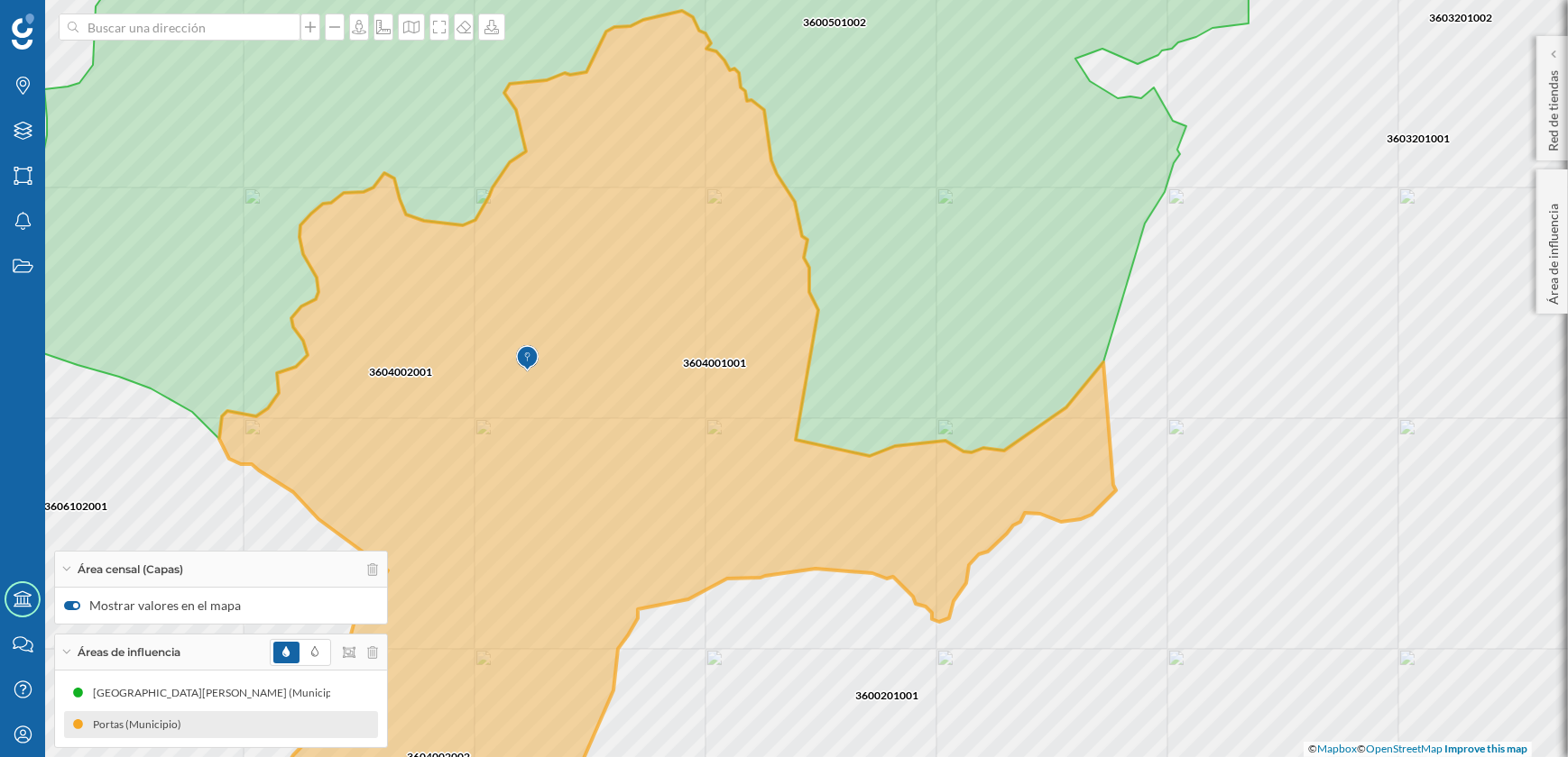
drag, startPoint x: 772, startPoint y: 456, endPoint x: 757, endPoint y: 504, distance: 50.3
click at [757, 504] on icon at bounding box center [667, 440] width 897 height 859
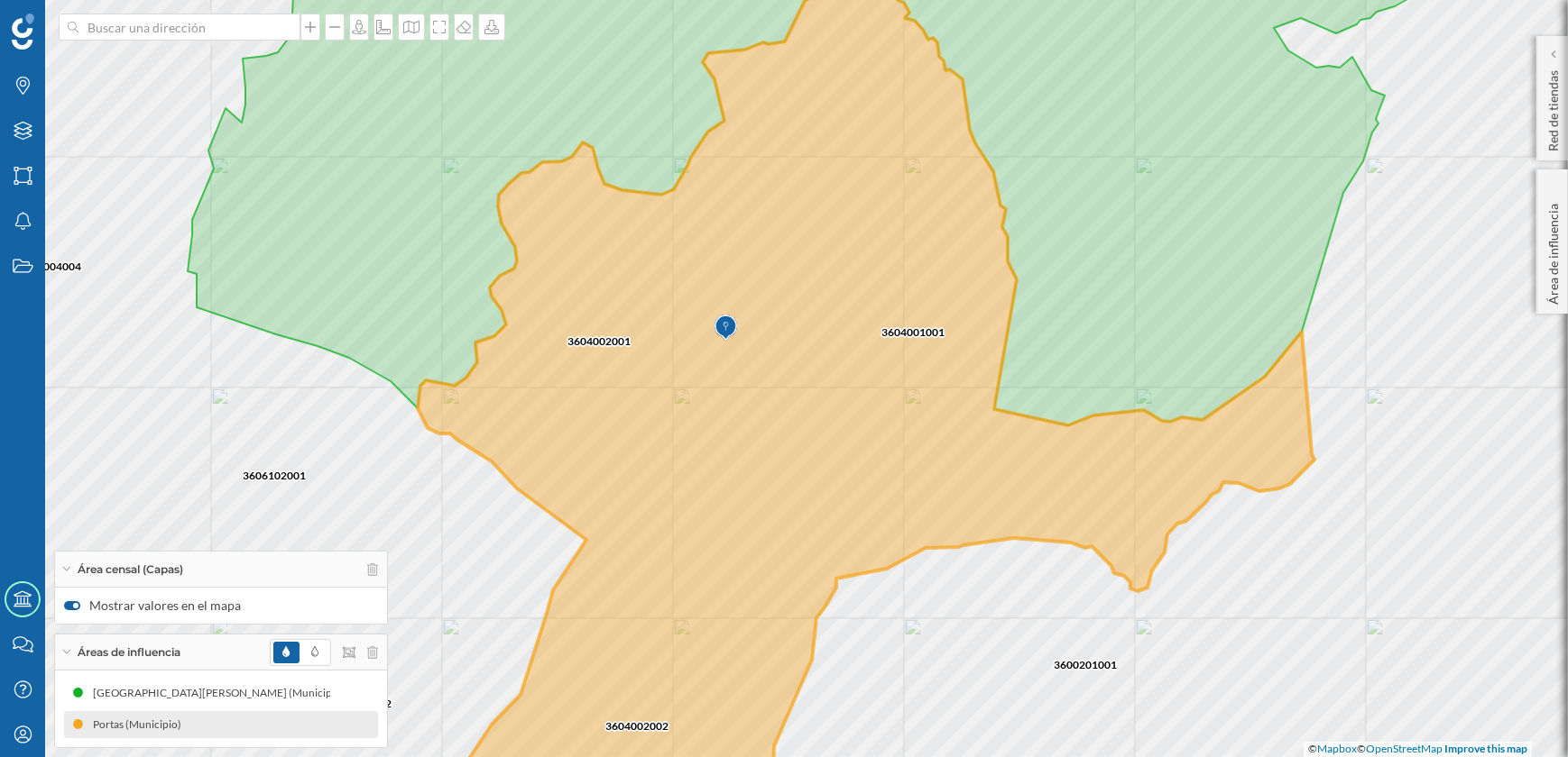
drag, startPoint x: 676, startPoint y: 518, endPoint x: 880, endPoint y: 436, distance: 219.9
click at [880, 436] on icon at bounding box center [865, 376] width 897 height 790
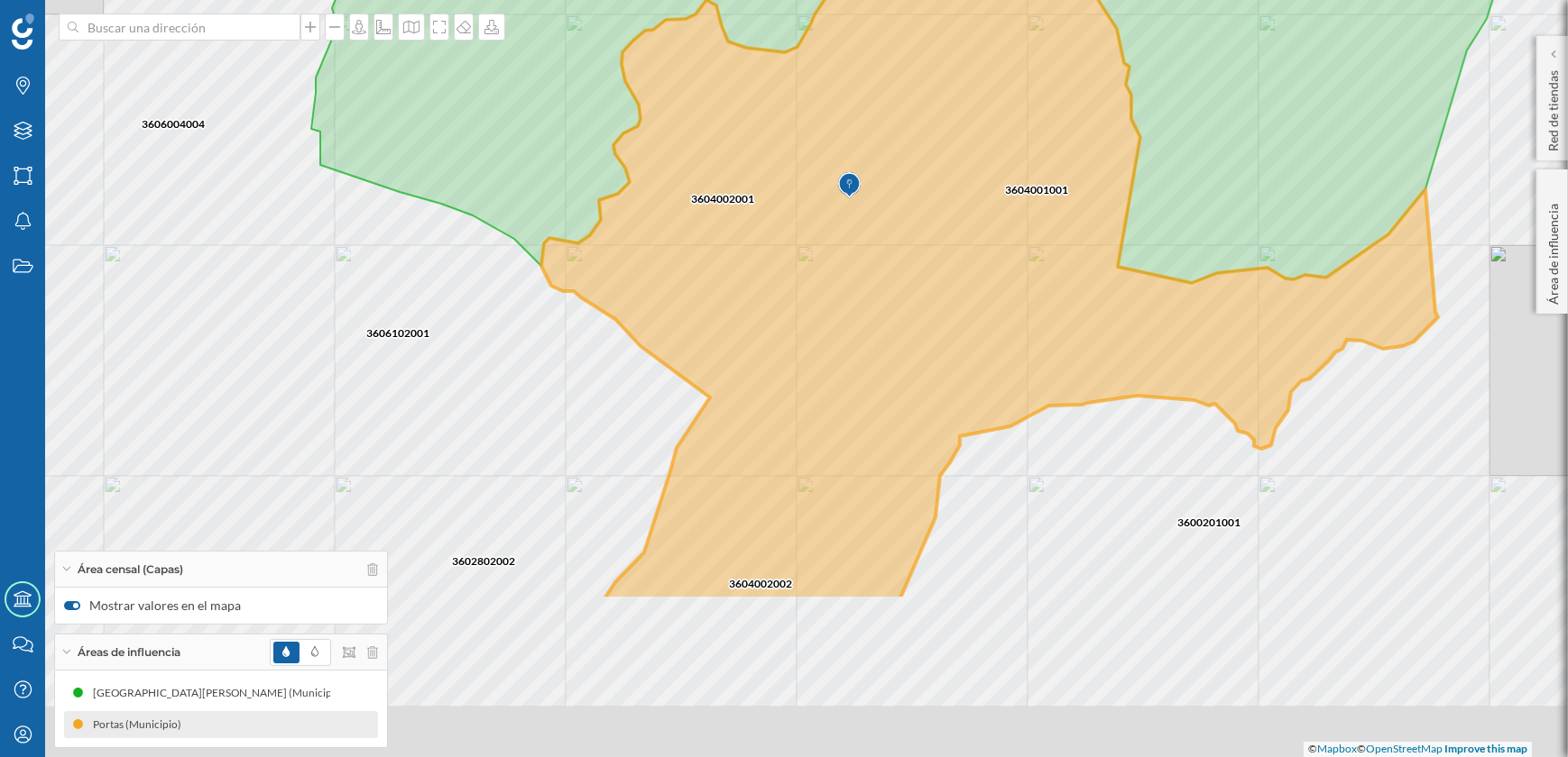
drag, startPoint x: 892, startPoint y: 370, endPoint x: 876, endPoint y: 271, distance: 100.3
click at [876, 271] on icon at bounding box center [989, 219] width 897 height 763
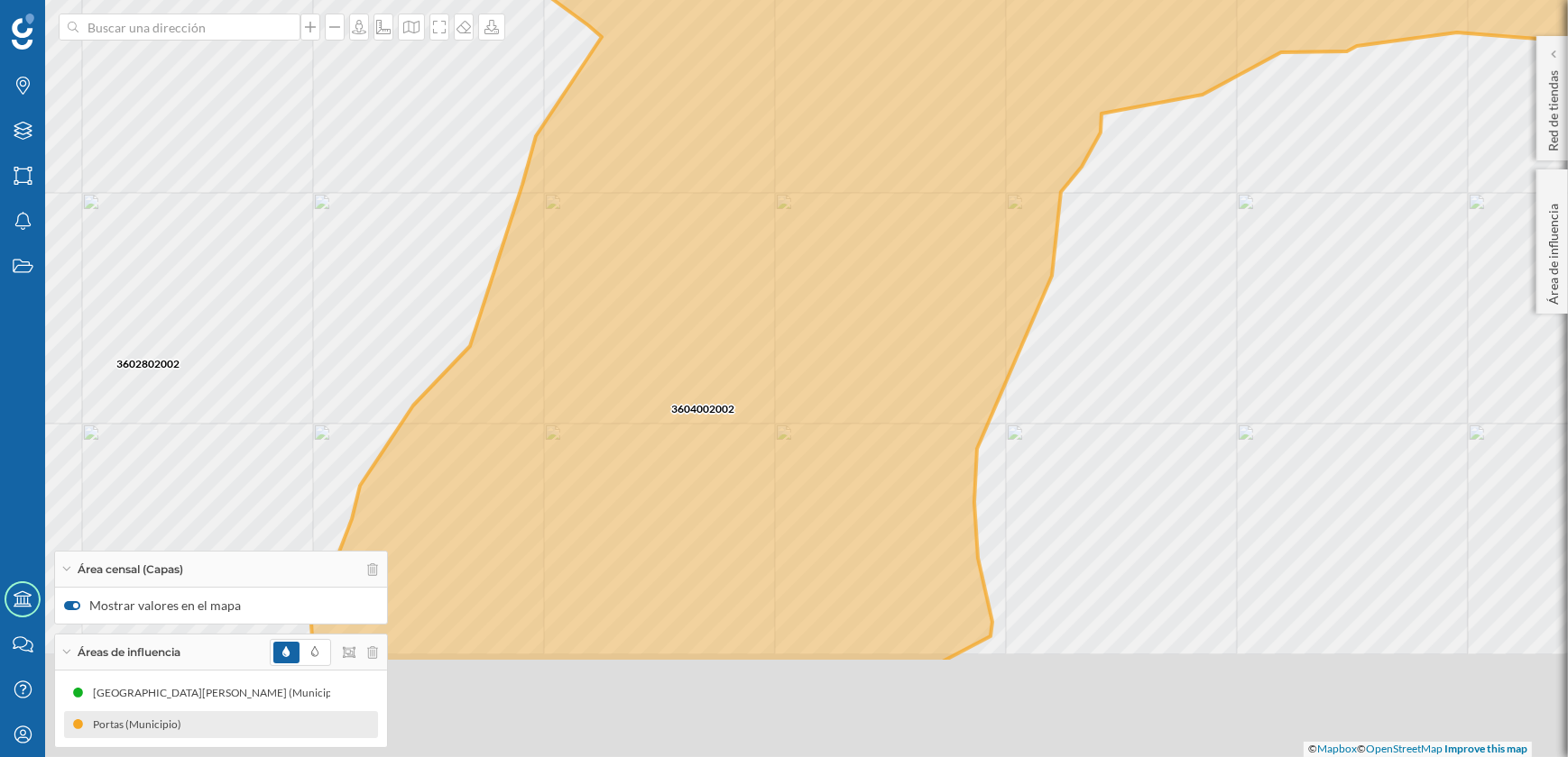
drag, startPoint x: 879, startPoint y: 440, endPoint x: 894, endPoint y: 423, distance: 22.7
click at [894, 423] on icon at bounding box center [1035, 205] width 1541 height 916
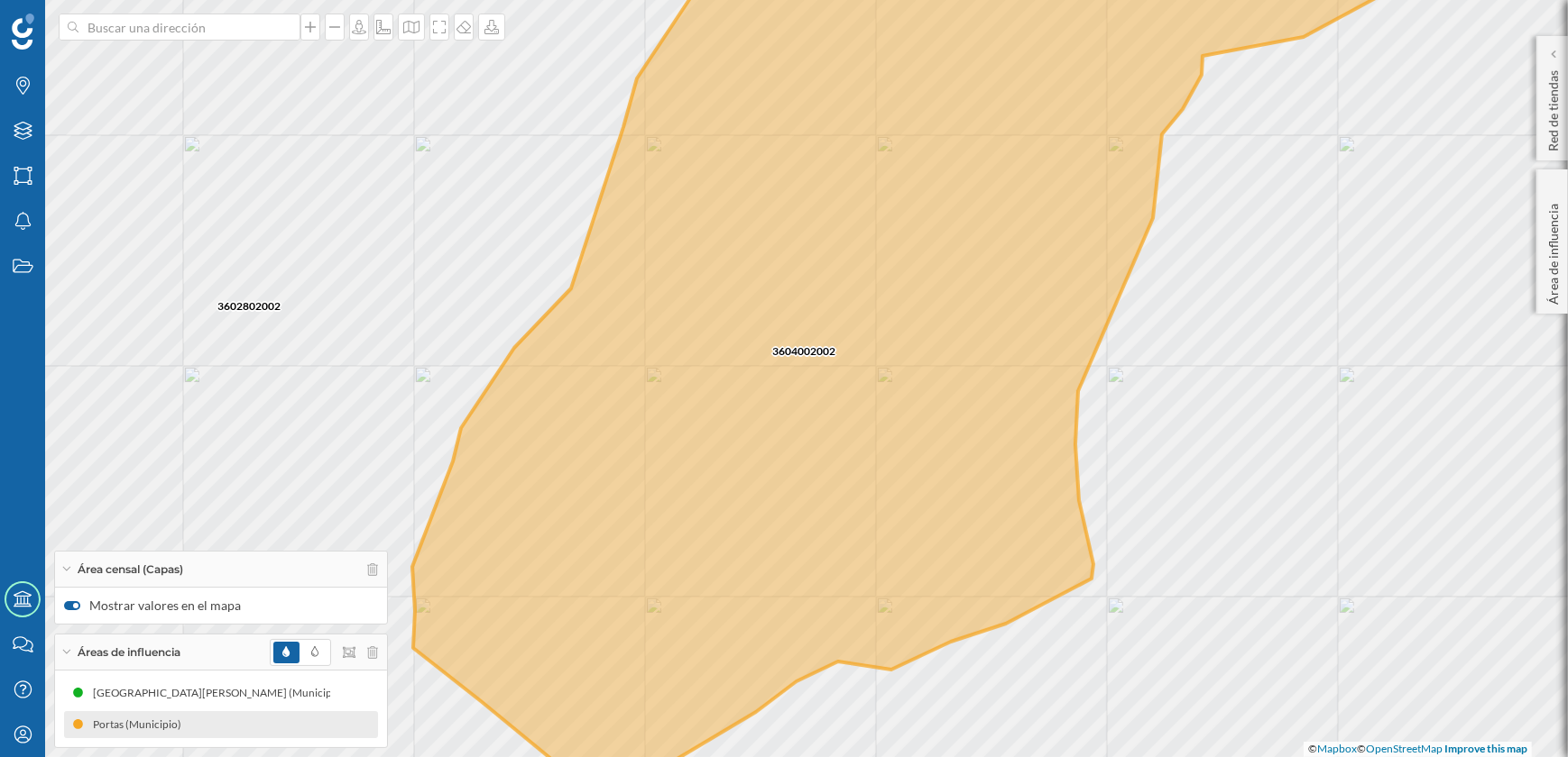
drag, startPoint x: 804, startPoint y: 412, endPoint x: 890, endPoint y: 370, distance: 95.7
click at [890, 370] on icon at bounding box center [1112, 334] width 1402 height 909
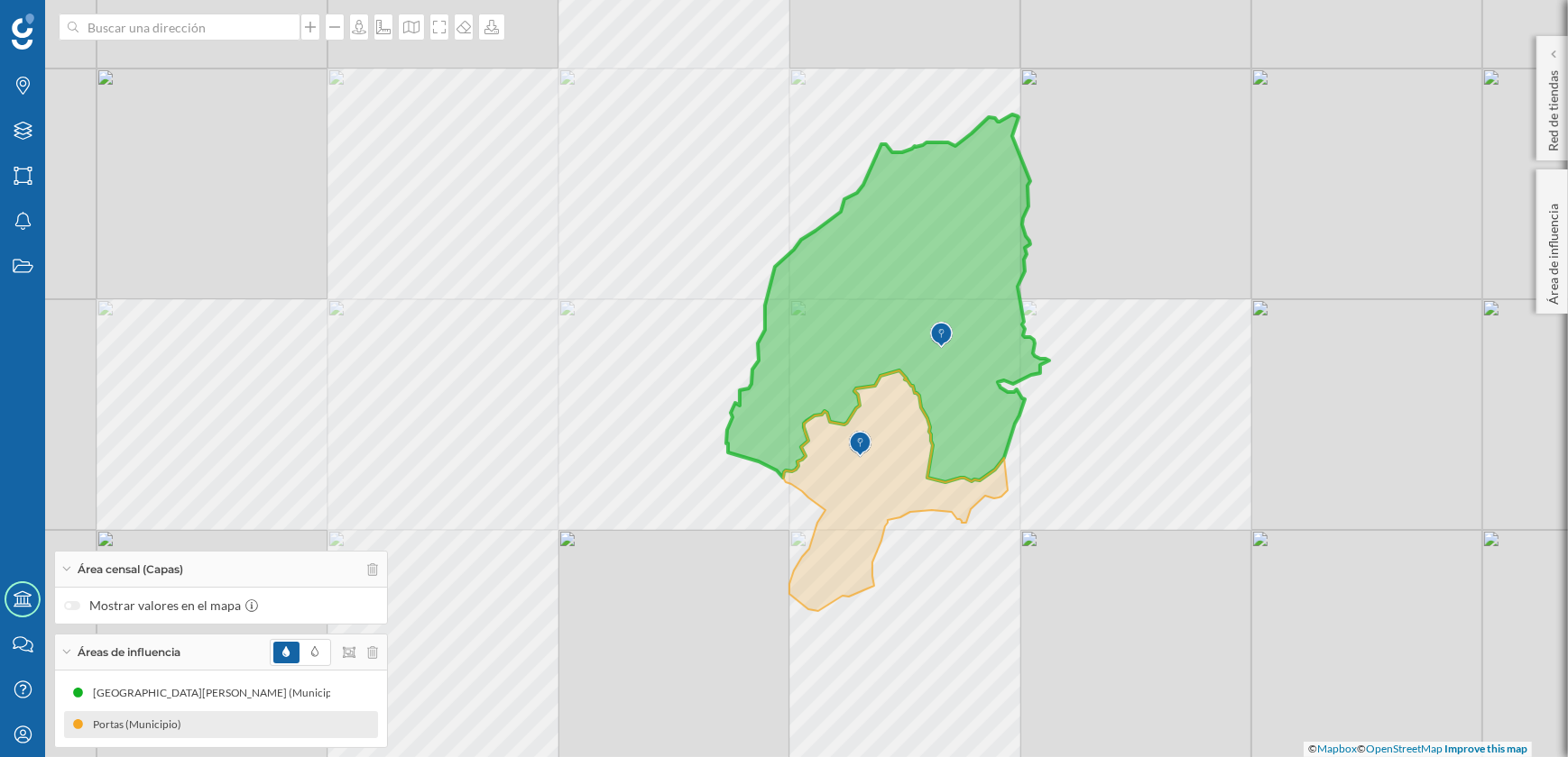
drag, startPoint x: 919, startPoint y: 378, endPoint x: 776, endPoint y: 450, distance: 160.1
click at [776, 450] on icon at bounding box center [887, 298] width 323 height 368
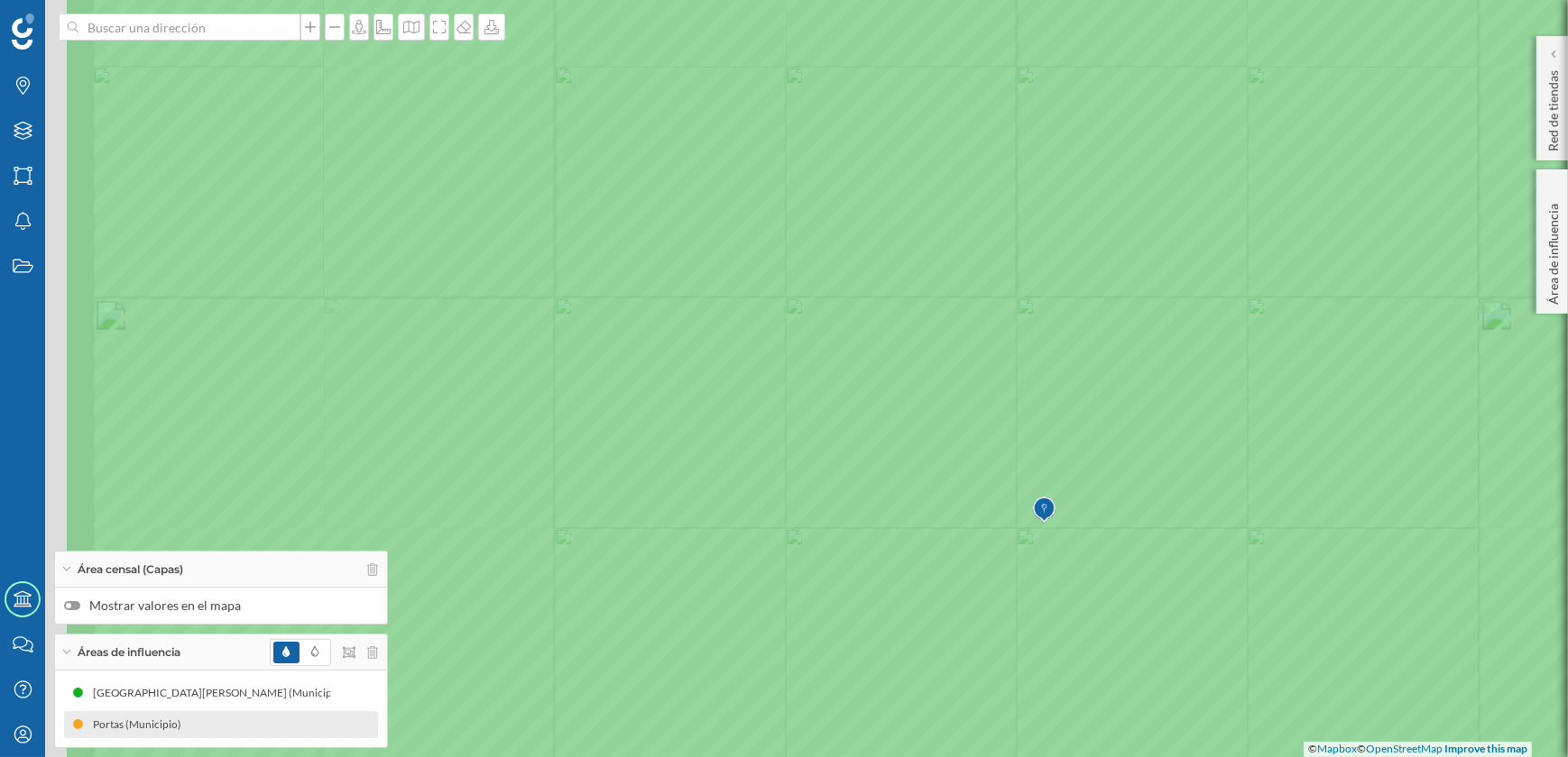
drag, startPoint x: 675, startPoint y: 398, endPoint x: 900, endPoint y: 423, distance: 226.4
click at [900, 423] on icon at bounding box center [1008, 404] width 1889 height 916
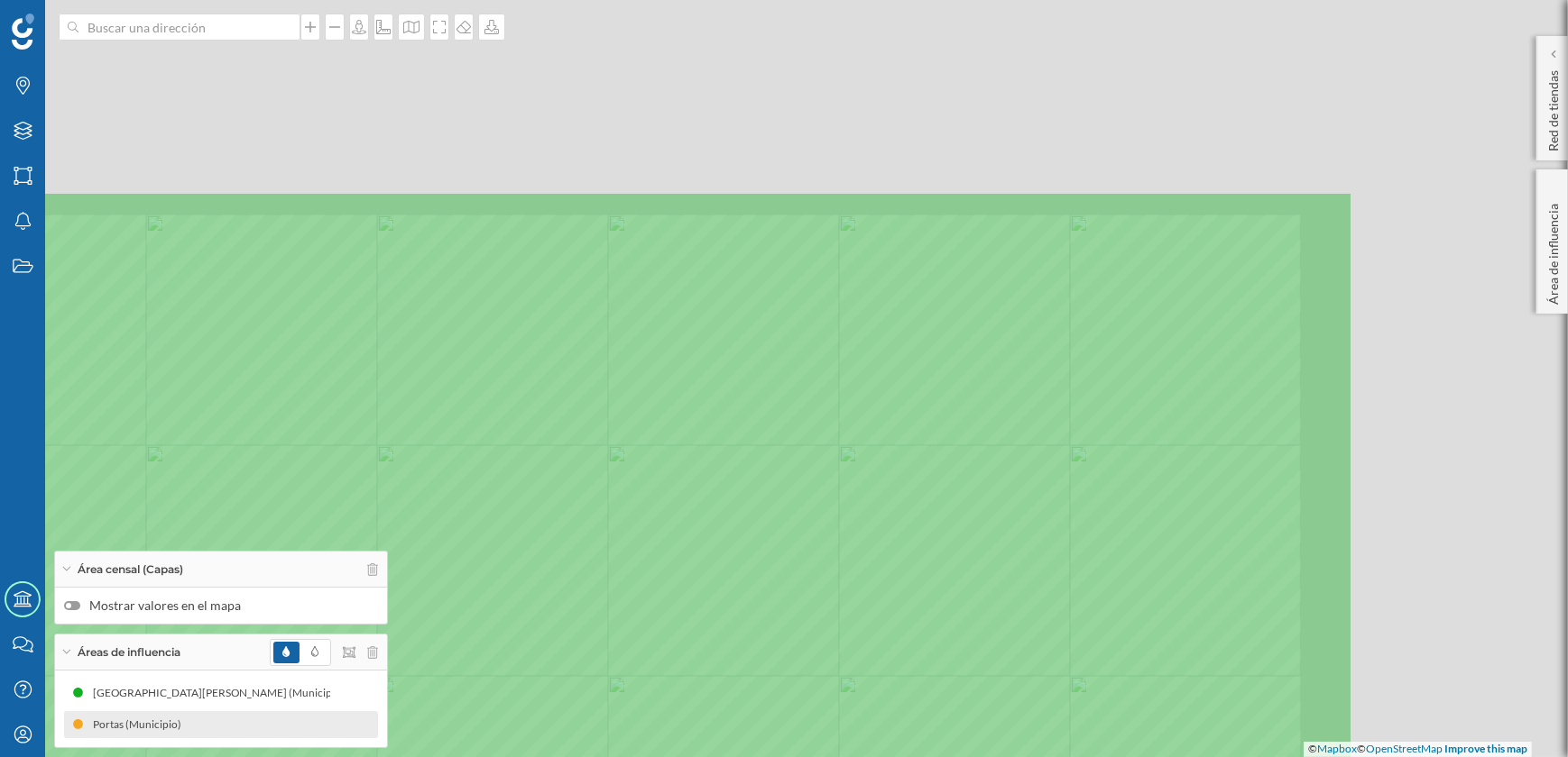
drag, startPoint x: 915, startPoint y: 293, endPoint x: 541, endPoint y: 563, distance: 461.3
click at [541, 563] on icon at bounding box center [410, 648] width 1889 height 916
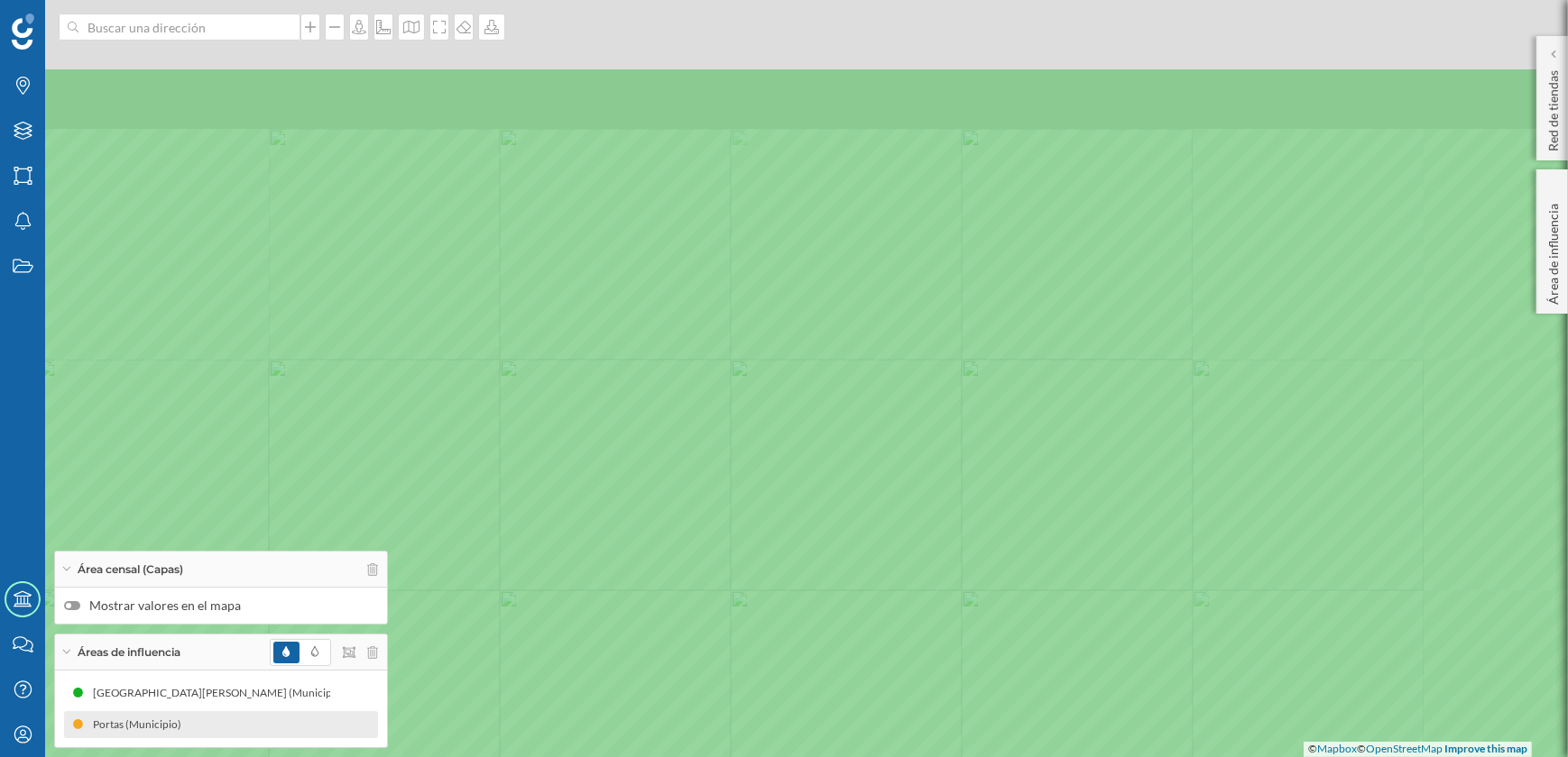
drag, startPoint x: 864, startPoint y: 258, endPoint x: 709, endPoint y: 441, distance: 239.8
click at [709, 441] on icon at bounding box center [676, 523] width 1889 height 916
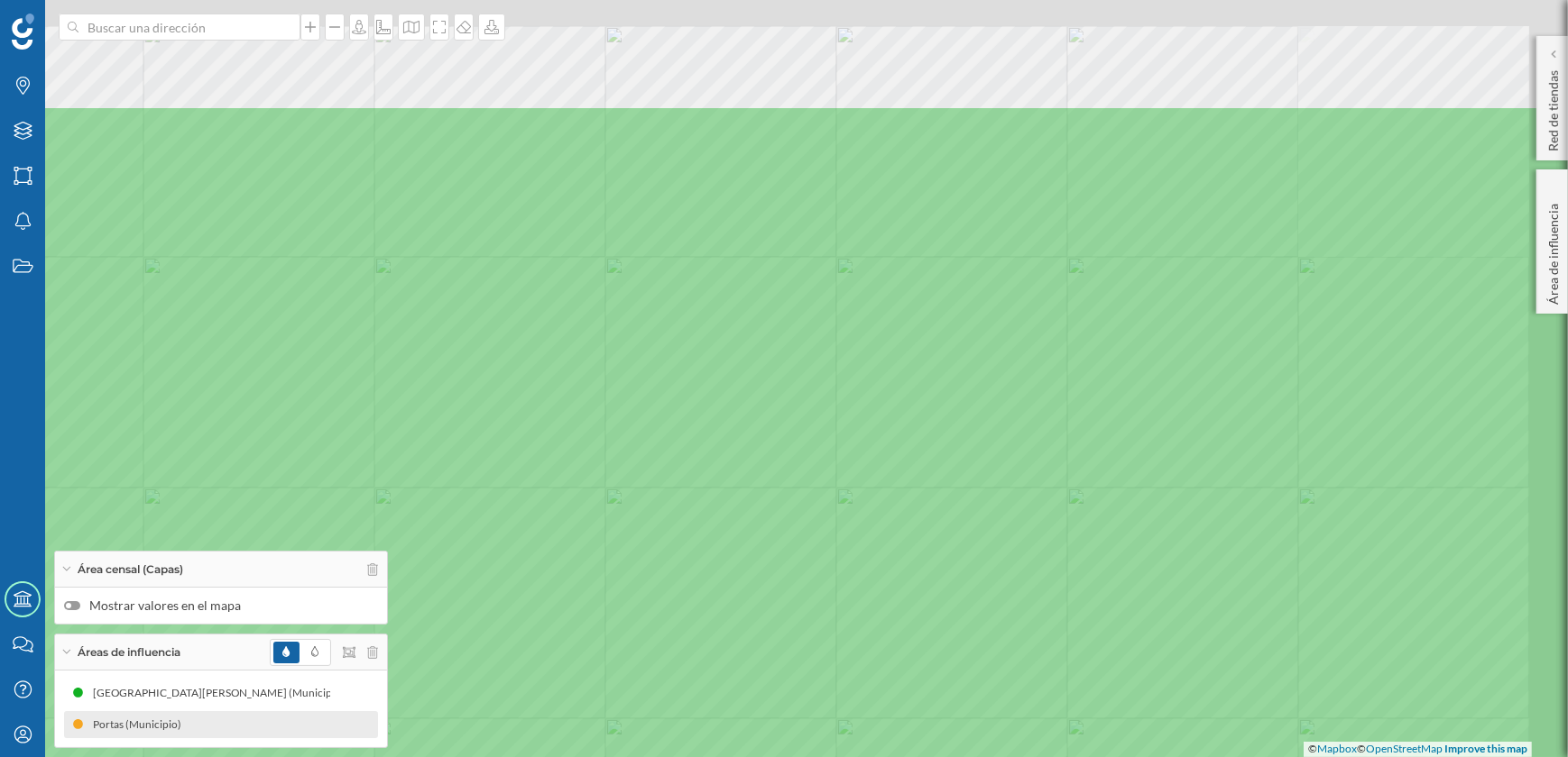
drag, startPoint x: 820, startPoint y: 353, endPoint x: 723, endPoint y: 551, distance: 220.5
click at [723, 551] on icon at bounding box center [692, 562] width 1889 height 916
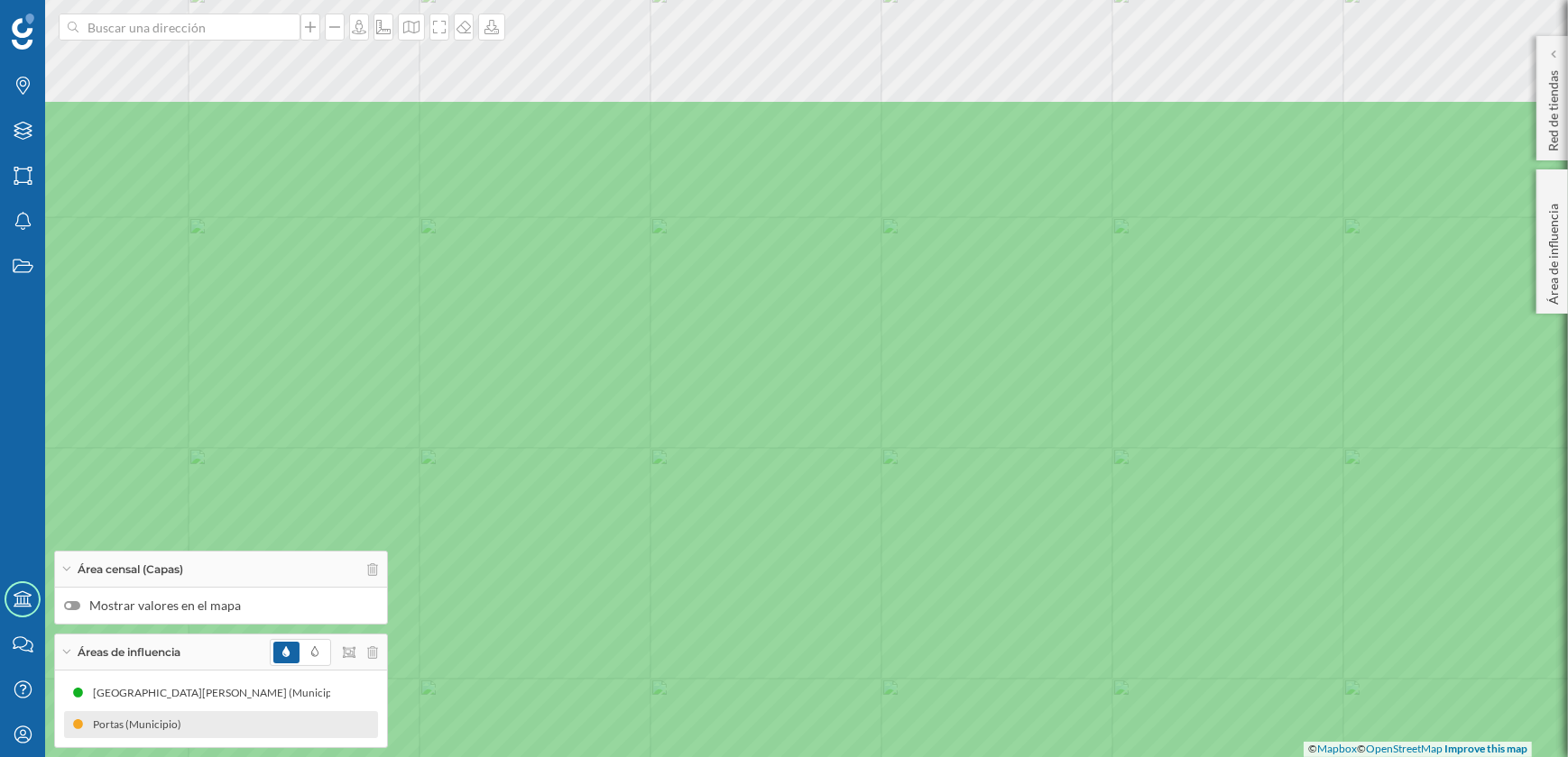
drag, startPoint x: 680, startPoint y: 320, endPoint x: 730, endPoint y: 498, distance: 184.9
click at [730, 498] on icon at bounding box center [833, 556] width 1889 height 916
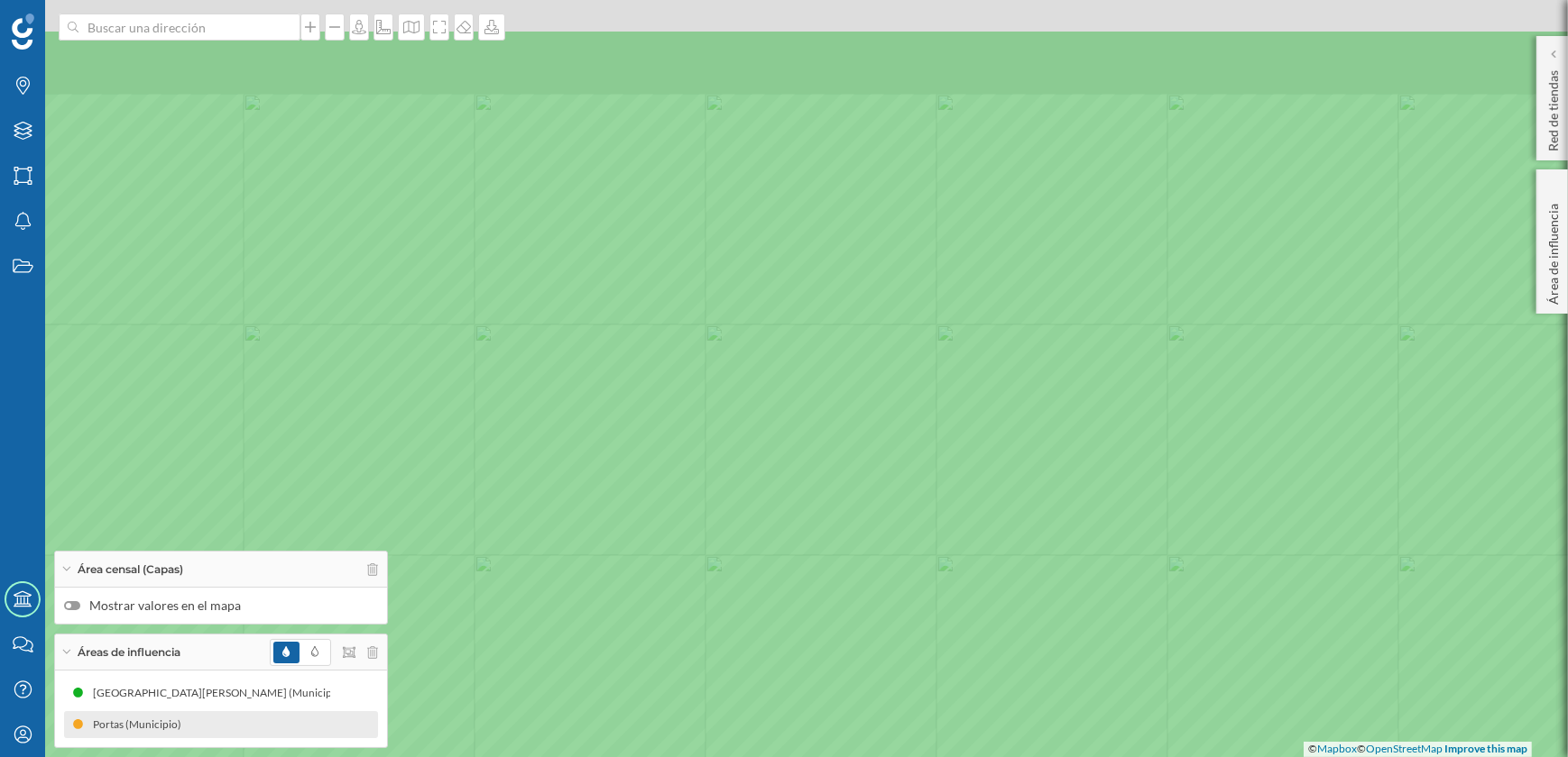
drag, startPoint x: 585, startPoint y: 299, endPoint x: 650, endPoint y: 408, distance: 126.9
click at [650, 408] on icon at bounding box center [839, 486] width 1889 height 916
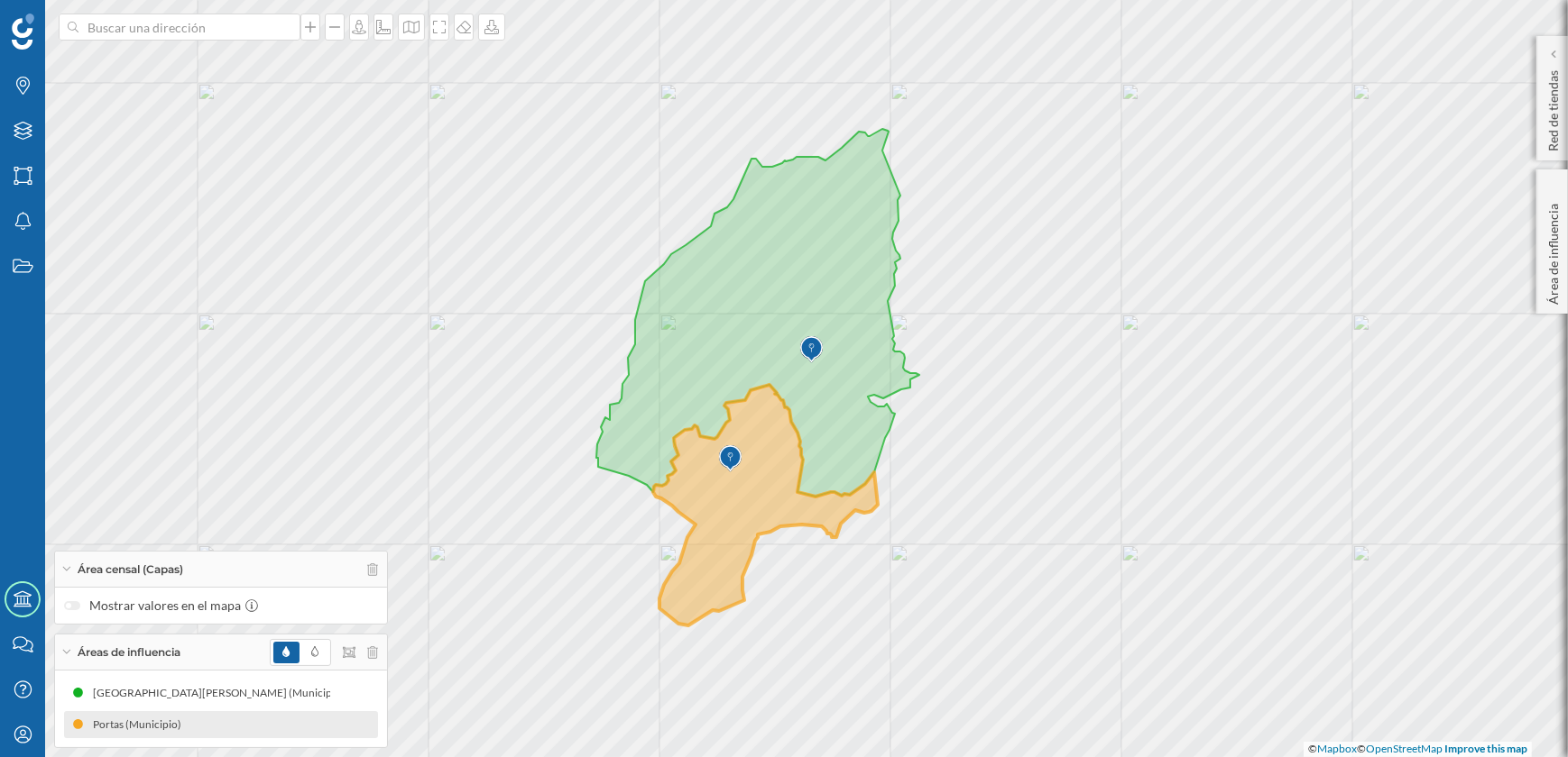
drag, startPoint x: 900, startPoint y: 409, endPoint x: 1013, endPoint y: 265, distance: 183.0
click at [1013, 265] on div "© Mapbox © OpenStreetMap Improve this map" at bounding box center [784, 378] width 1568 height 757
click at [18, 89] on icon at bounding box center [23, 86] width 14 height 18
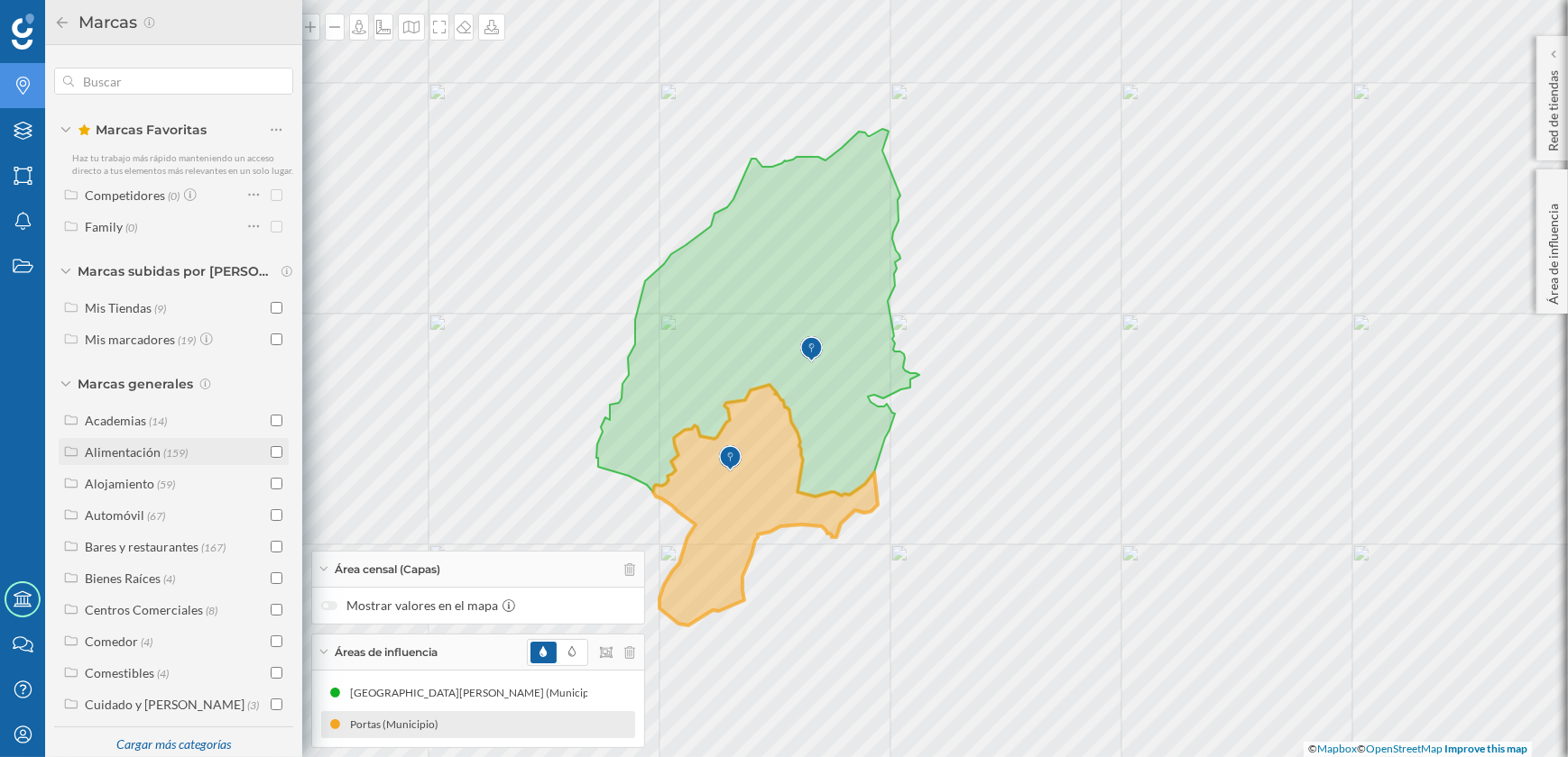
click at [270, 458] on input "checkbox" at bounding box center [276, 453] width 12 height 12
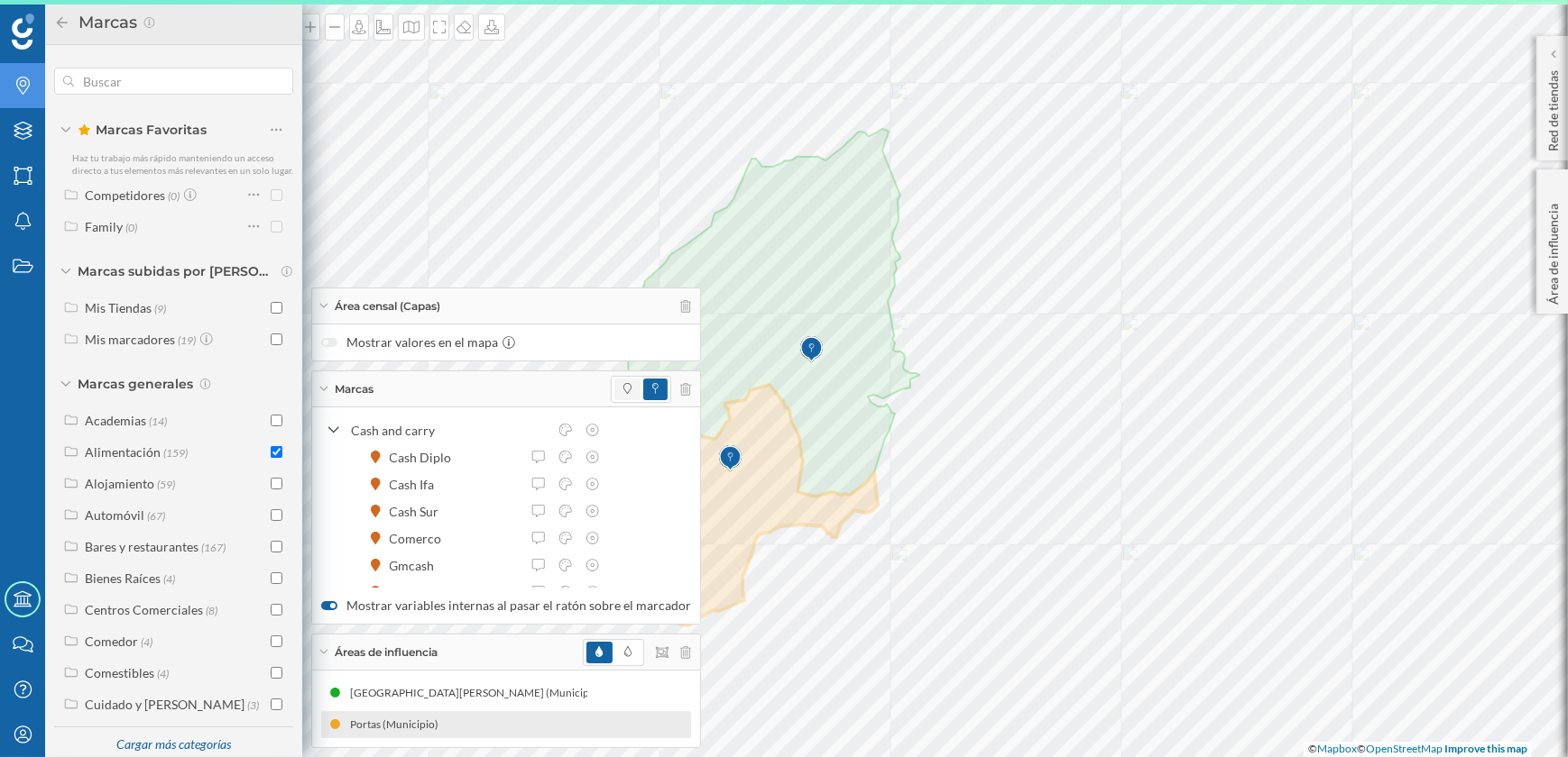
click at [624, 387] on span at bounding box center [626, 389] width 26 height 21
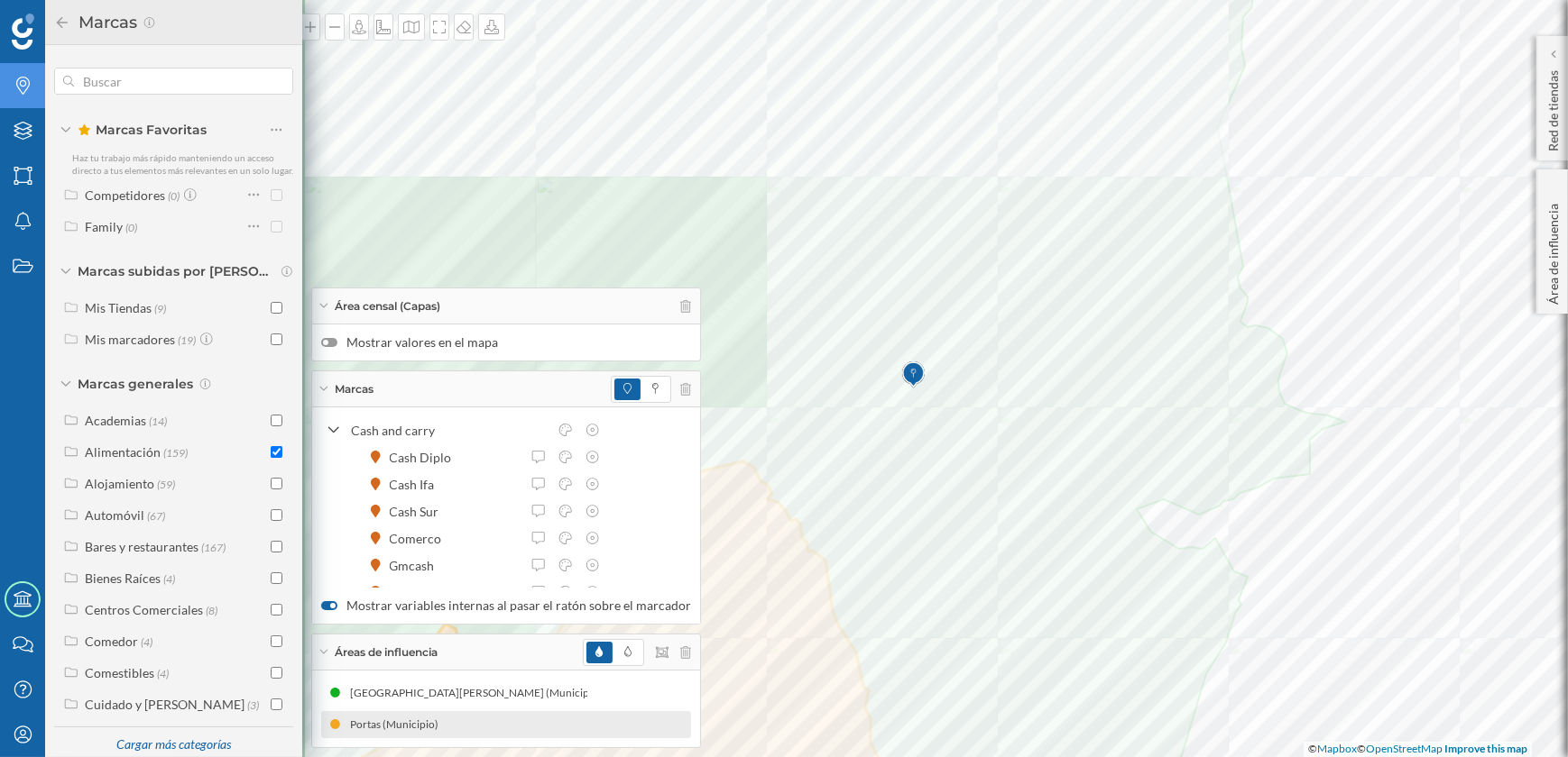
click at [1068, 180] on div at bounding box center [1068, 180] width 0 height 0
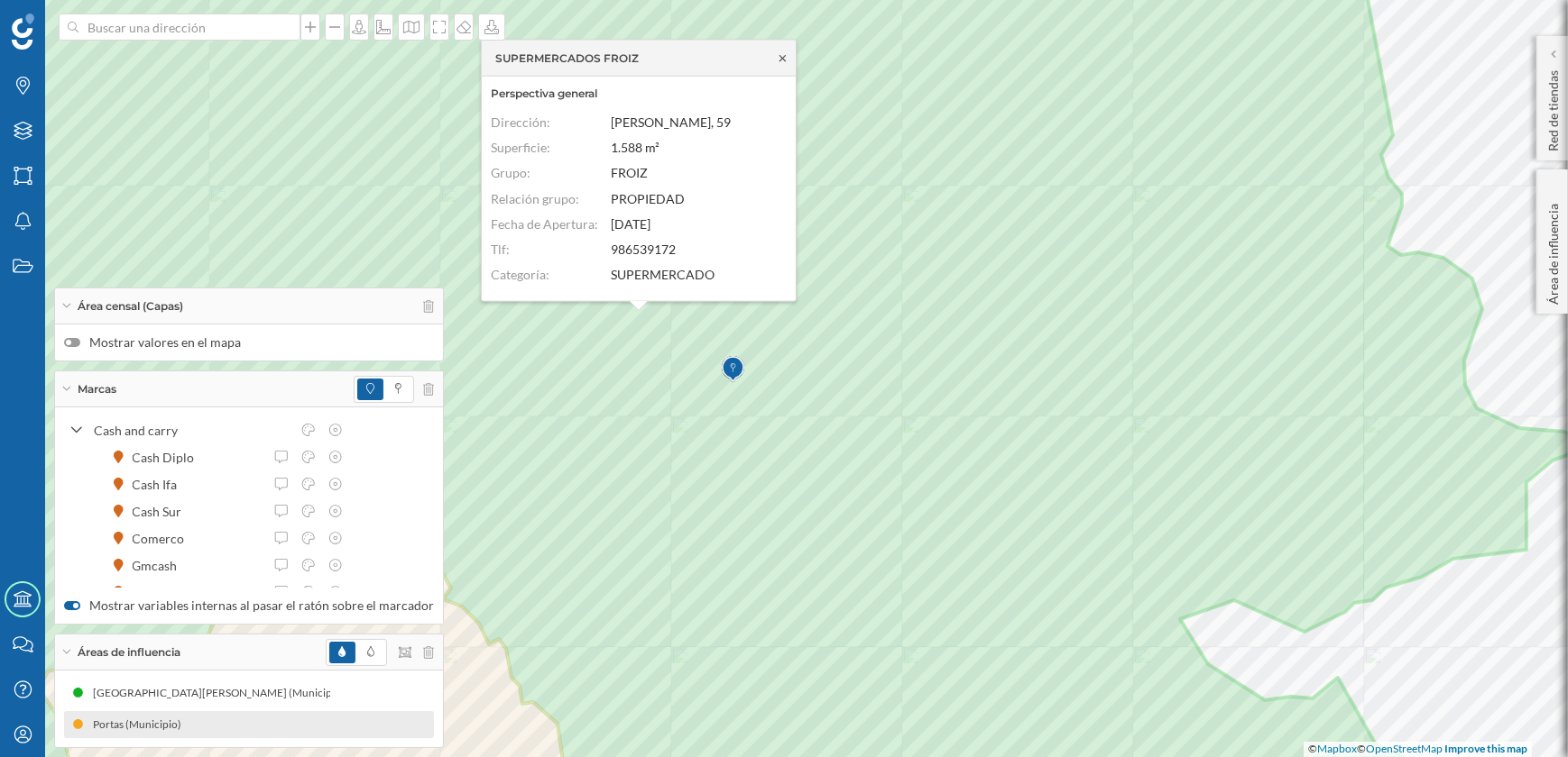
click at [781, 54] on icon at bounding box center [783, 58] width 14 height 11
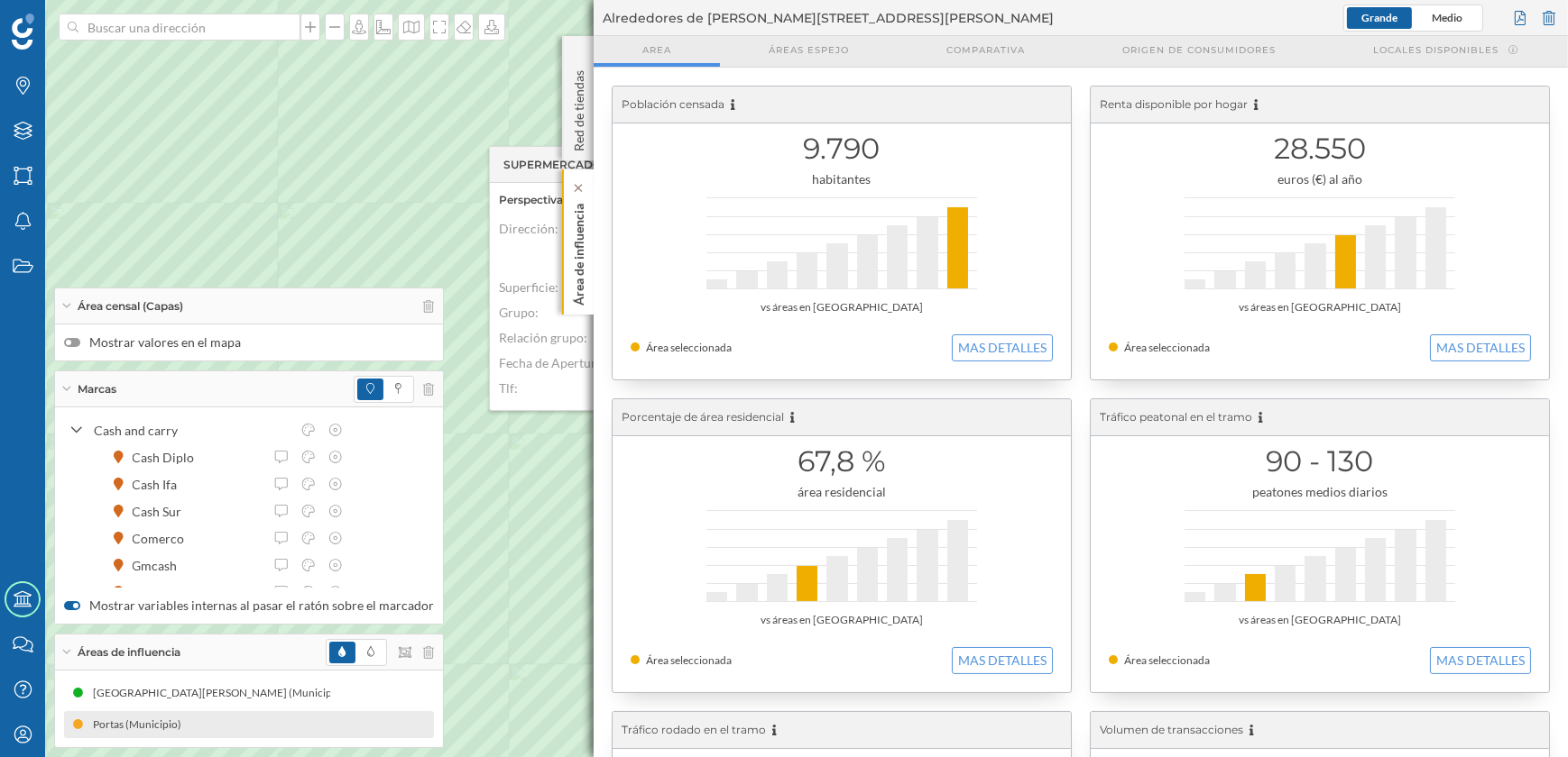
click at [582, 256] on p "Área de influencia" at bounding box center [579, 252] width 18 height 109
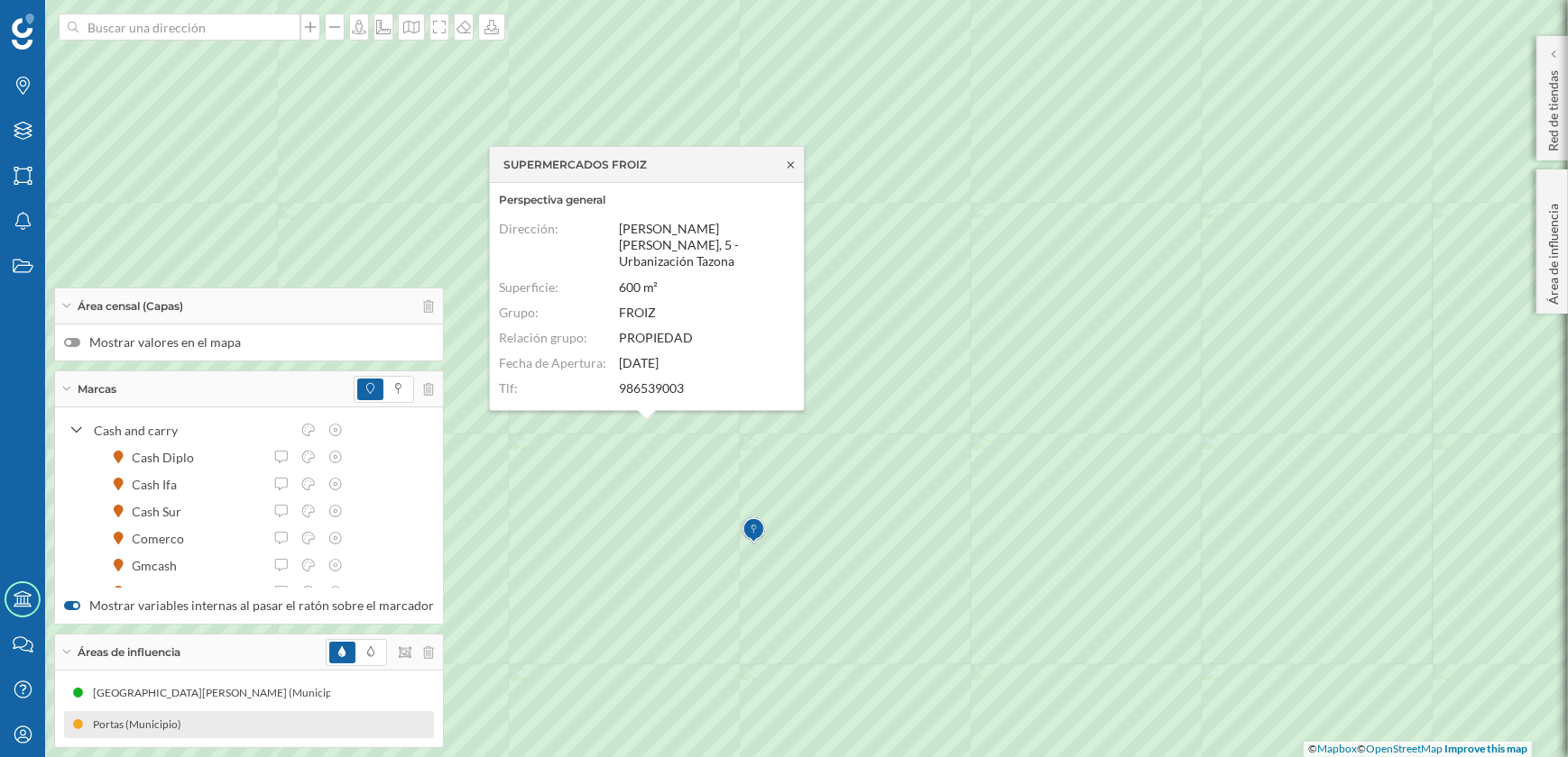
click at [794, 164] on icon at bounding box center [790, 165] width 14 height 11
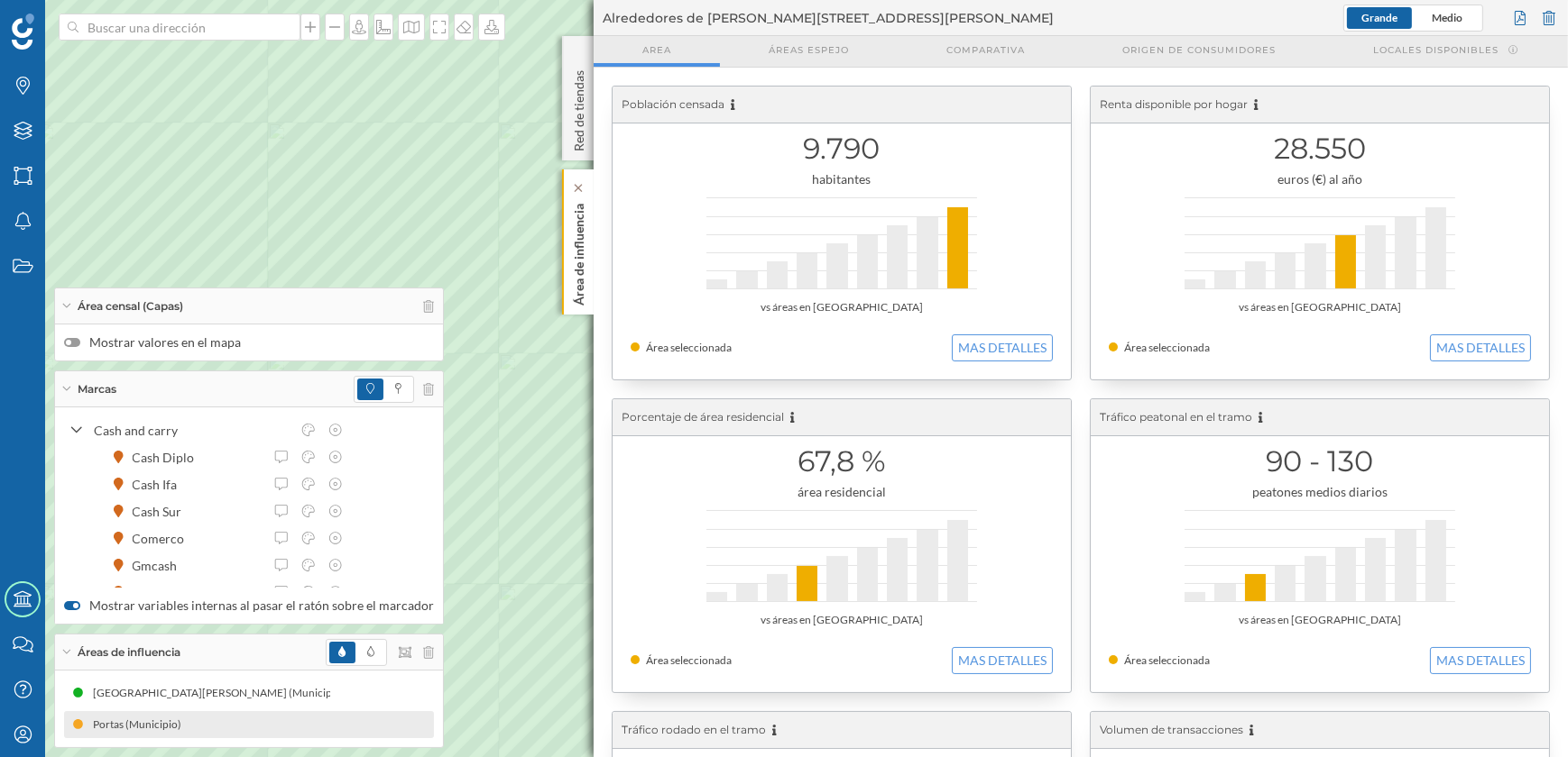
click at [579, 268] on p "Área de influencia" at bounding box center [579, 252] width 18 height 109
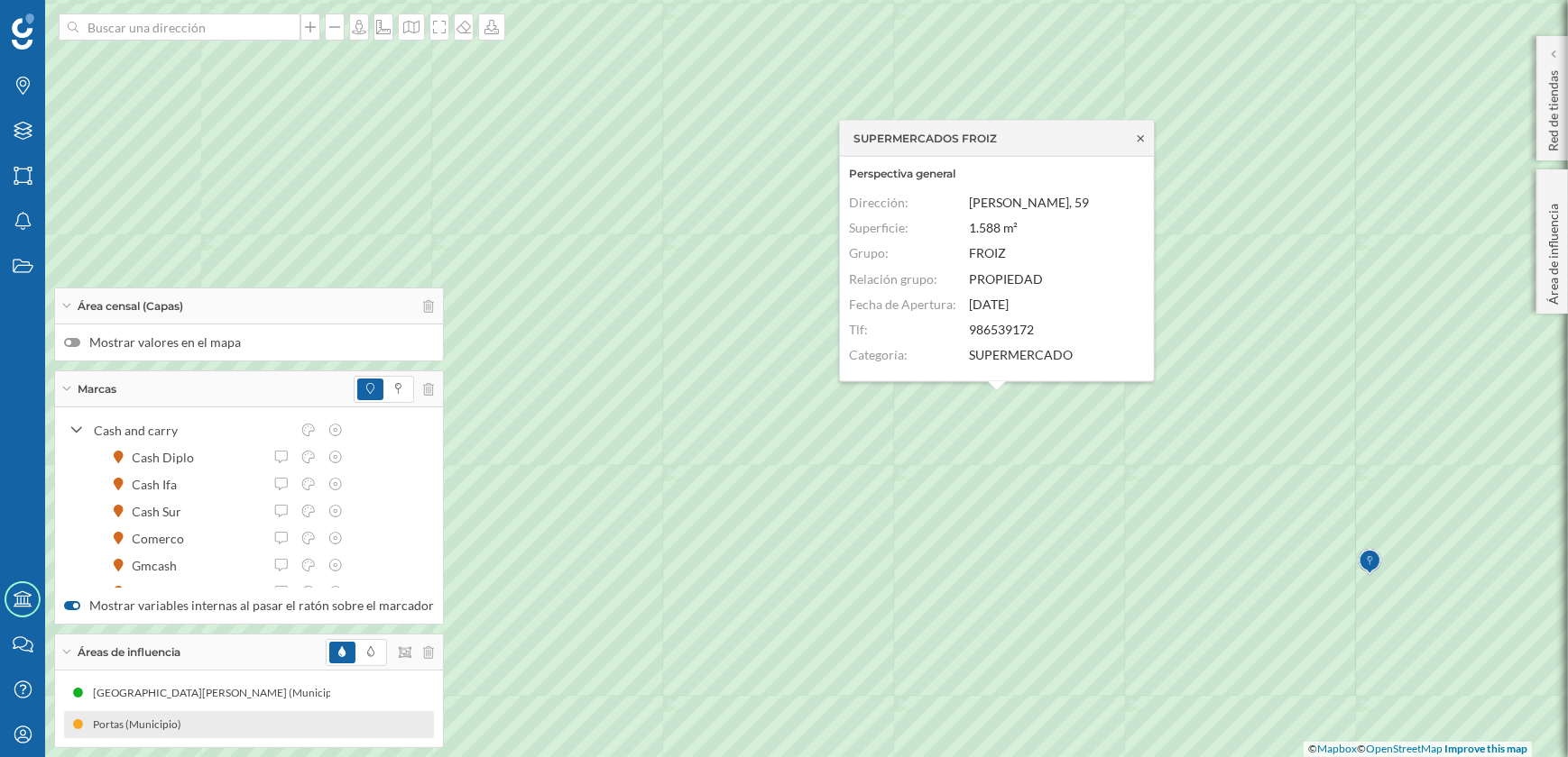
click at [1141, 139] on icon at bounding box center [1141, 138] width 6 height 6
